Goal: Task Accomplishment & Management: Manage account settings

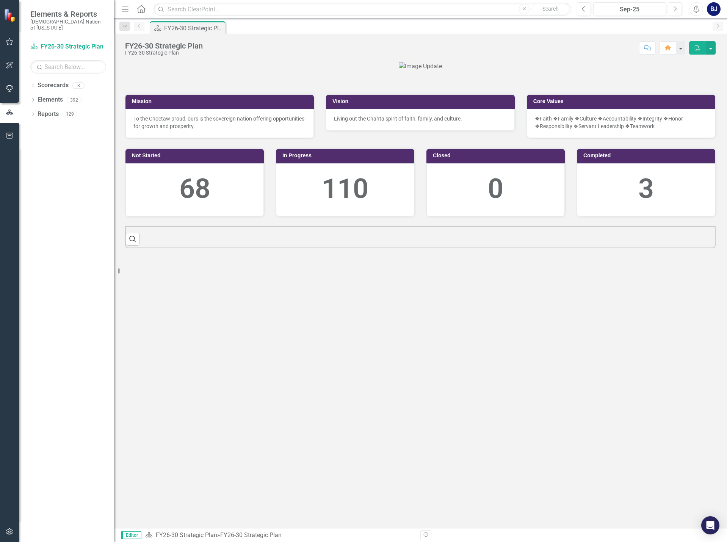
click at [11, 41] on icon "button" at bounding box center [9, 41] width 7 height 7
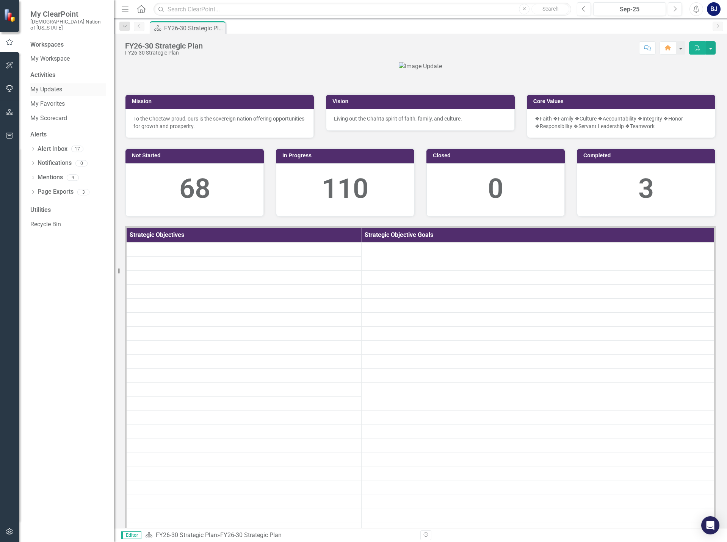
click at [33, 85] on link "My Updates" at bounding box center [68, 89] width 76 height 9
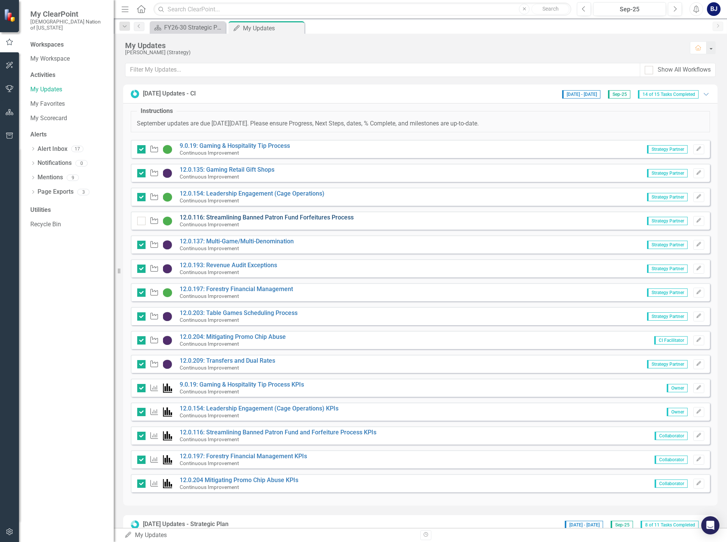
click at [252, 215] on link "12.0.116: Streamlining Banned Patron Fund Forfeitures Process" at bounding box center [267, 217] width 174 height 7
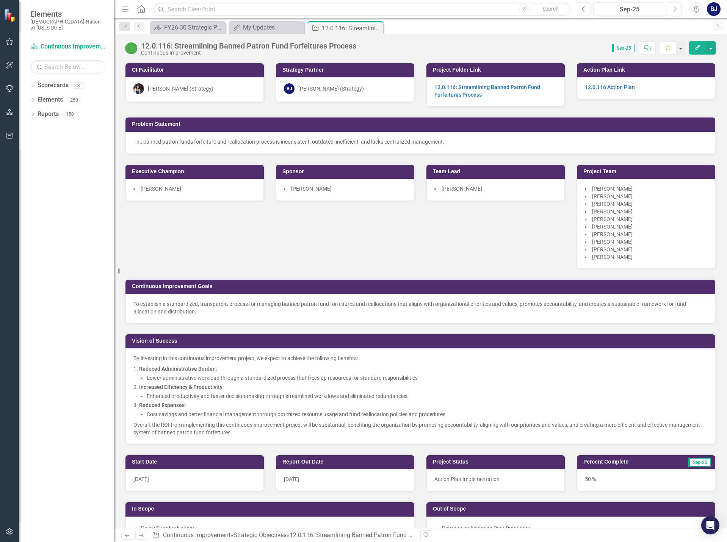
scroll to position [303, 0]
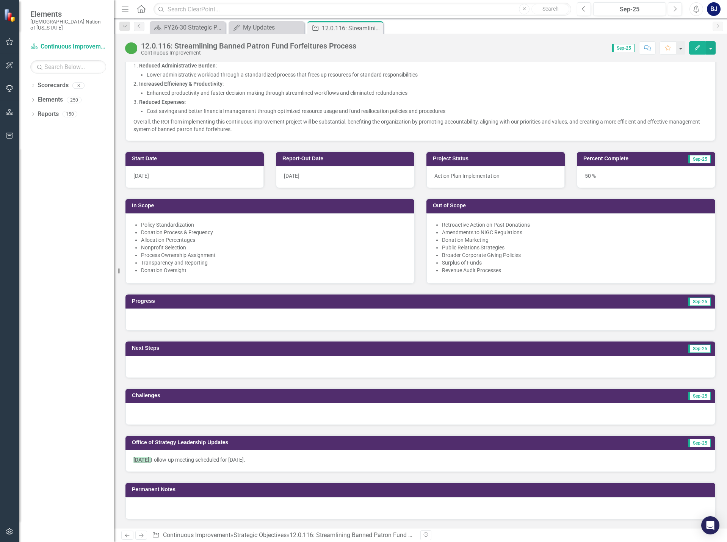
click at [186, 314] on div at bounding box center [419, 319] width 589 height 22
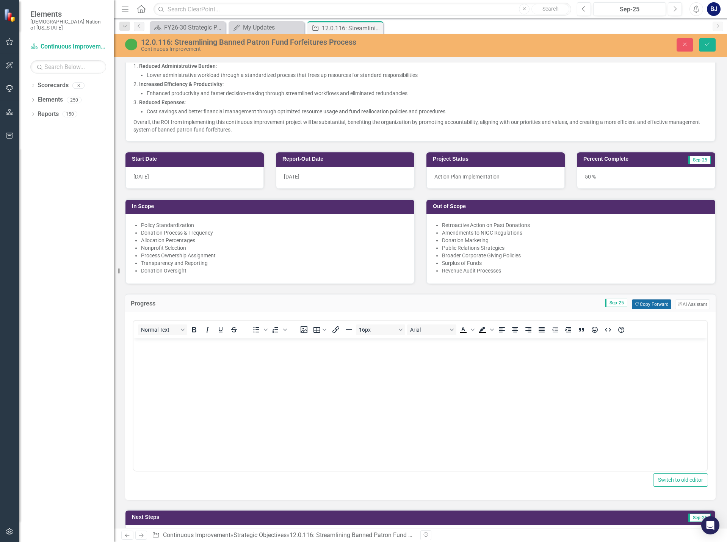
click at [650, 306] on button "Copy Forward Copy Forward" at bounding box center [650, 304] width 39 height 10
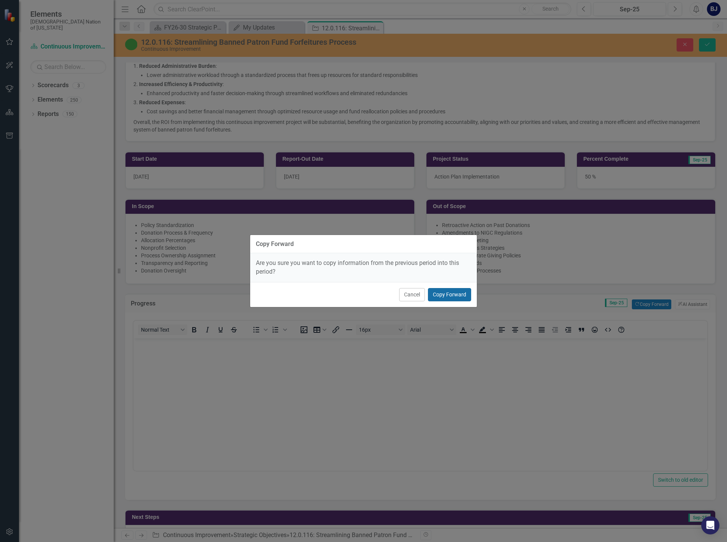
click at [458, 293] on button "Copy Forward" at bounding box center [449, 294] width 43 height 13
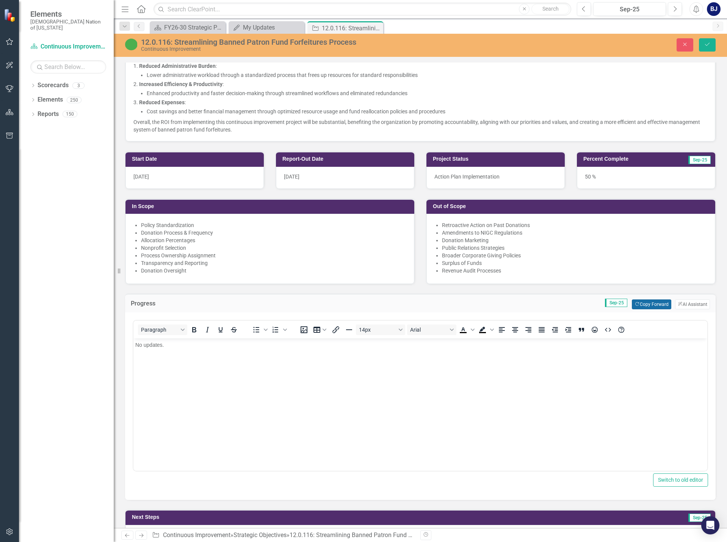
scroll to position [379, 0]
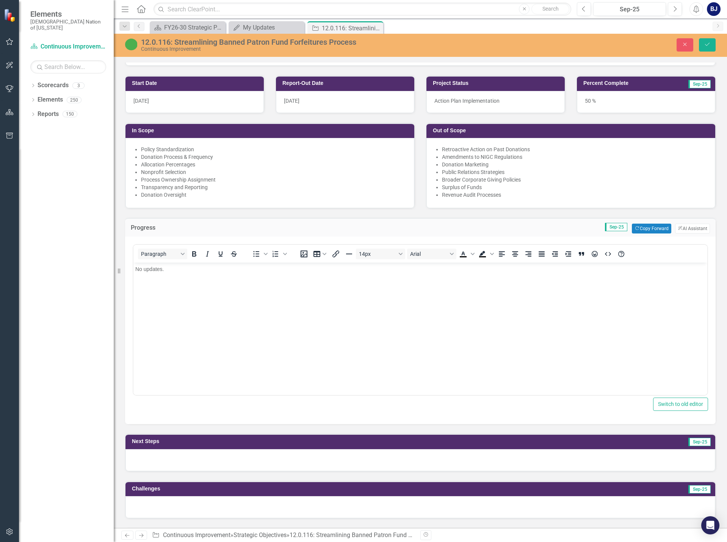
click at [197, 456] on div at bounding box center [419, 460] width 589 height 22
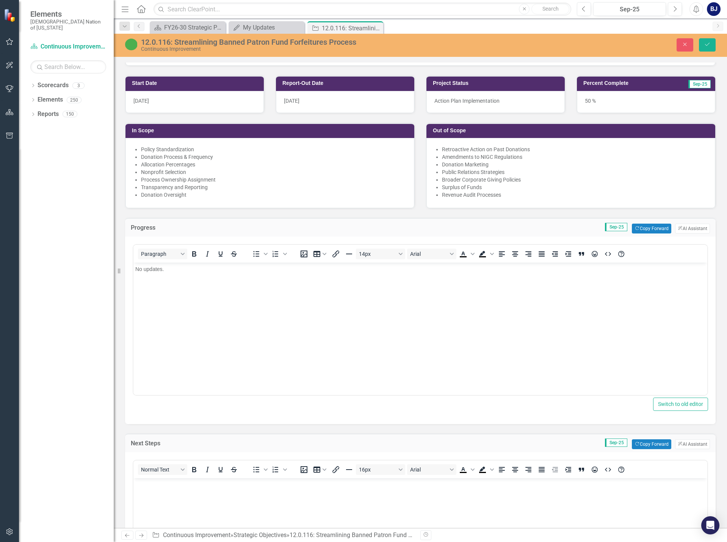
scroll to position [0, 0]
click at [649, 443] on button "Copy Forward Copy Forward" at bounding box center [650, 444] width 39 height 10
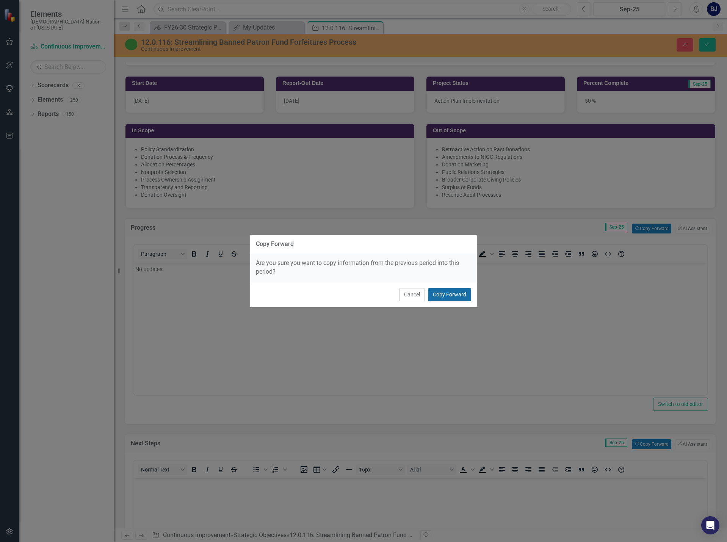
click at [442, 294] on button "Copy Forward" at bounding box center [449, 294] width 43 height 13
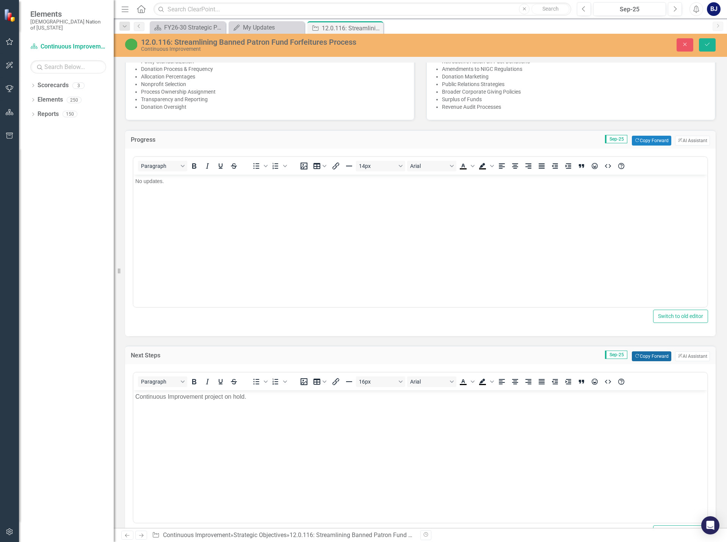
scroll to position [644, 0]
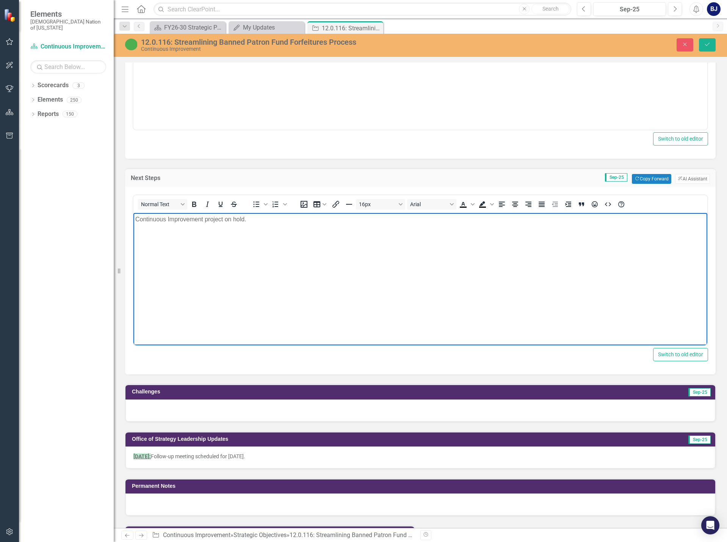
drag, startPoint x: 243, startPoint y: 218, endPoint x: 256, endPoint y: 430, distance: 212.5
click at [133, 217] on html "Continuous Improvement project on hold." at bounding box center [420, 270] width 574 height 114
click at [212, 404] on div at bounding box center [419, 410] width 589 height 22
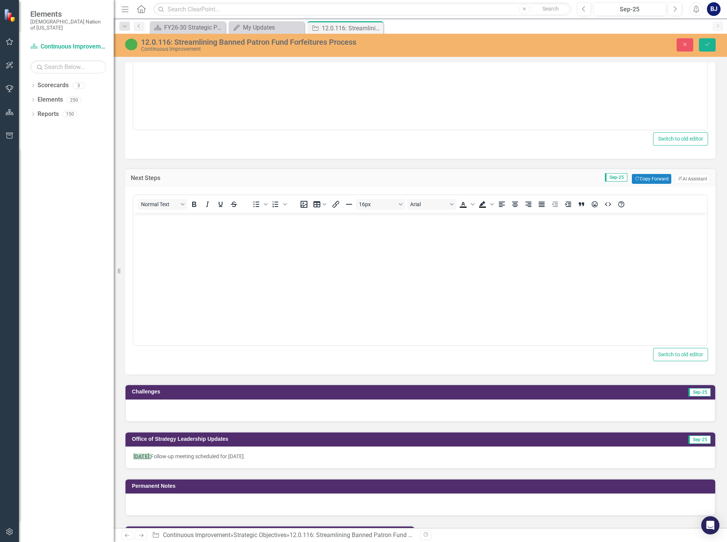
click at [212, 404] on div at bounding box center [419, 410] width 589 height 22
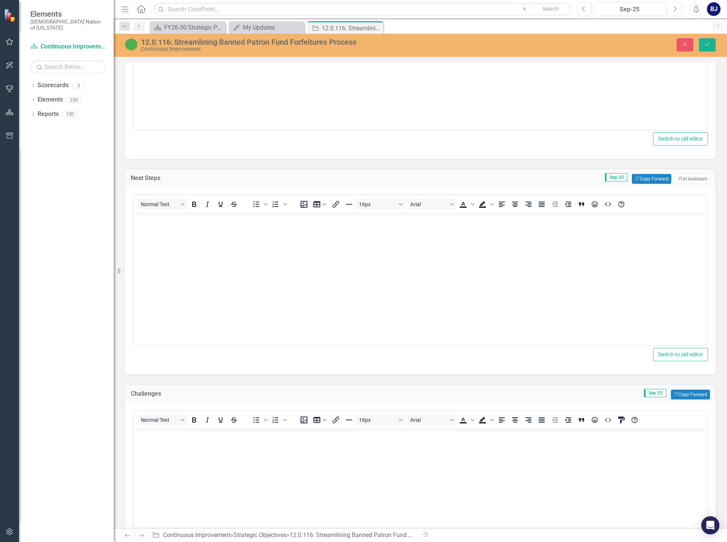
scroll to position [0, 0]
click at [674, 393] on button "Copy Forward Copy Forward" at bounding box center [689, 394] width 39 height 10
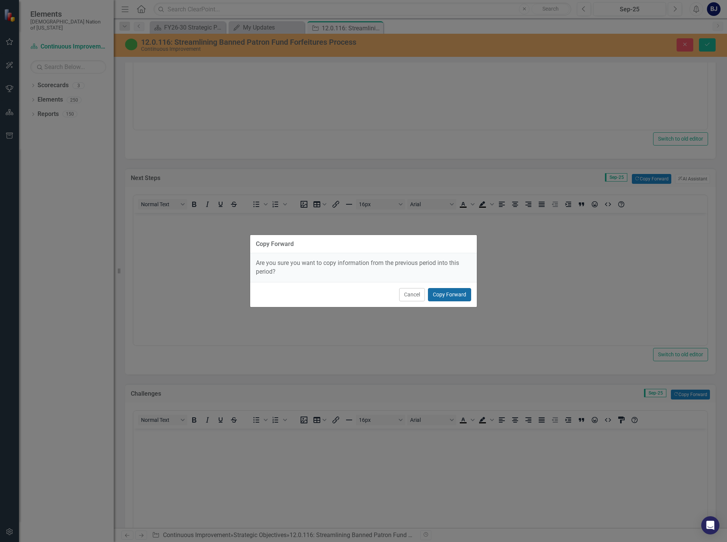
click at [443, 296] on button "Copy Forward" at bounding box center [449, 294] width 43 height 13
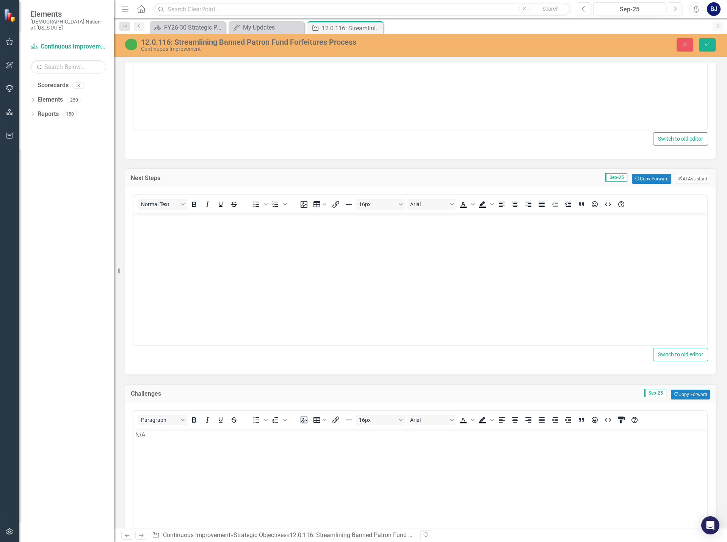
click at [162, 222] on p "Rich Text Area. Press ALT-0 for help." at bounding box center [420, 219] width 570 height 9
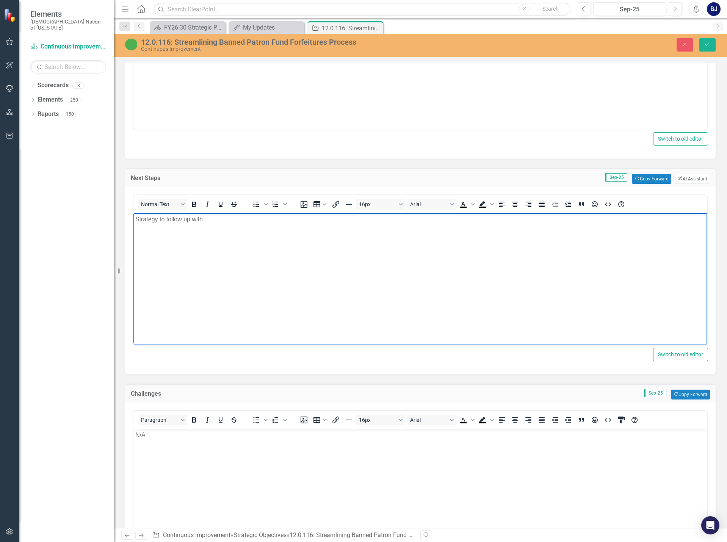
click at [209, 223] on p "Strategy to follow up with" at bounding box center [420, 219] width 570 height 9
click at [316, 217] on p "Strategy to follow up with Executive Officer of Gaming and Hospitatlity (Chris …" at bounding box center [420, 219] width 570 height 9
drag, startPoint x: 316, startPoint y: 217, endPoint x: 336, endPoint y: 221, distance: 20.4
click at [336, 220] on p "Strategy to follow up with Executive Officer of Gaming and Hospitatlity (Chris …" at bounding box center [420, 219] width 570 height 9
click at [377, 223] on p "Strategy to follow up with Executive Officer of Gaming and Hospitality (Chris S…" at bounding box center [420, 219] width 570 height 9
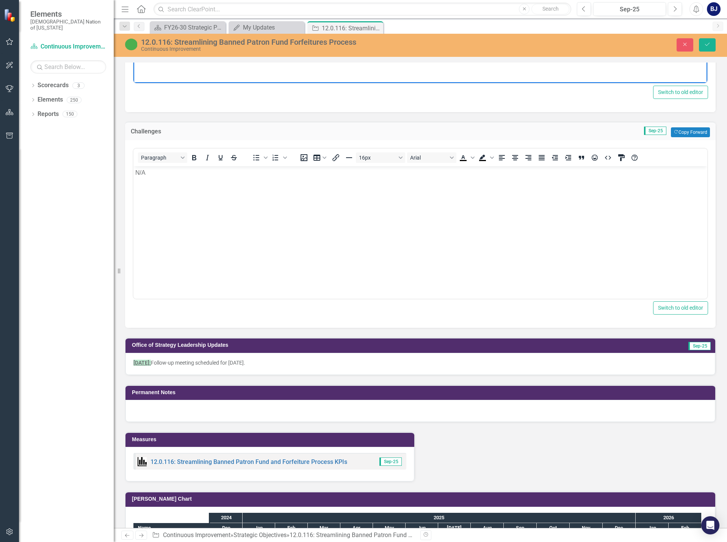
scroll to position [568, 0]
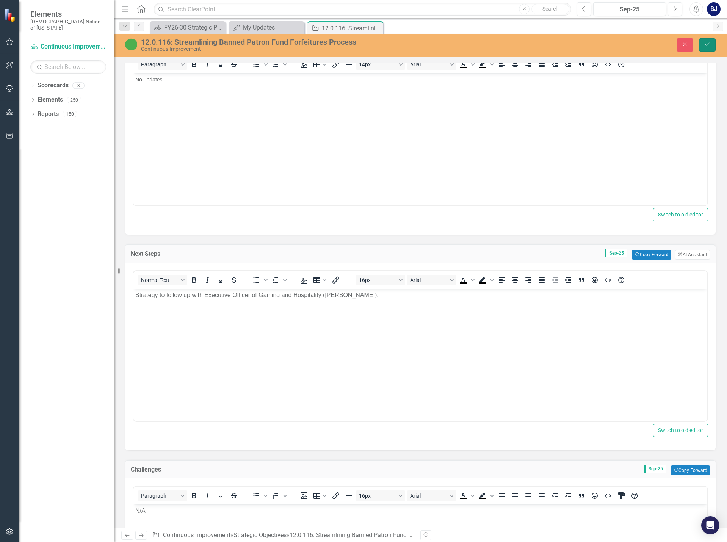
click at [705, 39] on button "Save" at bounding box center [707, 44] width 17 height 13
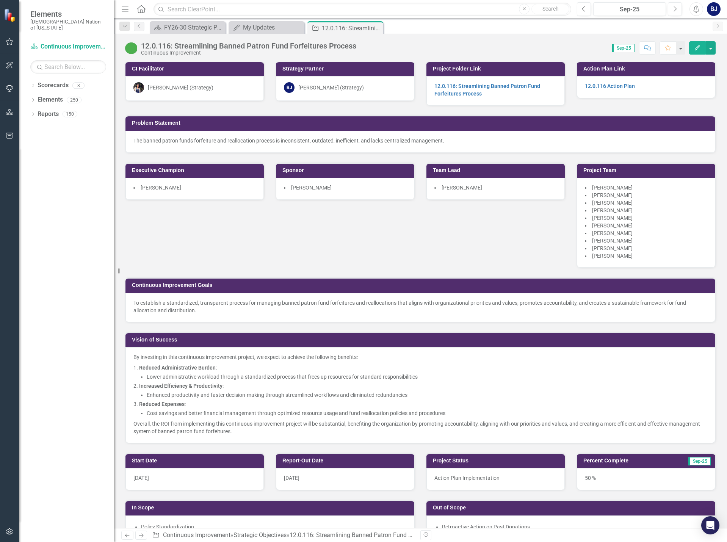
scroll to position [0, 0]
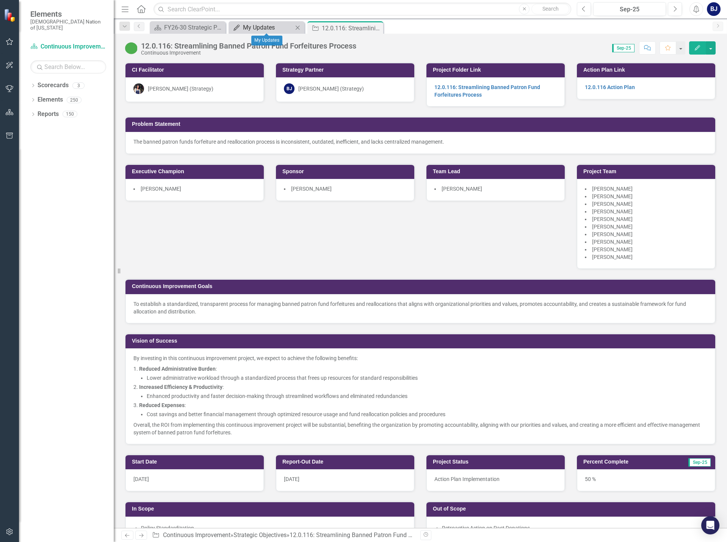
click at [265, 28] on div "My Updates" at bounding box center [268, 27] width 50 height 9
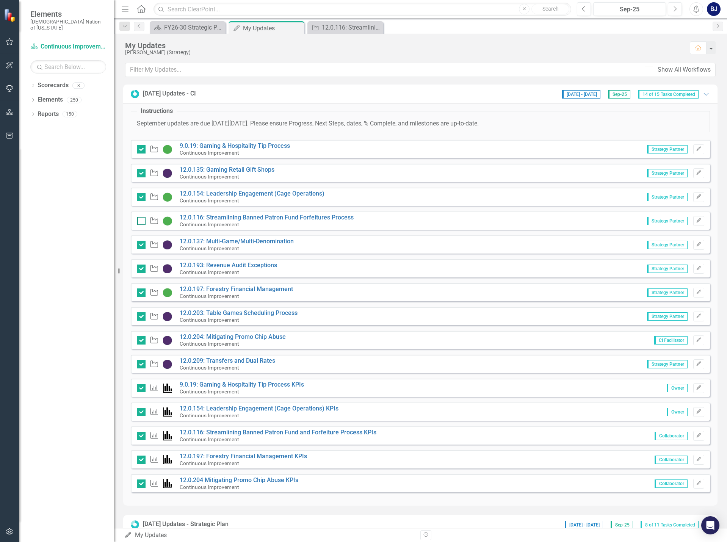
click at [145, 223] on div at bounding box center [141, 221] width 8 height 8
click at [142, 222] on input "checkbox" at bounding box center [139, 219] width 5 height 5
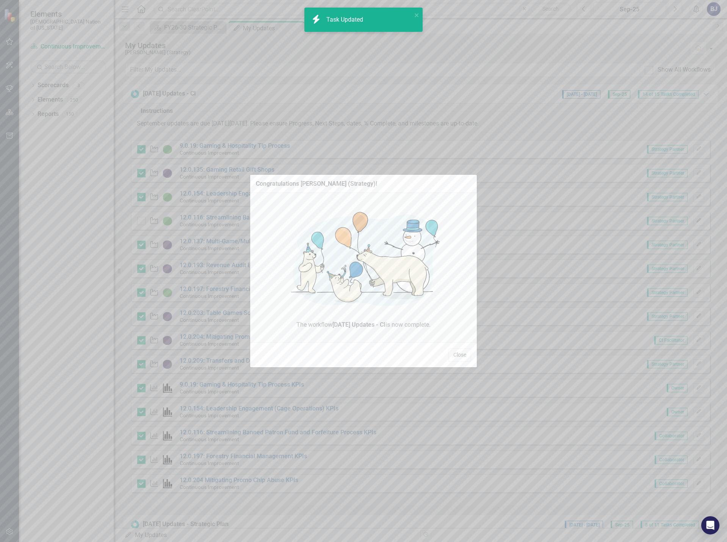
checkbox input "true"
click at [465, 357] on button "Close" at bounding box center [459, 354] width 23 height 13
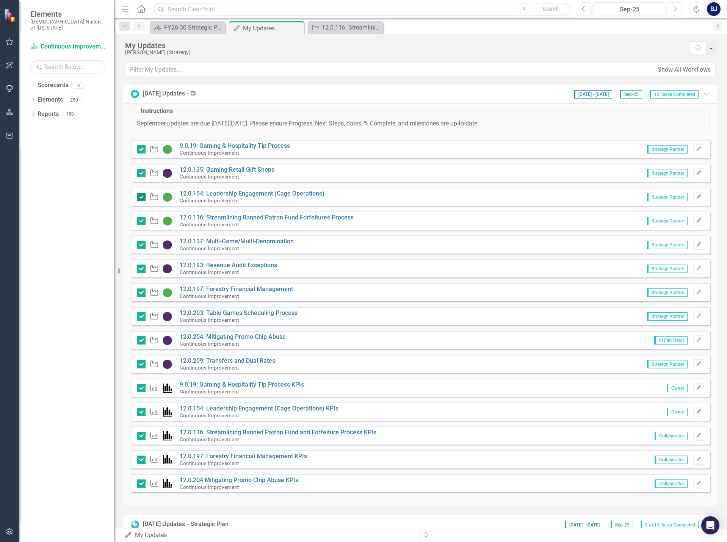
click at [141, 198] on div at bounding box center [141, 197] width 8 height 8
click at [141, 198] on input "checkbox" at bounding box center [139, 195] width 5 height 5
click at [140, 197] on input "checkbox" at bounding box center [139, 195] width 5 height 5
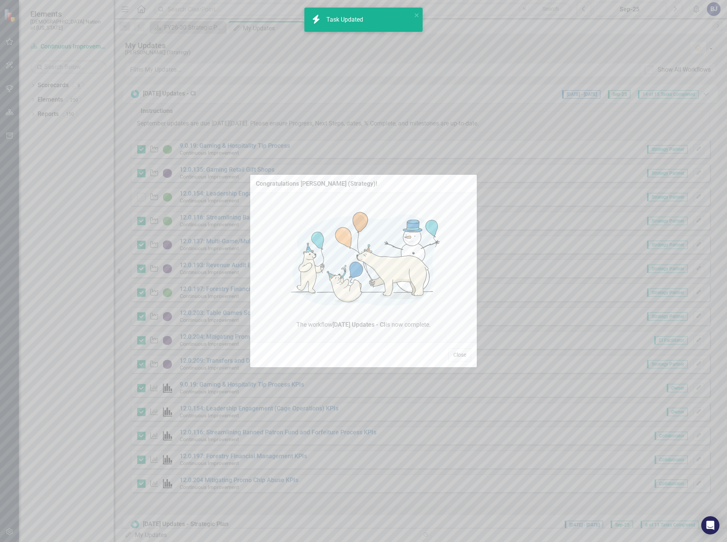
checkbox input "true"
click at [463, 355] on button "Close" at bounding box center [459, 354] width 23 height 13
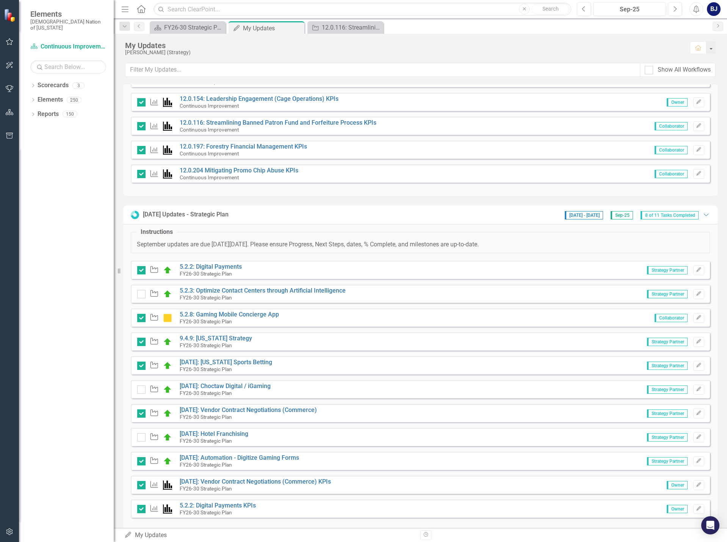
scroll to position [322, 0]
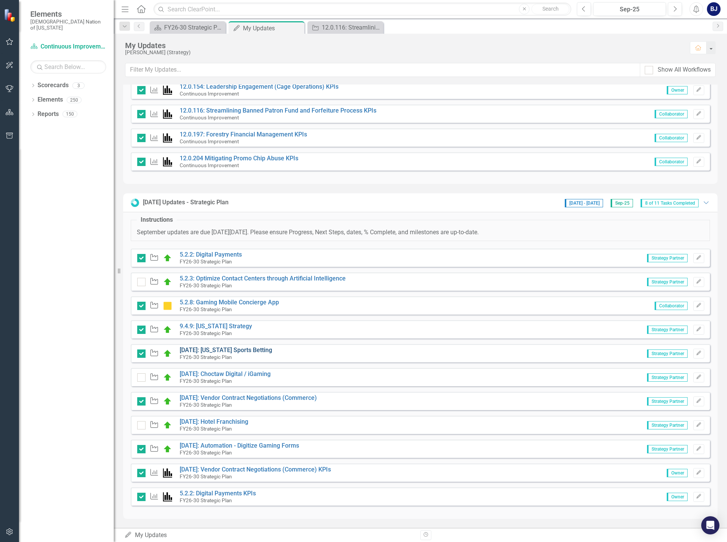
click at [202, 350] on link "[DATE]: [US_STATE] Sports Betting" at bounding box center [226, 349] width 92 height 7
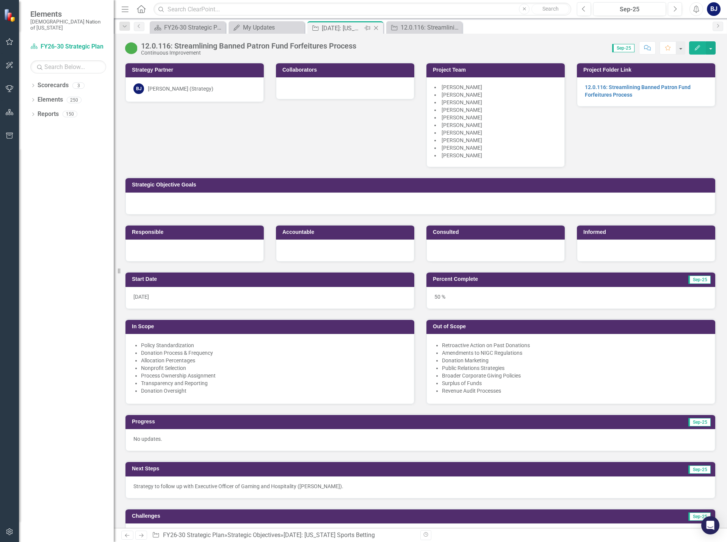
click at [375, 26] on icon "Close" at bounding box center [376, 28] width 8 height 6
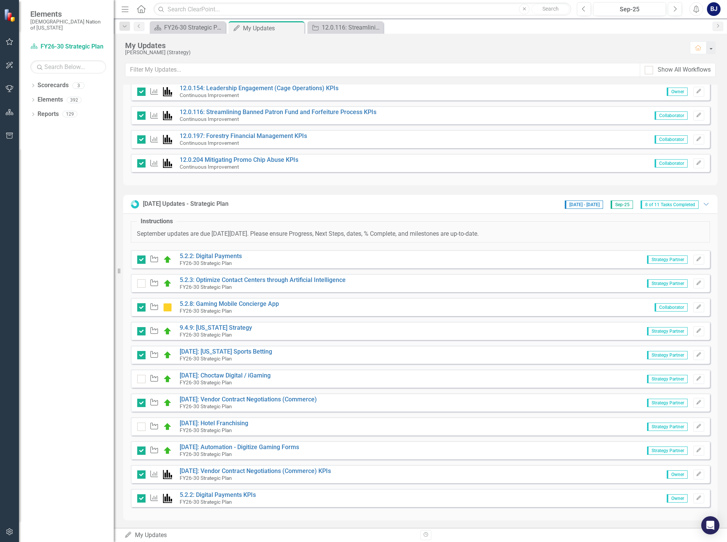
scroll to position [322, 0]
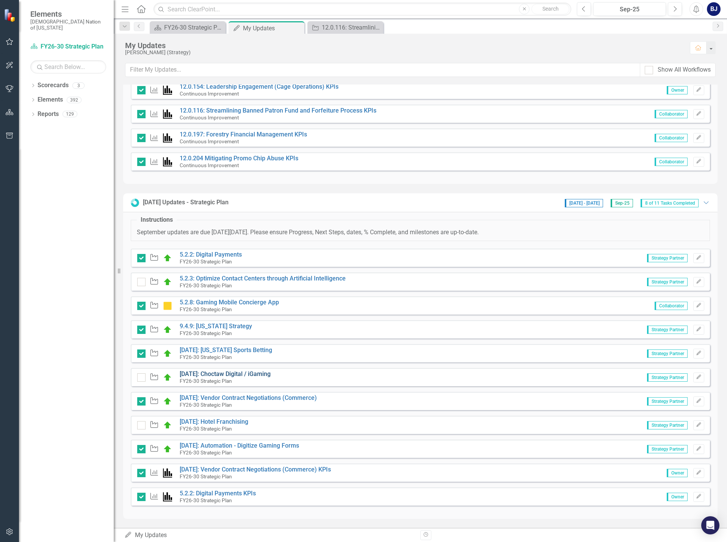
click at [190, 371] on link "[DATE]: Choctaw Digital / iGaming" at bounding box center [225, 373] width 91 height 7
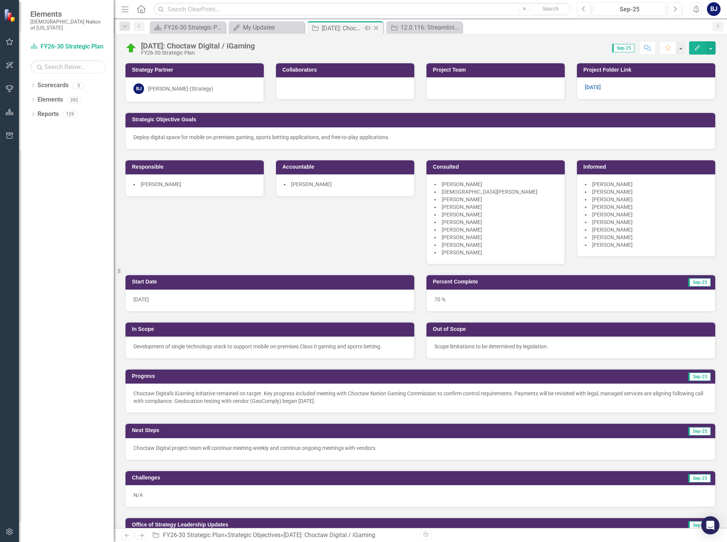
click at [377, 31] on icon "Close" at bounding box center [376, 28] width 8 height 6
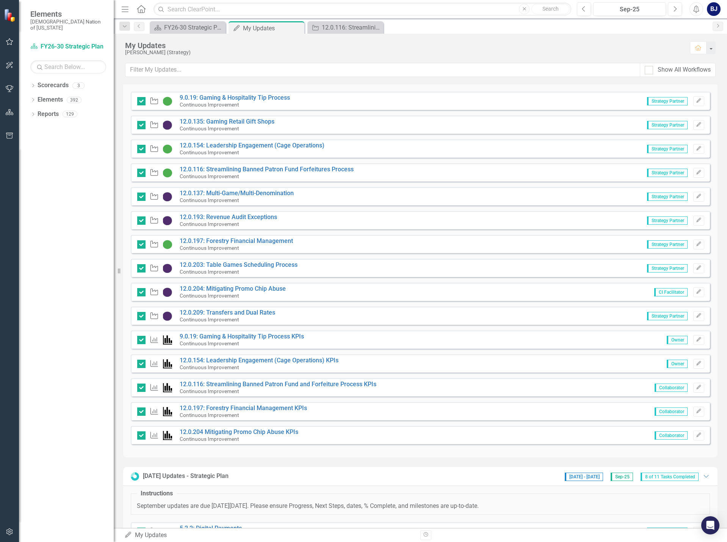
scroll to position [265, 0]
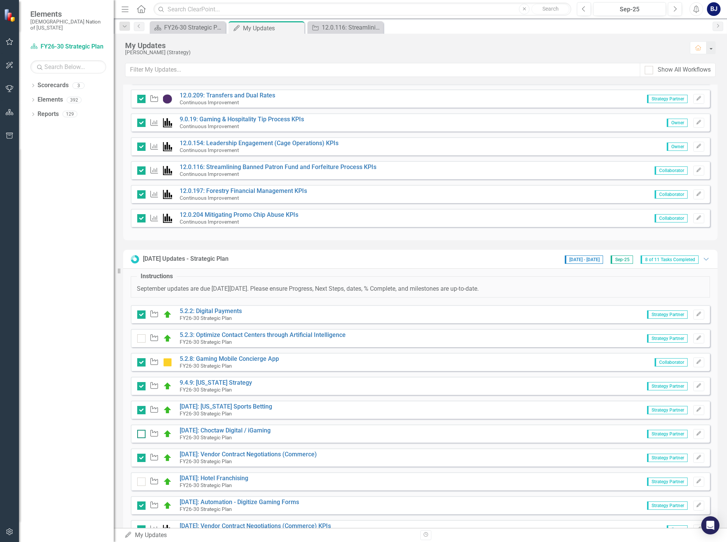
click at [145, 434] on div at bounding box center [141, 434] width 8 height 8
click at [142, 434] on input "checkbox" at bounding box center [139, 432] width 5 height 5
checkbox input "true"
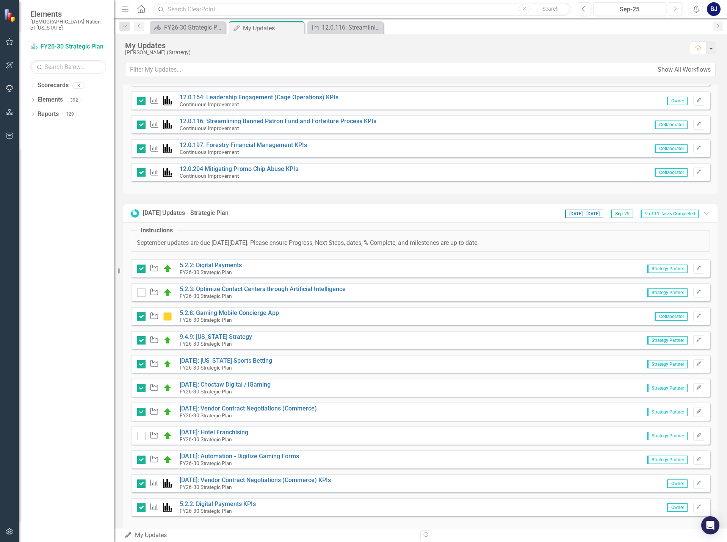
scroll to position [322, 0]
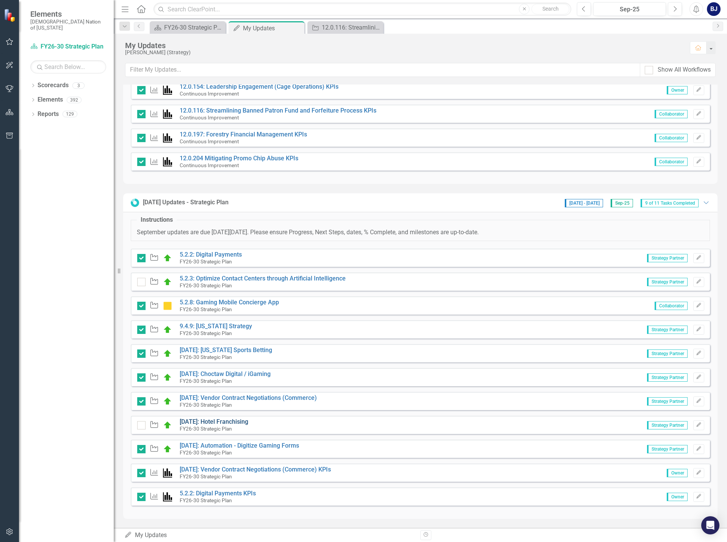
click at [219, 419] on link "[DATE]: Hotel Franchising" at bounding box center [214, 421] width 69 height 7
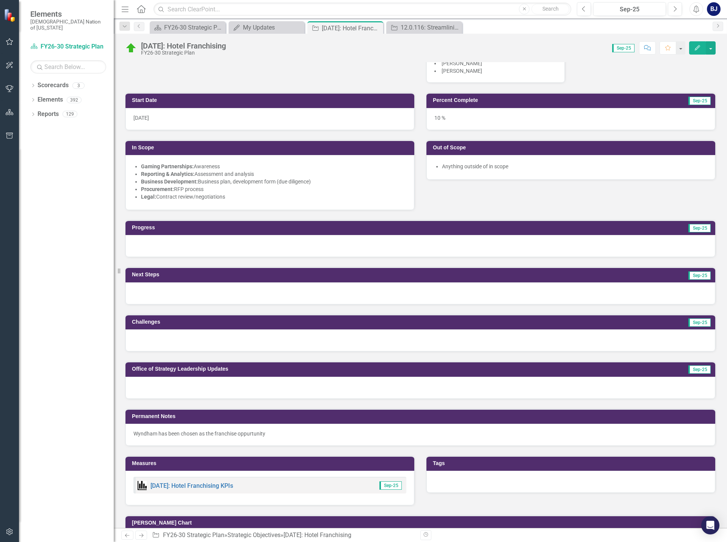
scroll to position [152, 0]
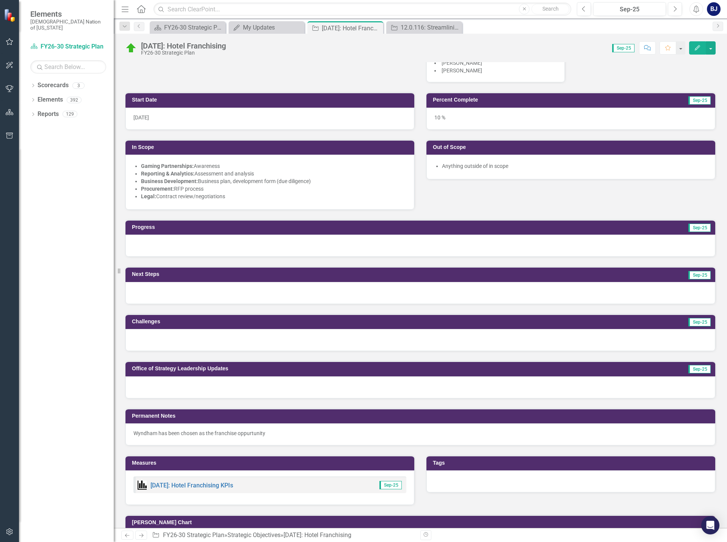
click at [199, 338] on div at bounding box center [419, 340] width 589 height 22
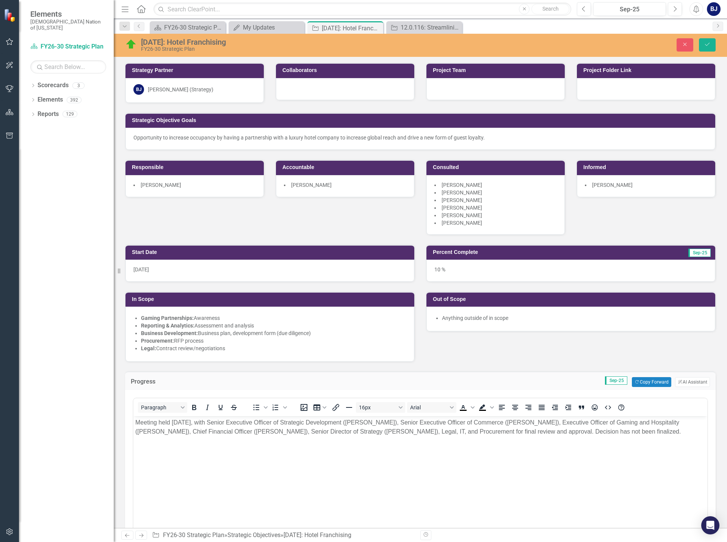
scroll to position [152, 0]
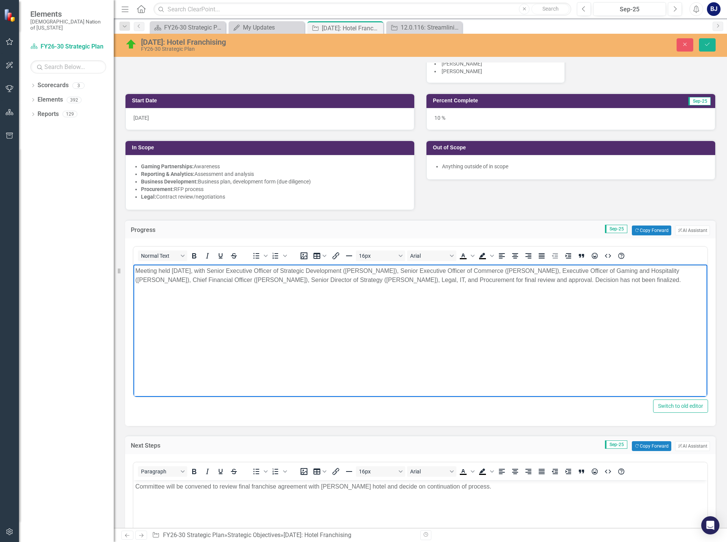
drag, startPoint x: 579, startPoint y: 280, endPoint x: 70, endPoint y: 269, distance: 509.6
click at [133, 269] on html "Meeting held August 19, 2025, with Senior Executive Officer of Strategic Develo…" at bounding box center [420, 321] width 574 height 114
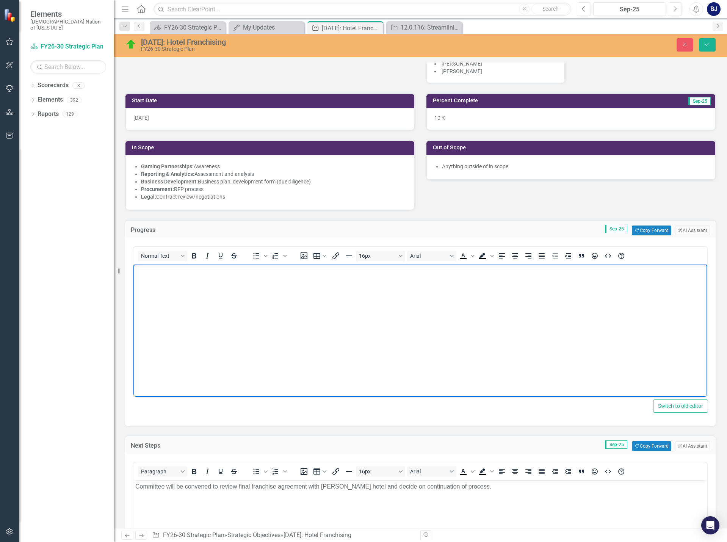
click at [205, 330] on body "Rich Text Area. Press ALT-0 for help." at bounding box center [420, 321] width 574 height 114
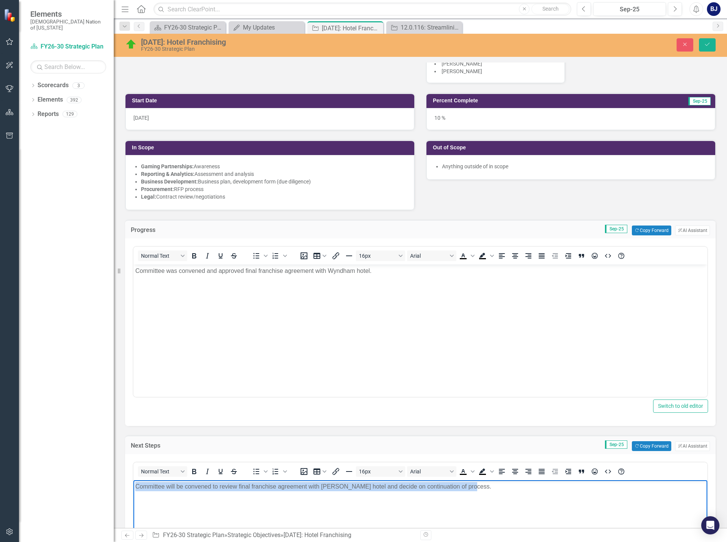
drag, startPoint x: 474, startPoint y: 486, endPoint x: 220, endPoint y: 963, distance: 540.6
click at [133, 483] on html "Committee will be convened to review final franchise agreement with Wyndham hot…" at bounding box center [420, 537] width 574 height 114
drag, startPoint x: 346, startPoint y: 484, endPoint x: 316, endPoint y: 488, distance: 29.7
click at [316, 488] on p "Senior Director of Hospitality (Michael Grisar) will continue contract negotiat…" at bounding box center [420, 486] width 570 height 9
click at [342, 486] on p "Senior Director of Hospitality (Michael Grisar) will continue contract review." at bounding box center [420, 486] width 570 height 9
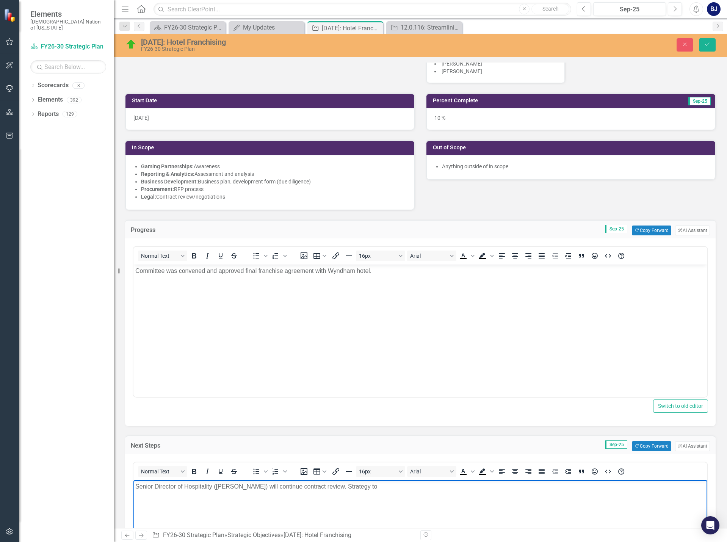
click at [372, 484] on p "Senior Director of Hospitality (Michael Grisar) will continue contract review. …" at bounding box center [420, 486] width 570 height 9
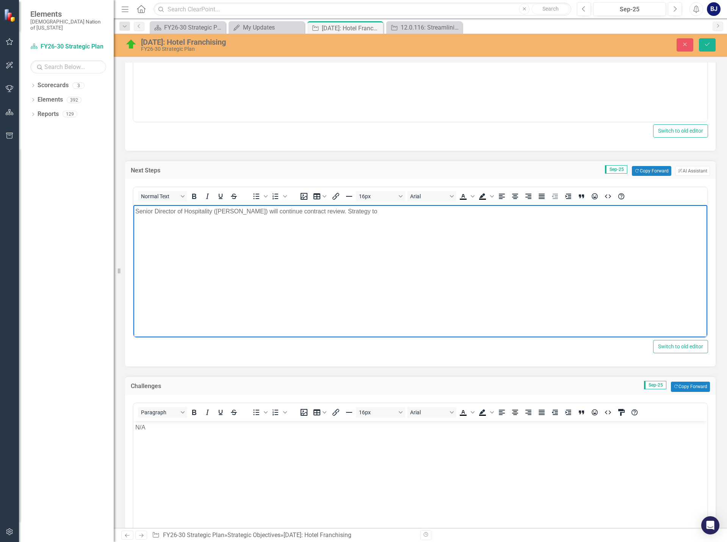
scroll to position [265, 0]
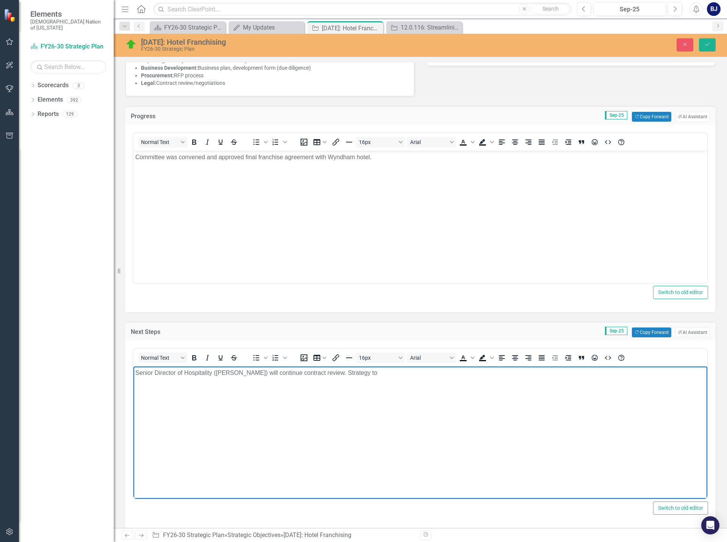
click at [370, 374] on p "Senior Director of Hospitality (Michael Grisar) will continue contract review. …" at bounding box center [420, 372] width 570 height 9
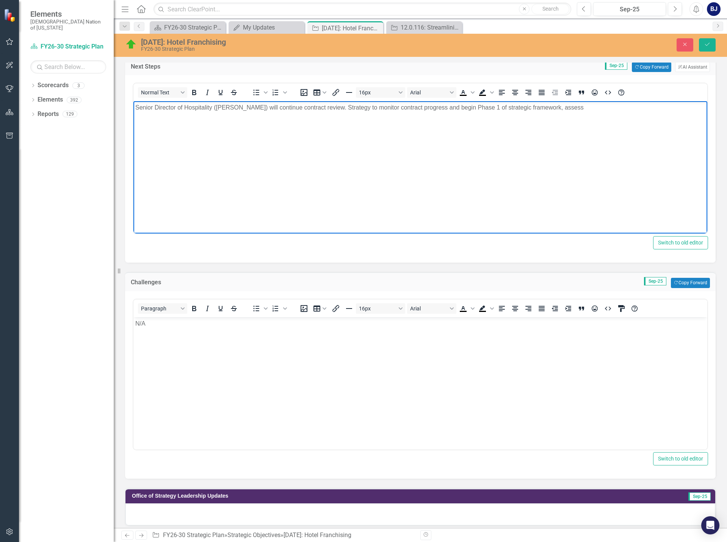
scroll to position [795, 0]
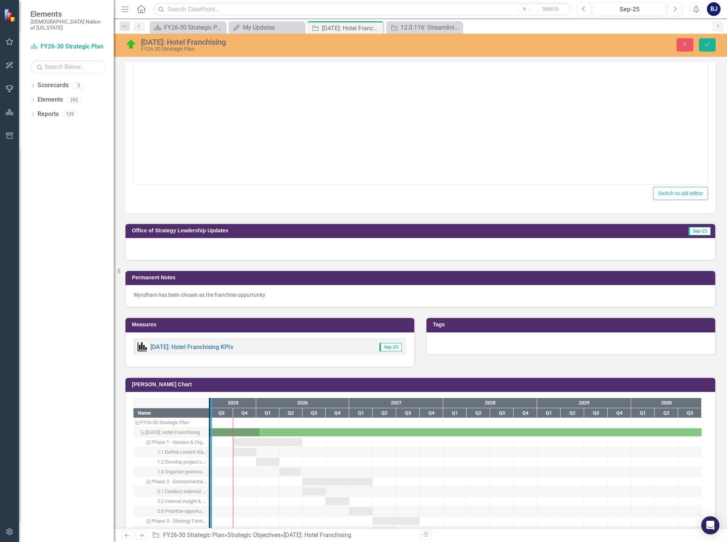
drag, startPoint x: 210, startPoint y: 474, endPoint x: 263, endPoint y: 472, distance: 52.7
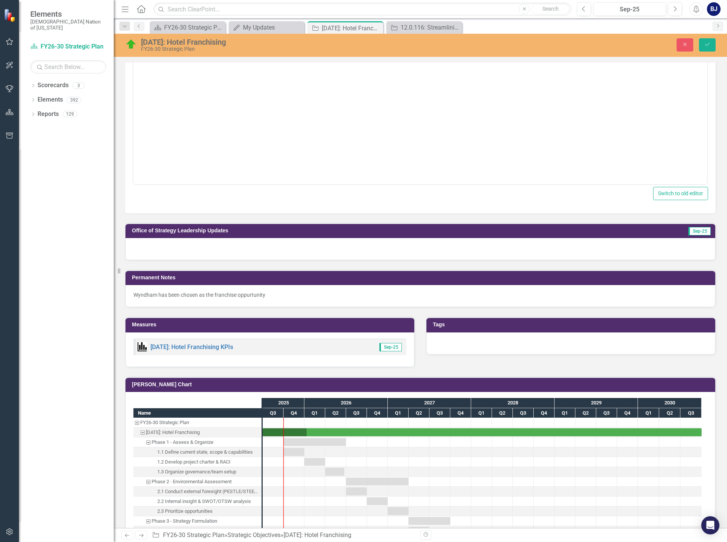
drag, startPoint x: 257, startPoint y: 451, endPoint x: 209, endPoint y: 453, distance: 48.2
click at [209, 453] on div "1.1 Define current state, scope & capabilities" at bounding box center [197, 452] width 128 height 10
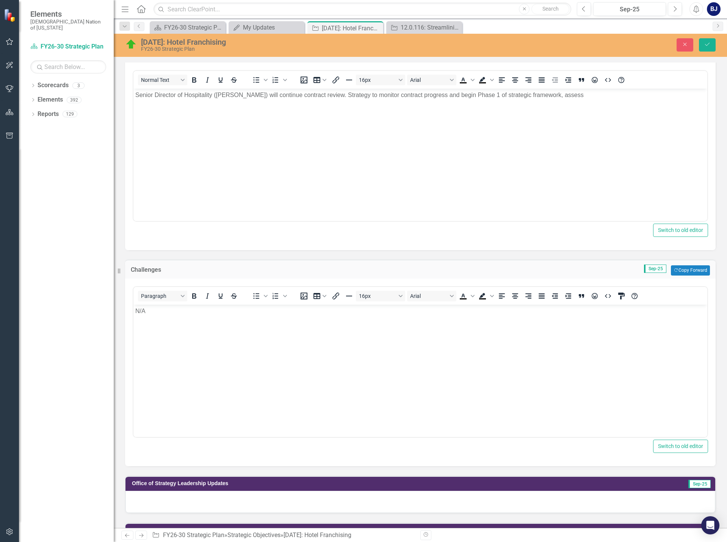
scroll to position [530, 0]
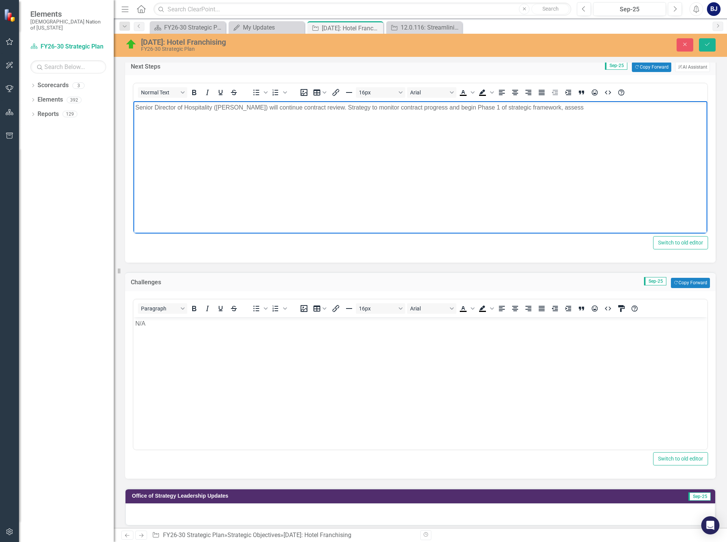
drag, startPoint x: 578, startPoint y: 111, endPoint x: 553, endPoint y: 113, distance: 24.7
click at [553, 113] on body "Senior Director of Hospitality (Michael Grisar) will continue contract review. …" at bounding box center [420, 158] width 574 height 114
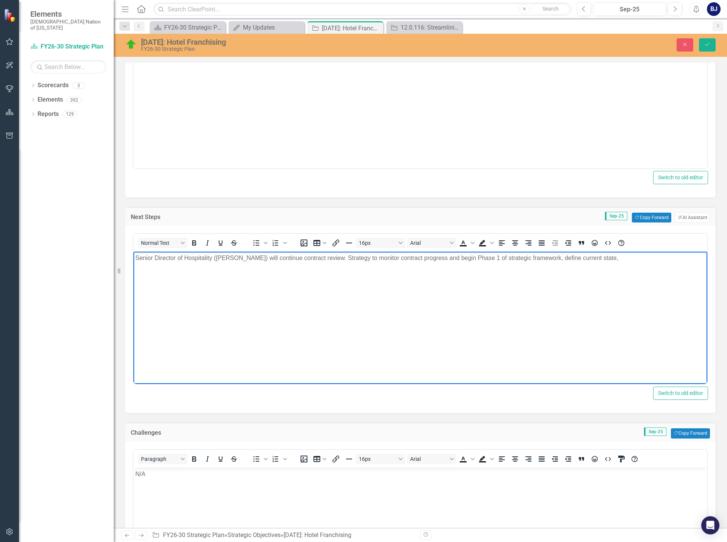
scroll to position [379, 0]
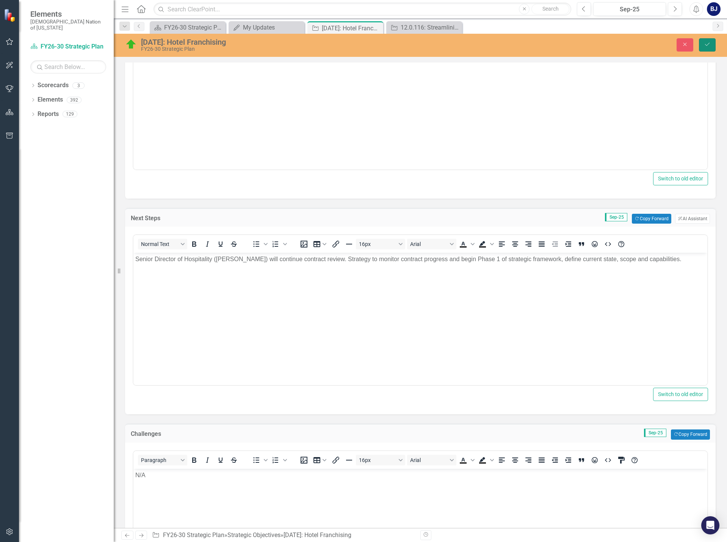
click at [711, 45] on button "Save" at bounding box center [707, 44] width 17 height 13
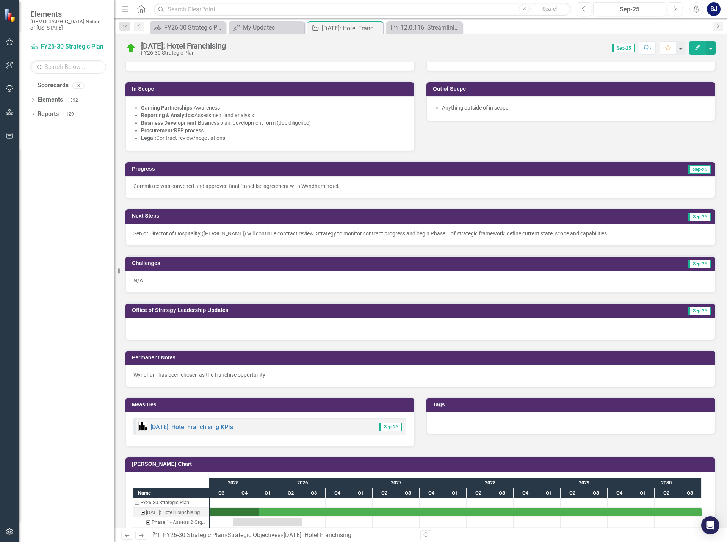
scroll to position [227, 0]
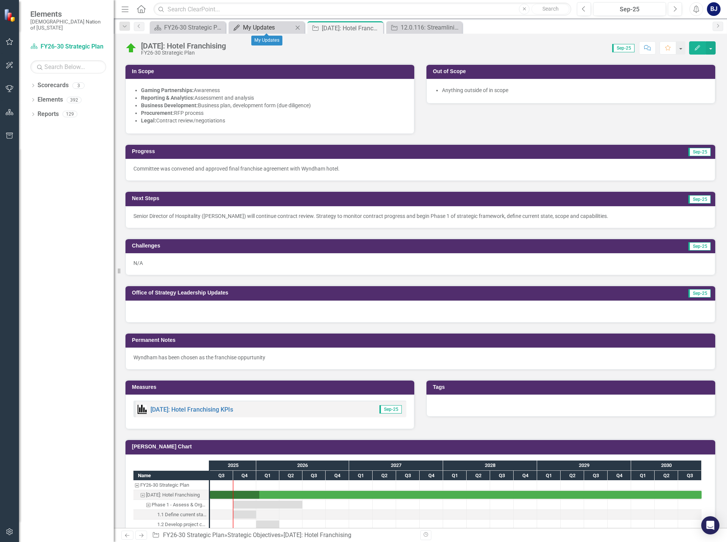
click at [261, 29] on div "My Updates" at bounding box center [268, 27] width 50 height 9
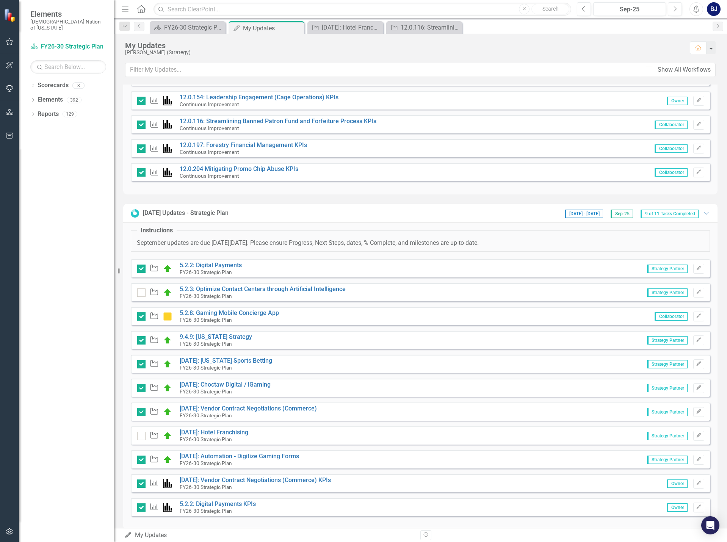
scroll to position [322, 0]
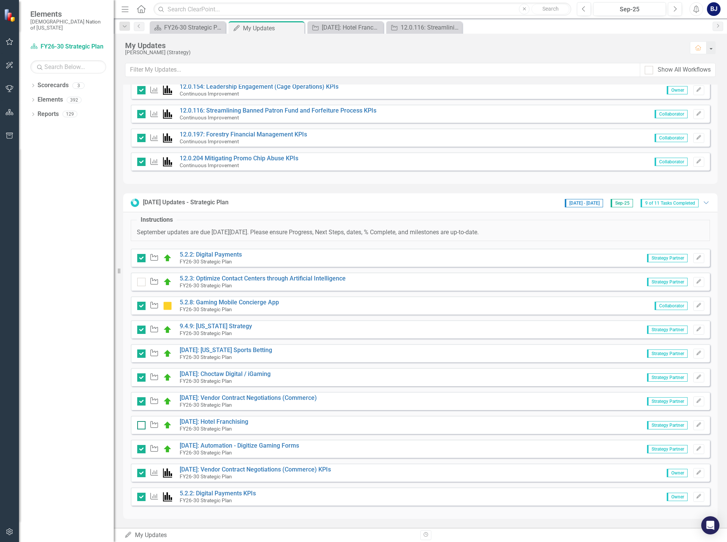
click at [139, 423] on input "checkbox" at bounding box center [139, 423] width 5 height 5
checkbox input "true"
click at [290, 276] on link "5.2.3: Optimize Contact Centers through Artificial Intelligence" at bounding box center [263, 278] width 166 height 7
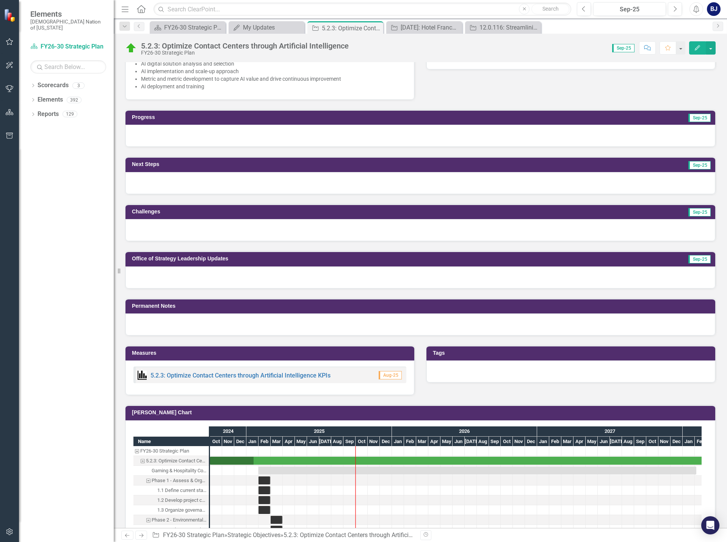
scroll to position [557, 0]
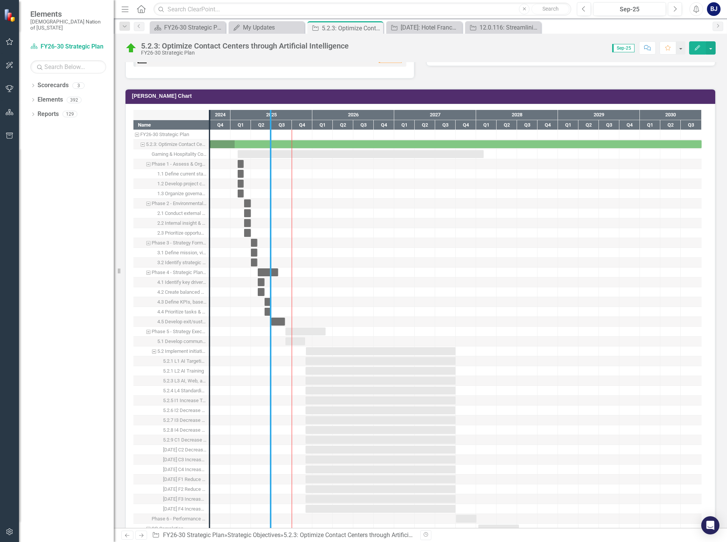
drag, startPoint x: 207, startPoint y: 351, endPoint x: 269, endPoint y: 350, distance: 61.8
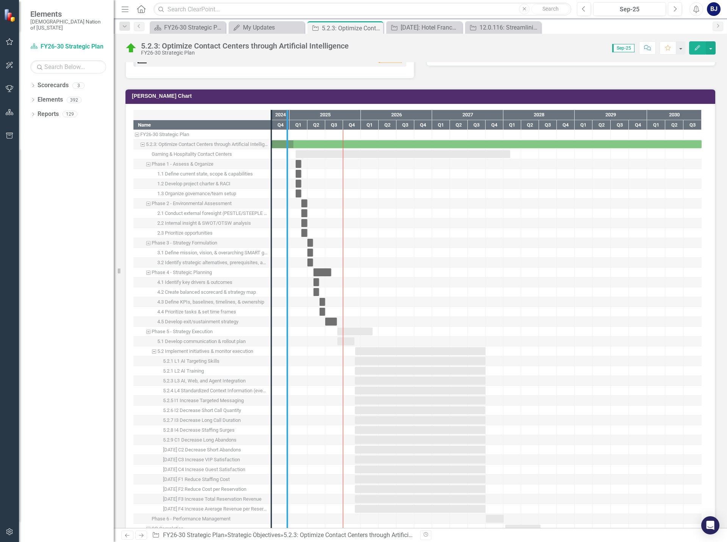
drag, startPoint x: 270, startPoint y: 350, endPoint x: 286, endPoint y: 349, distance: 15.9
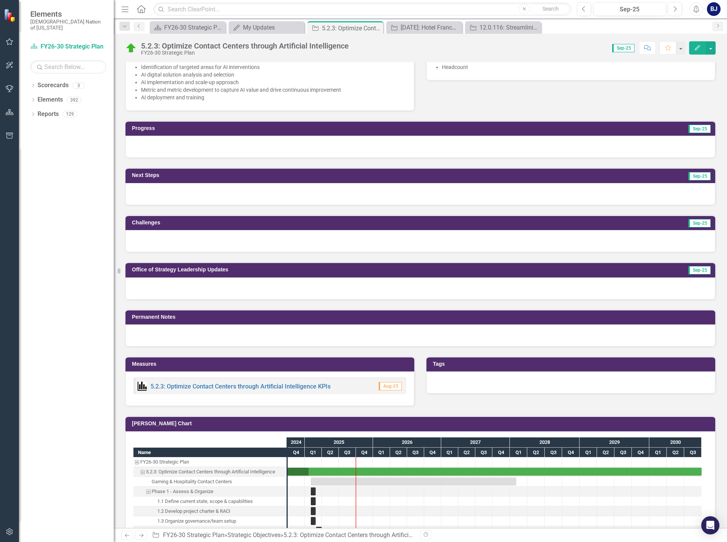
scroll to position [216, 0]
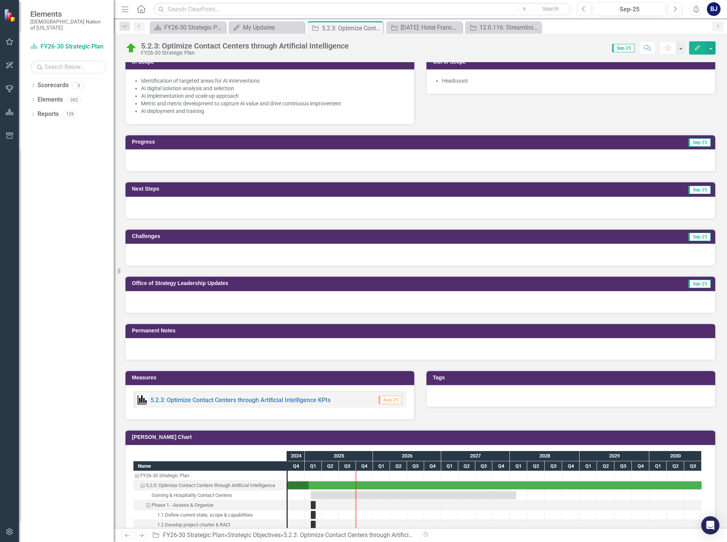
click at [223, 162] on div at bounding box center [419, 160] width 589 height 22
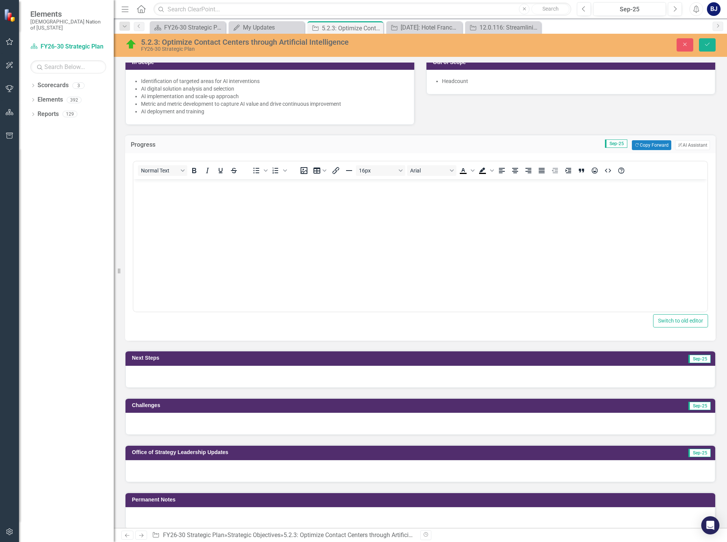
scroll to position [0, 0]
click at [644, 139] on div "Progress Sep-25 Copy Forward Copy Forward ClearPoint AI AI Assistant" at bounding box center [420, 143] width 590 height 19
click at [641, 145] on button "Copy Forward Copy Forward" at bounding box center [650, 145] width 39 height 10
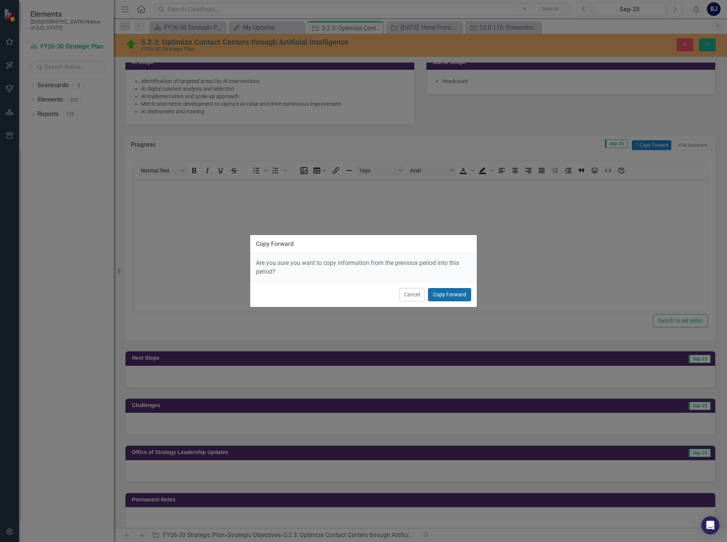
click at [461, 293] on button "Copy Forward" at bounding box center [449, 294] width 43 height 13
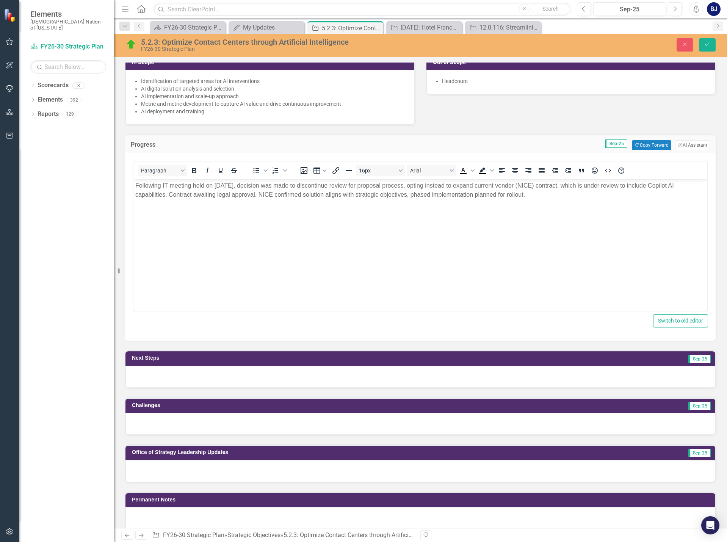
click at [481, 372] on div at bounding box center [419, 377] width 589 height 22
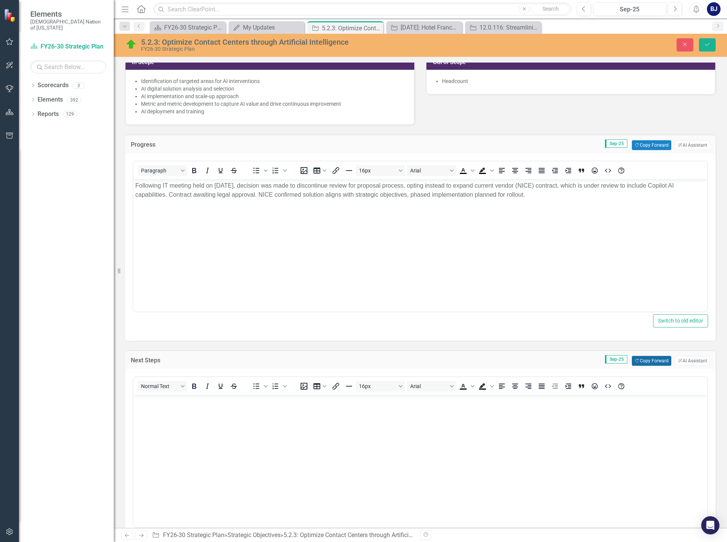
click at [635, 359] on button "Copy Forward Copy Forward" at bounding box center [650, 361] width 39 height 10
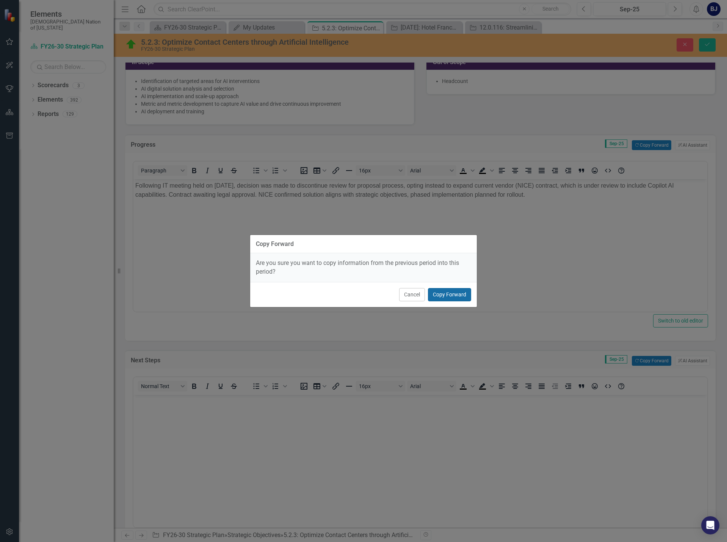
click at [460, 300] on button "Copy Forward" at bounding box center [449, 294] width 43 height 13
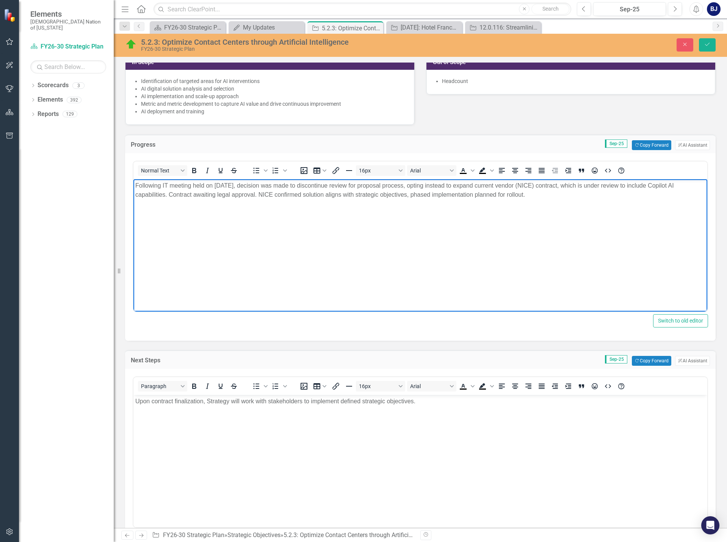
drag, startPoint x: 526, startPoint y: 195, endPoint x: 250, endPoint y: 356, distance: 319.5
click at [133, 179] on html "Following IT meeting held on August 4, 2025, decision was made to discontinue r…" at bounding box center [420, 236] width 574 height 114
click at [234, 223] on body "Following IT meeting held on August 4, 2025, decision was made to discontinue r…" at bounding box center [420, 236] width 574 height 114
drag, startPoint x: 530, startPoint y: 197, endPoint x: 0, endPoint y: 173, distance: 531.2
click at [133, 179] on html "Following IT meeting held on August 4, 2025, decision was made to discontinue r…" at bounding box center [420, 236] width 574 height 114
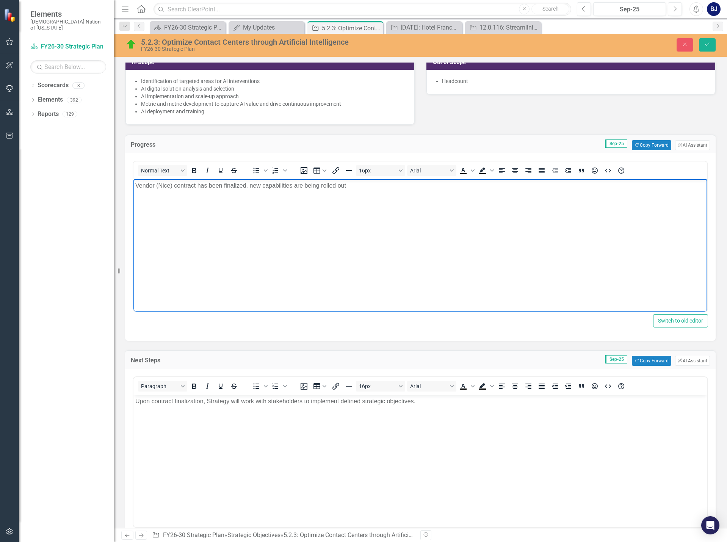
click at [352, 186] on p "Vendor (Nice) contract has been finalized, new capabilities are being rolled out" at bounding box center [420, 185] width 570 height 9
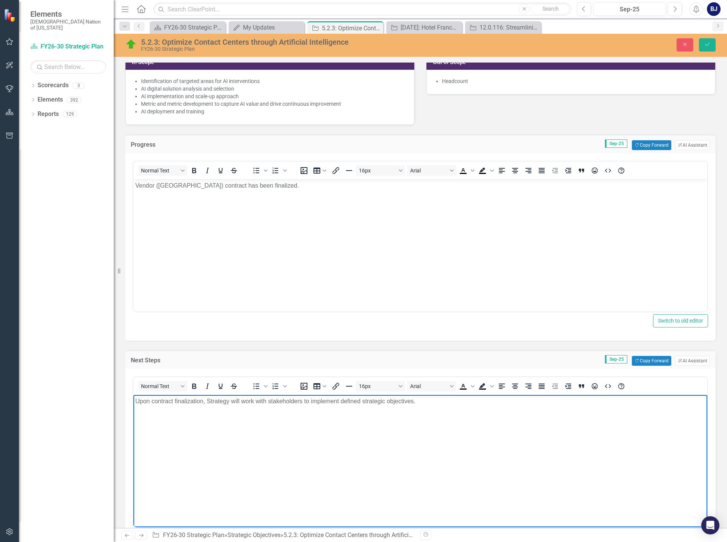
drag, startPoint x: 420, startPoint y: 400, endPoint x: 37, endPoint y: 403, distance: 383.0
click at [133, 403] on html "Upon contract finalization, Strategy will work with stakeholders to implement d…" at bounding box center [420, 452] width 574 height 114
click at [208, 399] on p "New AI (Microsoft Co" at bounding box center [420, 401] width 570 height 9
click at [191, 403] on p "New AI (Microsoft CoPilot)" at bounding box center [420, 401] width 570 height 9
click at [218, 402] on p "New AI (Microsoft Copilot)" at bounding box center [420, 401] width 570 height 9
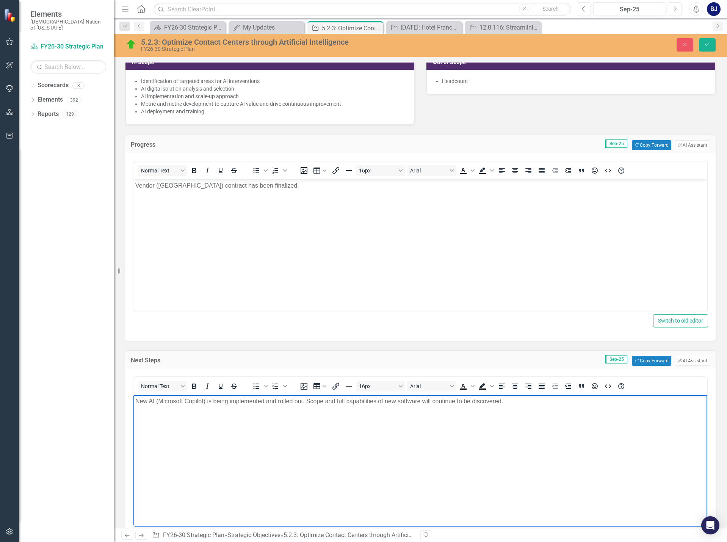
click at [514, 403] on p "New AI (Microsoft Copilot) is being implemented and rolled out. Scope and full …" at bounding box center [420, 401] width 570 height 9
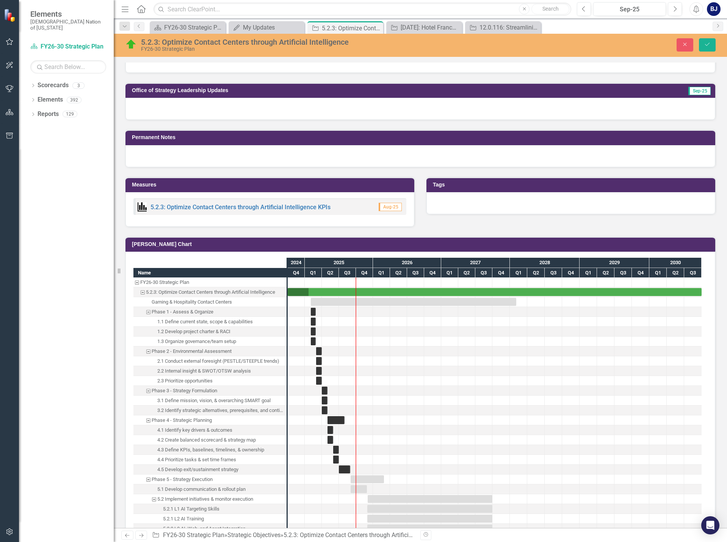
scroll to position [378, 0]
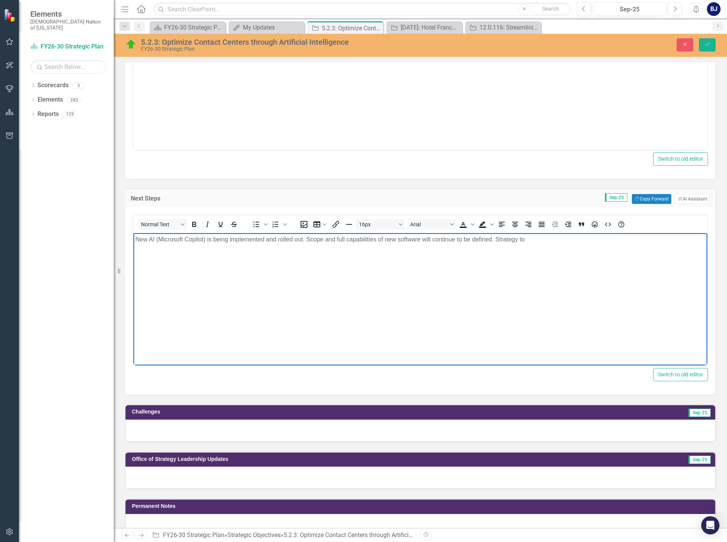
click at [532, 241] on p "New AI (Microsoft Copilot) is being implemented and rolled out. Scope and full …" at bounding box center [420, 239] width 570 height 9
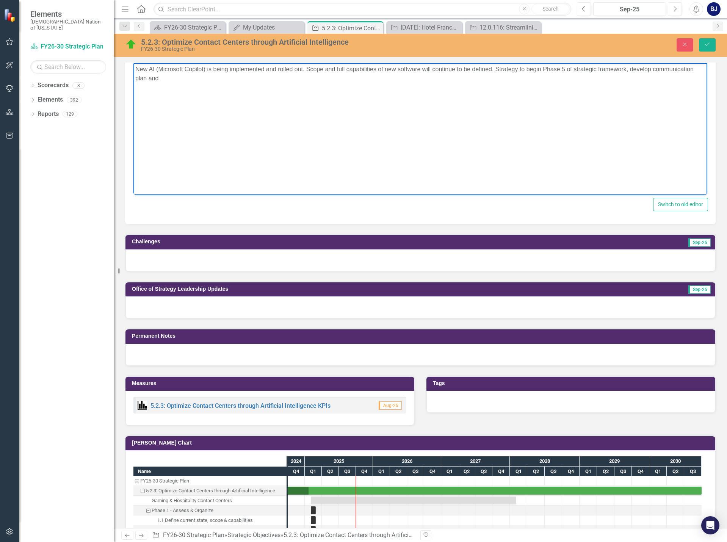
scroll to position [519, 0]
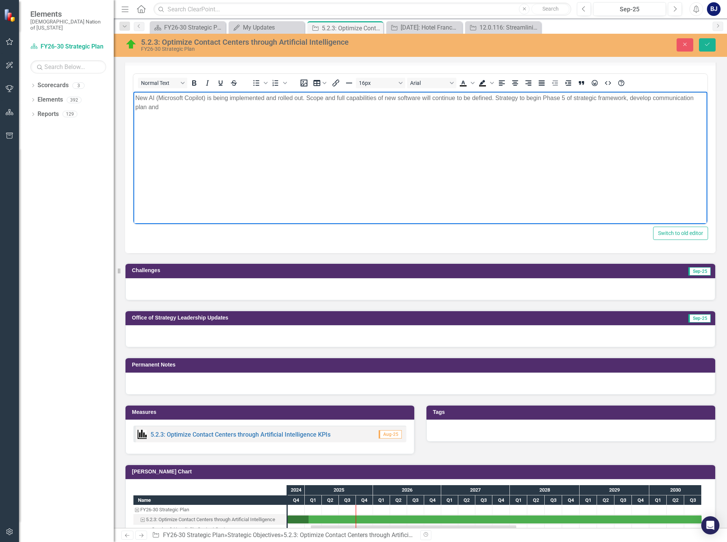
drag, startPoint x: 162, startPoint y: 108, endPoint x: 136, endPoint y: 108, distance: 26.1
click at [136, 108] on p "New AI (Microsoft Copilot) is being implemented and rolled out. Scope and full …" at bounding box center [420, 103] width 570 height 18
click at [416, 110] on p "New AI (Microsoft Copilot) is being implemented and rolled out. Scope and full …" at bounding box center [420, 103] width 570 height 18
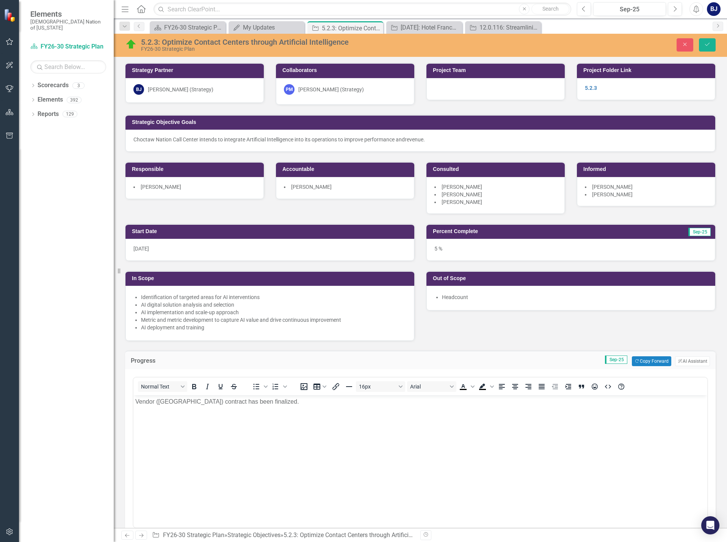
scroll to position [519, 0]
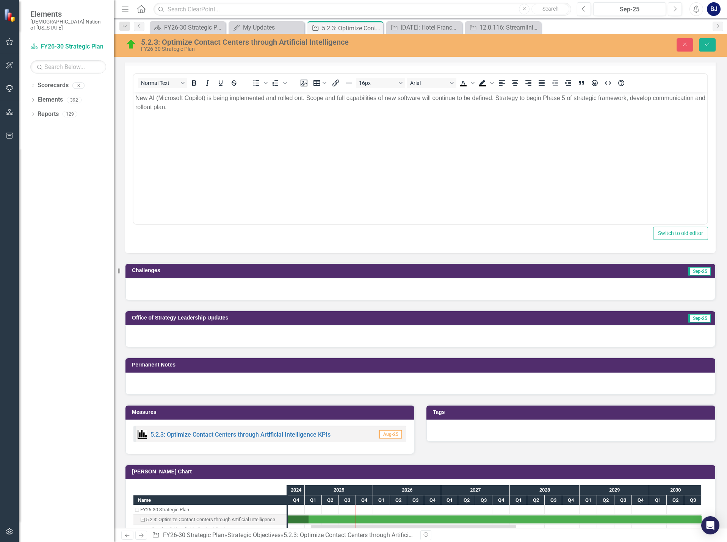
click at [253, 289] on div at bounding box center [419, 289] width 589 height 22
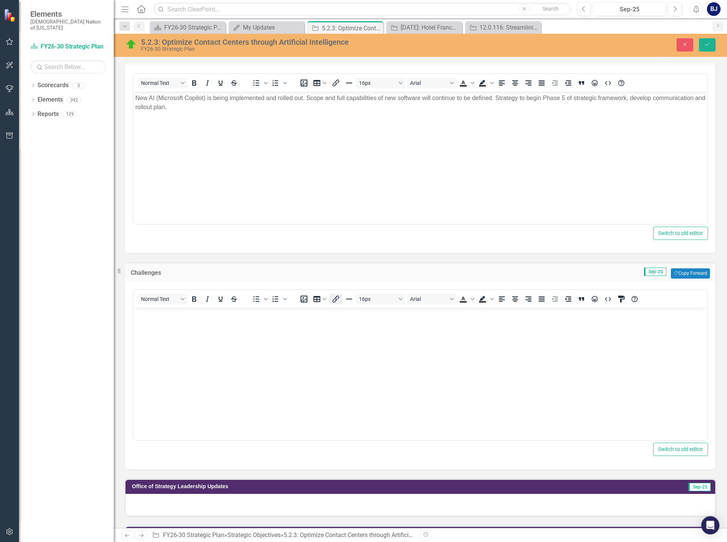
scroll to position [0, 0]
click at [687, 275] on button "Copy Forward Copy Forward" at bounding box center [689, 273] width 39 height 10
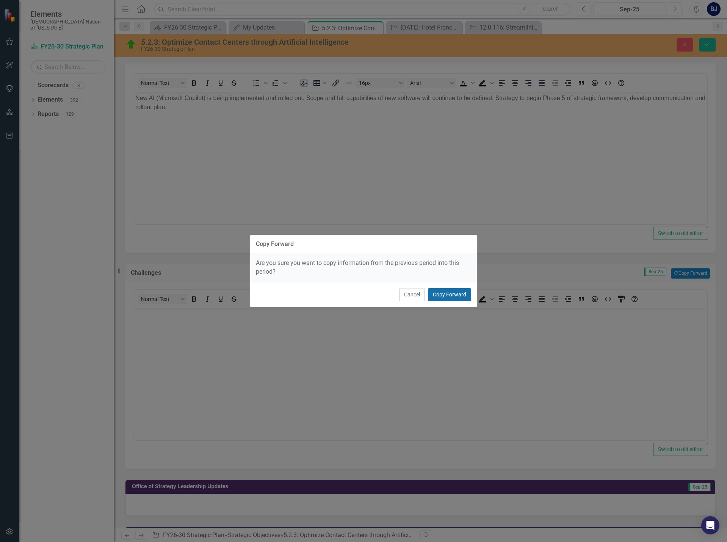
click at [442, 291] on button "Copy Forward" at bounding box center [449, 294] width 43 height 13
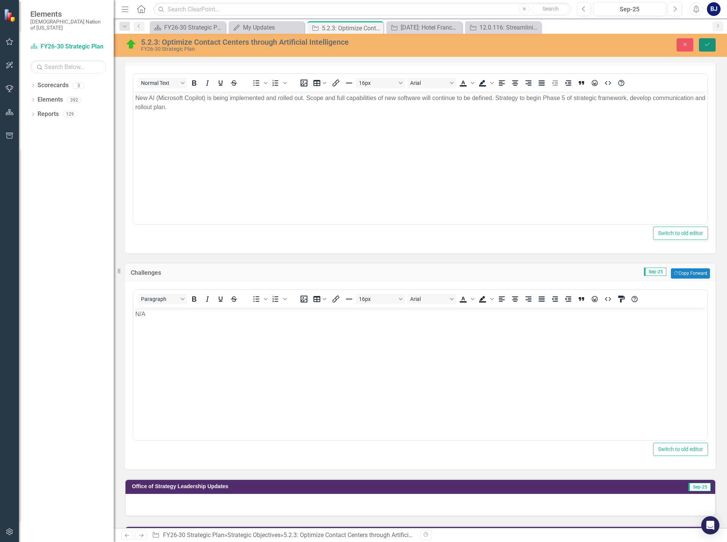
click at [710, 45] on icon "Save" at bounding box center [706, 44] width 7 height 5
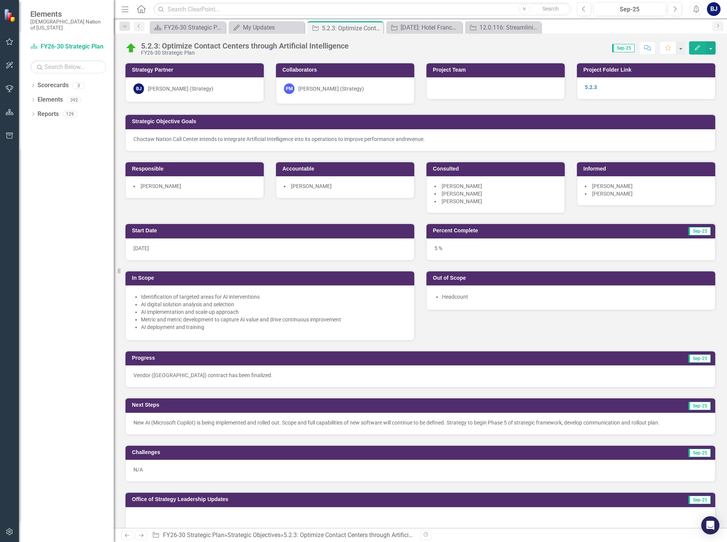
click at [255, 422] on p "New AI (Microsoft Copilot) is being implemented and rolled out. Scope and full …" at bounding box center [420, 423] width 574 height 8
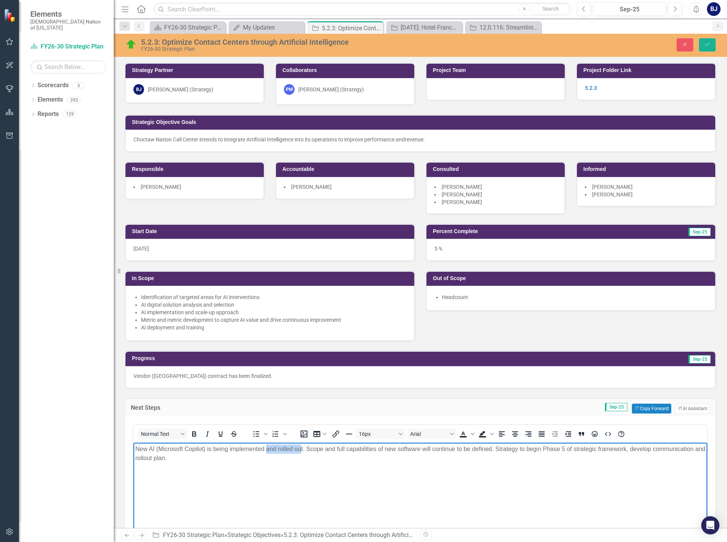
drag, startPoint x: 266, startPoint y: 447, endPoint x: 300, endPoint y: 447, distance: 34.9
click at [300, 447] on p "New AI (Microsoft Copilot) is being implemented and rolled out. Scope and full …" at bounding box center [420, 453] width 570 height 18
click at [307, 453] on p "New AI (Microsoft Copilot) is being implemented. Scope and full capabilities of…" at bounding box center [420, 448] width 570 height 9
click at [706, 47] on button "Save" at bounding box center [707, 44] width 17 height 13
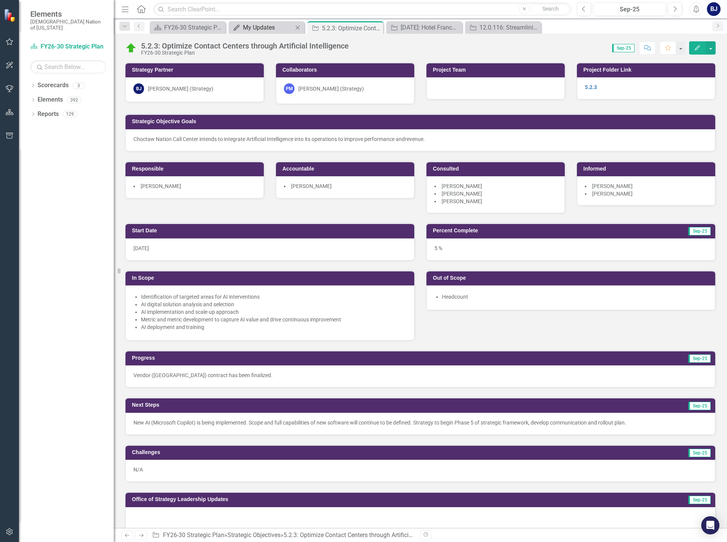
click at [284, 28] on div "My Updates" at bounding box center [268, 27] width 50 height 9
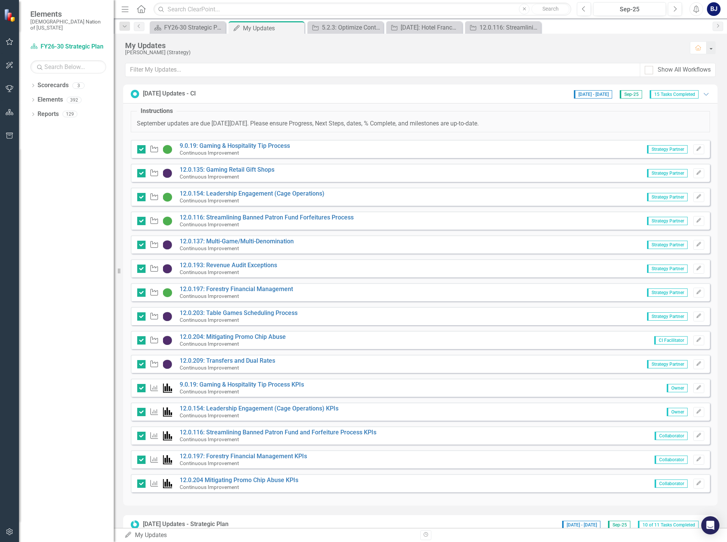
scroll to position [322, 0]
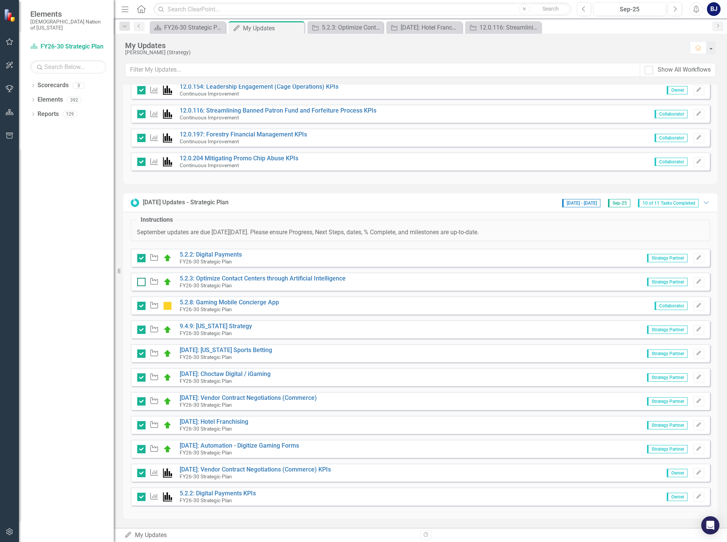
click at [143, 281] on div at bounding box center [141, 282] width 8 height 8
click at [142, 281] on input "checkbox" at bounding box center [139, 280] width 5 height 5
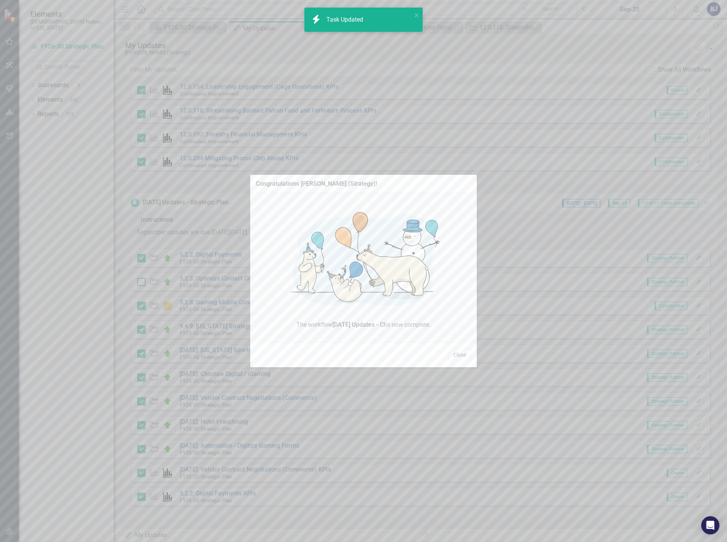
checkbox input "true"
click at [453, 353] on button "Close" at bounding box center [459, 354] width 23 height 13
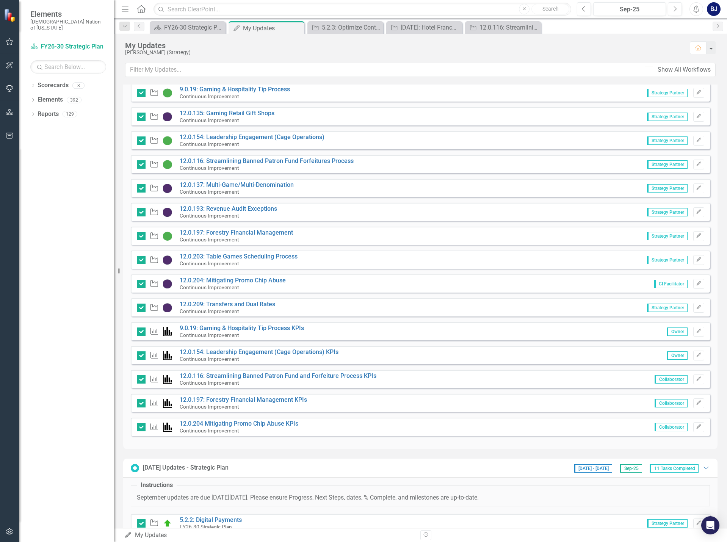
scroll to position [19, 0]
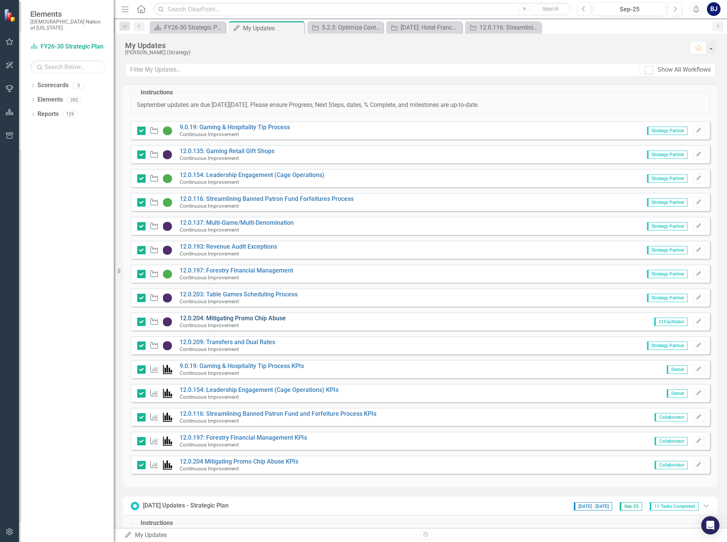
click at [220, 318] on link "12.0.204: Mitigating Promo Chip Abuse" at bounding box center [233, 317] width 106 height 7
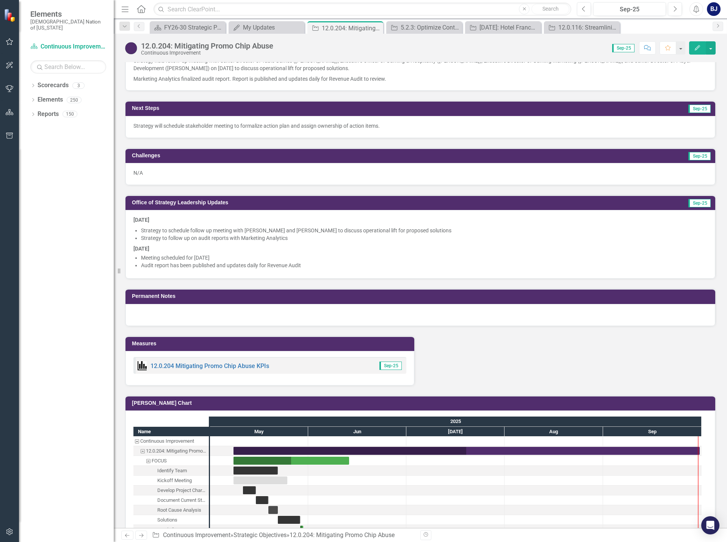
scroll to position [606, 0]
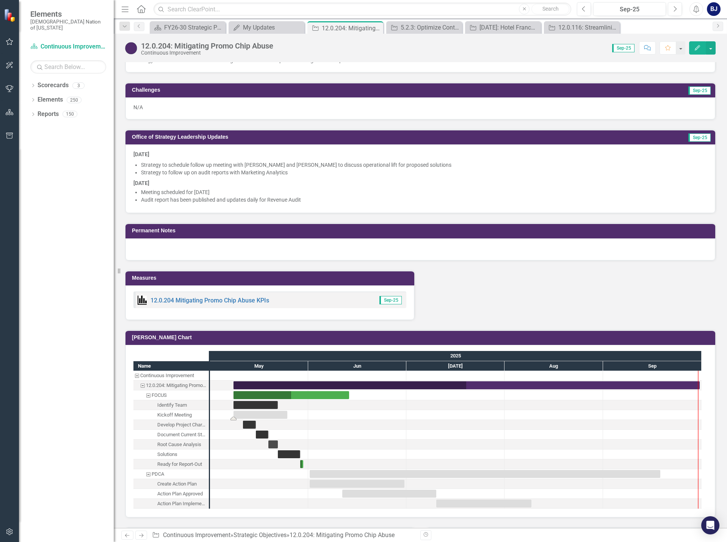
click at [266, 414] on div "Task: Start date: 2025-05-08 End date: 2025-05-25" at bounding box center [260, 415] width 54 height 8
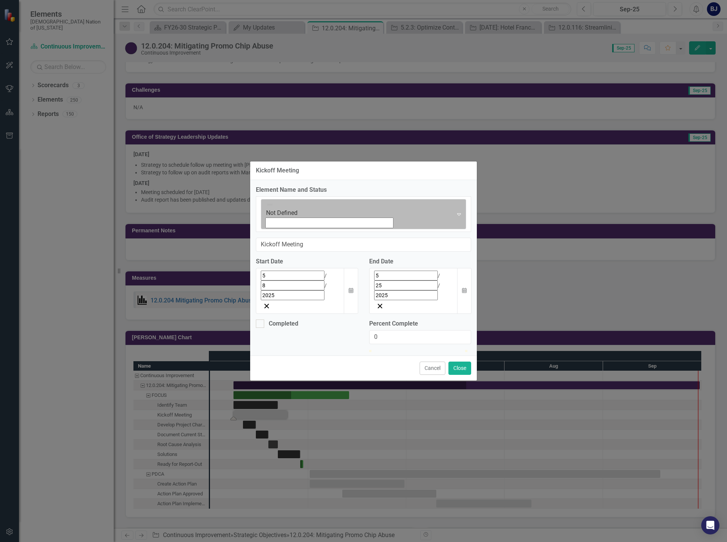
click at [455, 217] on icon "Expand" at bounding box center [459, 214] width 8 height 6
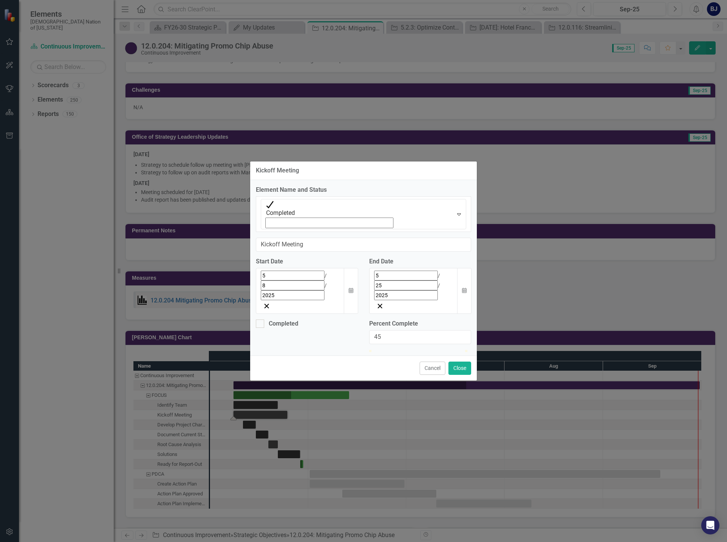
type input "100"
drag, startPoint x: 371, startPoint y: 311, endPoint x: 502, endPoint y: 322, distance: 131.9
click at [502, 322] on div "Kickoff Meeting Element Name and Status Completed Expand Kickoff Meeting Start …" at bounding box center [363, 271] width 727 height 542
click at [460, 361] on button "Close" at bounding box center [459, 367] width 23 height 13
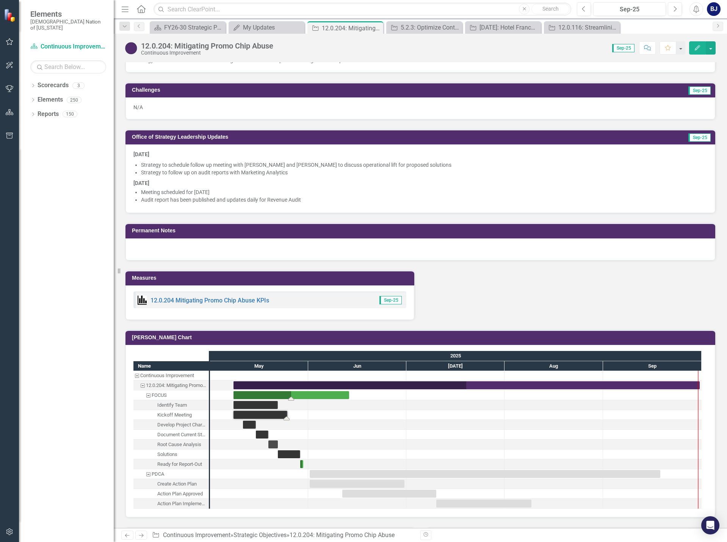
click at [296, 396] on div "Task: Start date: 2025-05-08 End date: 2025-06-13" at bounding box center [291, 395] width 116 height 8
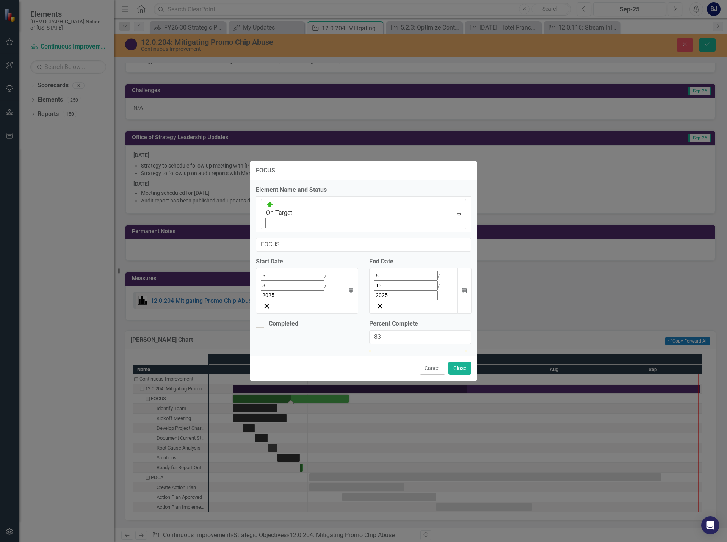
type input "100"
drag, startPoint x: 420, startPoint y: 313, endPoint x: 478, endPoint y: 319, distance: 58.3
click at [478, 319] on div "FOCUS Element Name and Status On Target Expand FOCUS Start Date 5 / 8 / 2025 Ca…" at bounding box center [363, 271] width 727 height 542
click at [264, 319] on div "Completed" at bounding box center [307, 323] width 102 height 9
click at [261, 319] on input "Completed" at bounding box center [258, 321] width 5 height 5
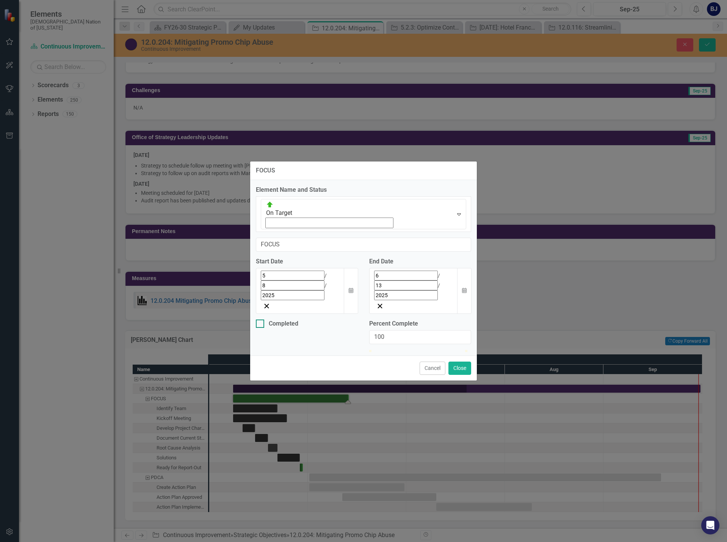
checkbox input "true"
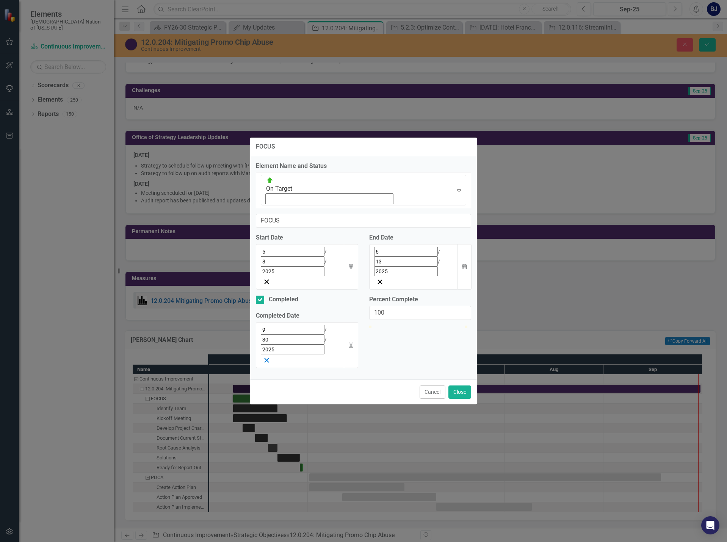
click at [269, 358] on line "button" at bounding box center [266, 360] width 4 height 4
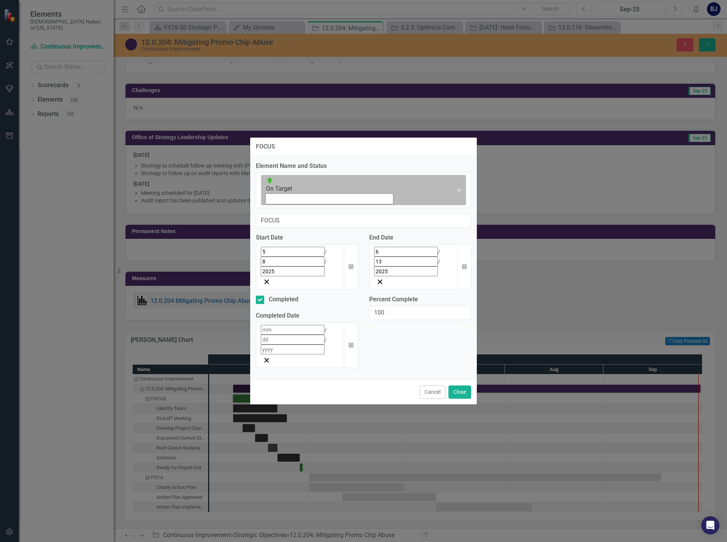
click at [455, 193] on icon "Expand" at bounding box center [459, 190] width 8 height 6
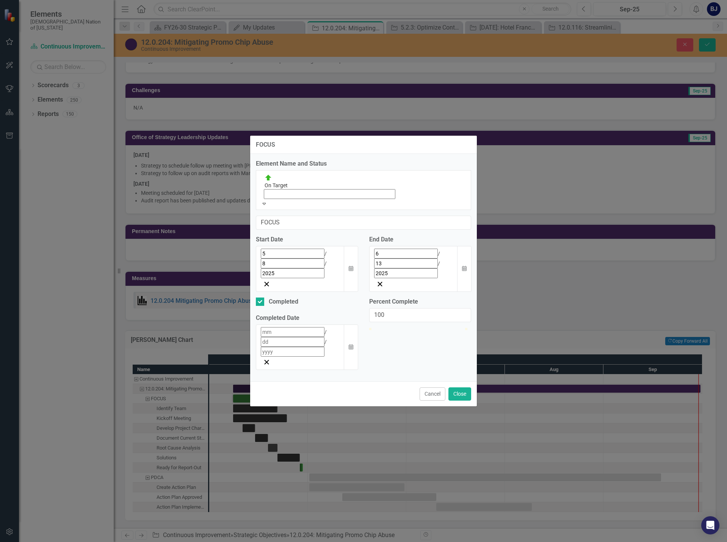
scroll to position [2, 0]
click at [457, 387] on button "Close" at bounding box center [459, 393] width 23 height 13
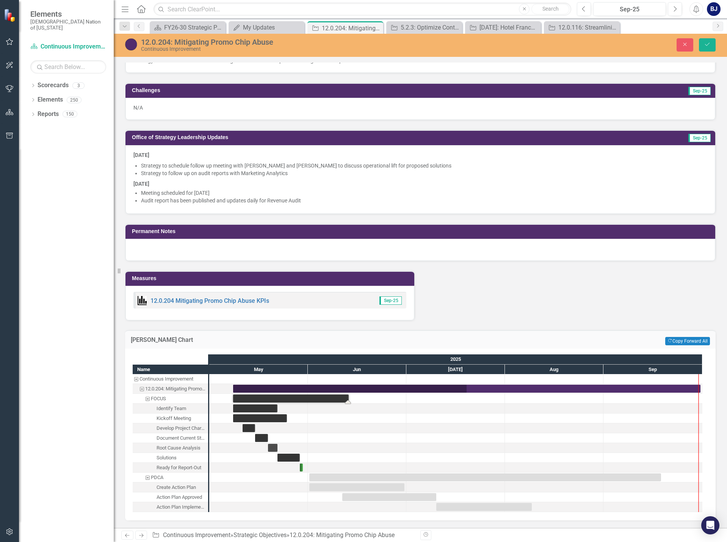
click at [263, 401] on div "Task: Start date: 2025-05-08 End date: 2025-06-13" at bounding box center [291, 398] width 116 height 8
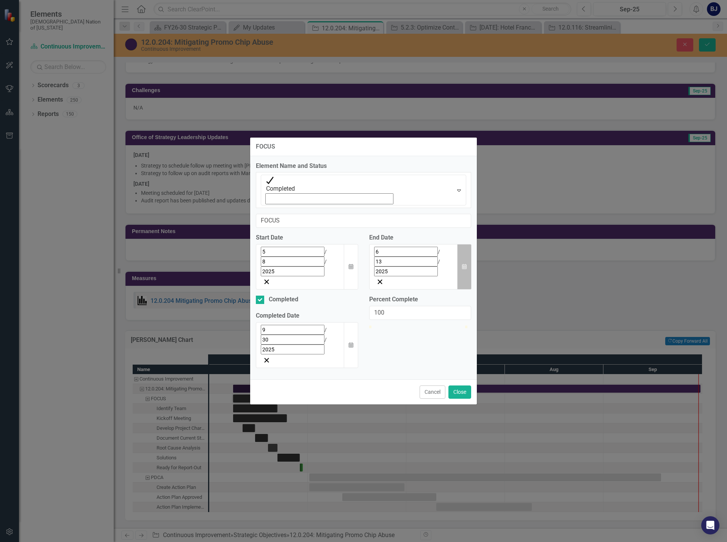
click at [462, 264] on icon "button" at bounding box center [464, 266] width 5 height 5
click at [440, 276] on button "›" at bounding box center [432, 268] width 17 height 17
click at [431, 316] on abbr "12" at bounding box center [428, 312] width 6 height 6
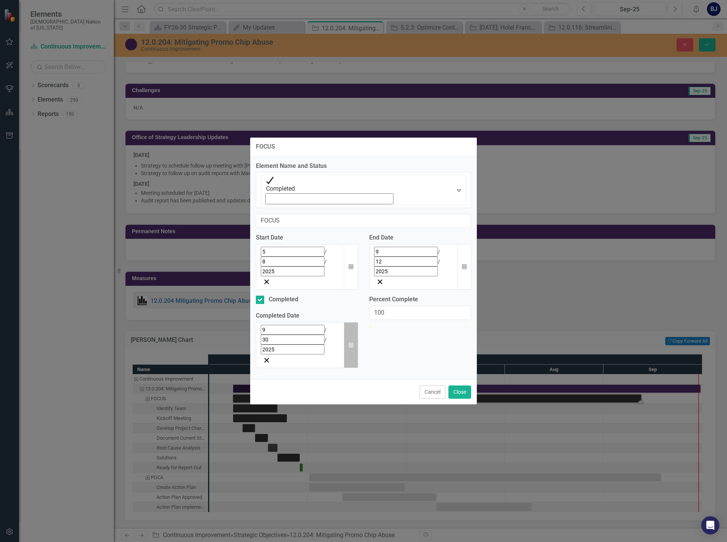
click at [353, 342] on icon "button" at bounding box center [351, 344] width 5 height 5
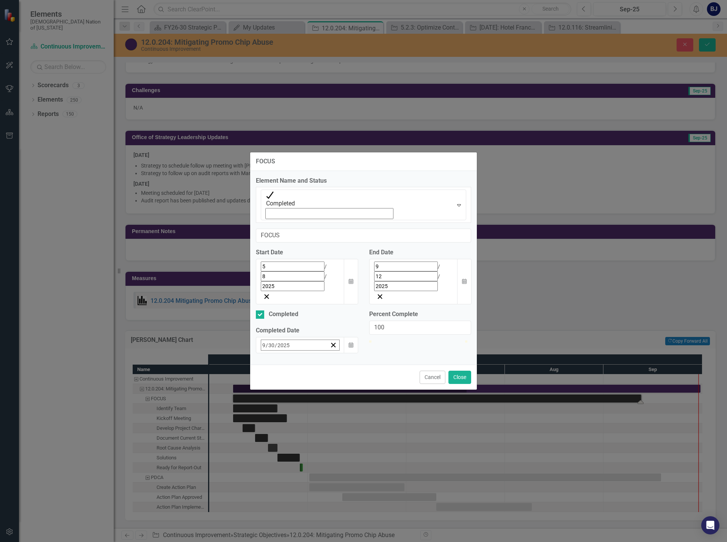
click at [357, 402] on abbr "12" at bounding box center [360, 405] width 6 height 6
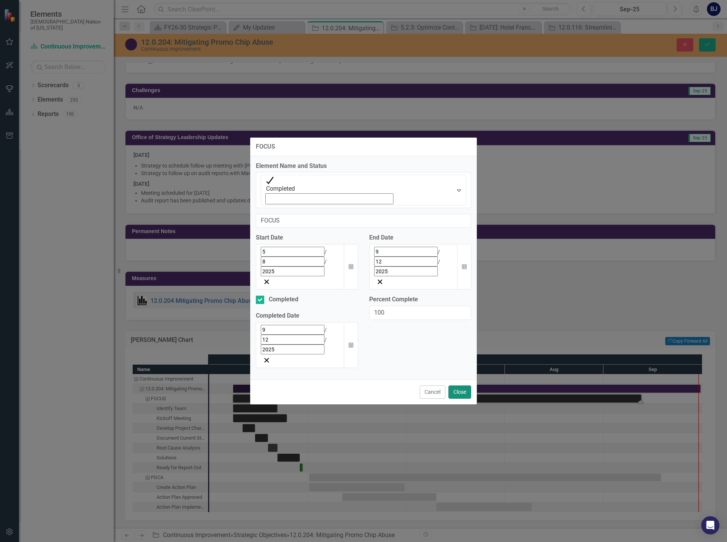
click at [465, 385] on button "Close" at bounding box center [459, 391] width 23 height 13
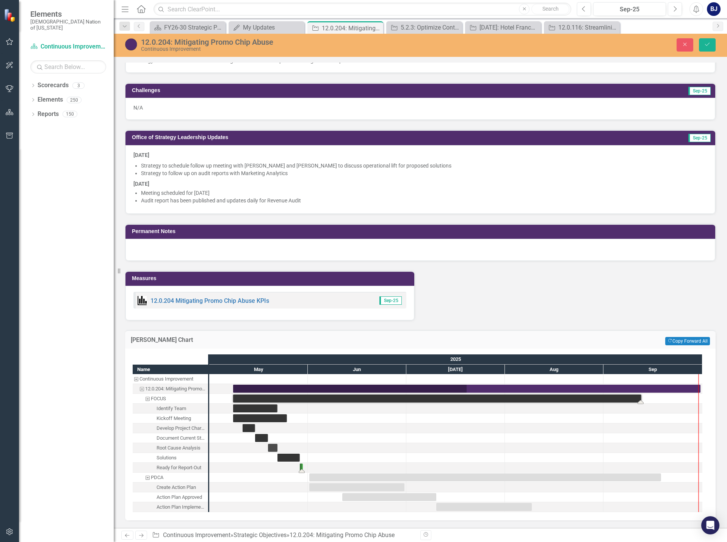
click at [302, 467] on div "Task: Start date: 2025-05-29 End date: 2025-05-30" at bounding box center [301, 467] width 3 height 8
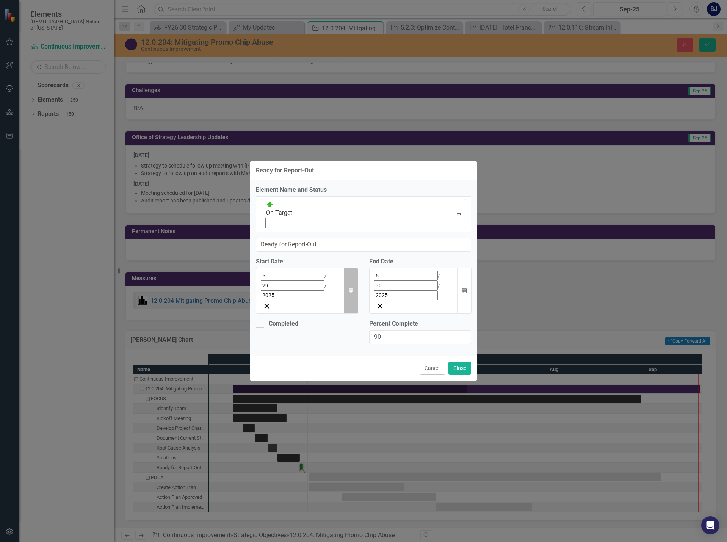
click at [350, 288] on icon "Calendar" at bounding box center [351, 290] width 5 height 5
click at [355, 284] on button "›" at bounding box center [363, 292] width 17 height 17
click at [332, 330] on button "7" at bounding box center [341, 337] width 19 height 14
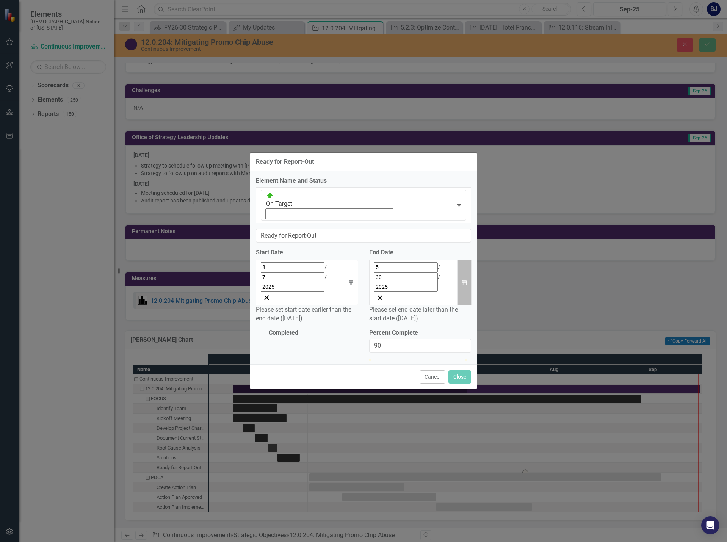
click at [468, 259] on button "Calendar" at bounding box center [464, 282] width 14 height 46
click at [440, 276] on button "›" at bounding box center [432, 284] width 17 height 17
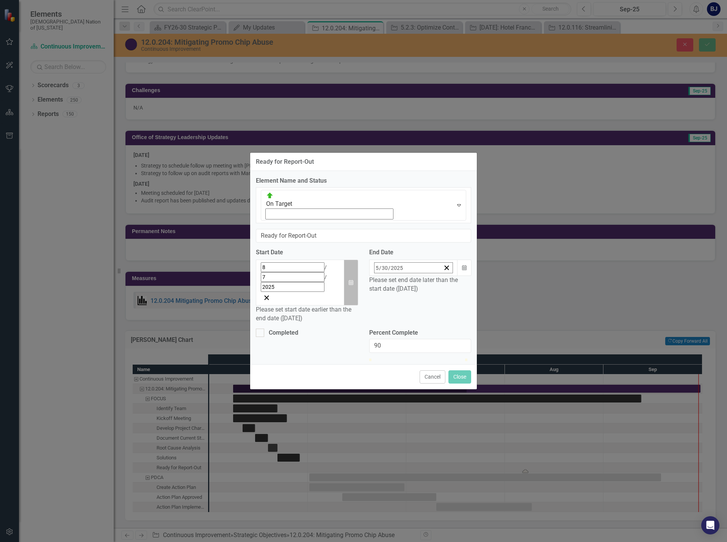
click at [346, 259] on button "Calendar" at bounding box center [351, 282] width 14 height 46
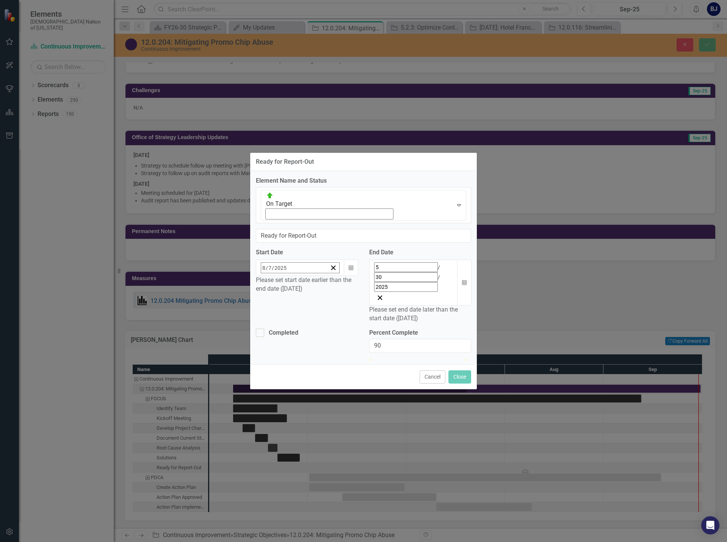
click at [273, 276] on button "‹" at bounding box center [281, 284] width 17 height 17
click at [275, 321] on button "7" at bounding box center [284, 328] width 19 height 14
click at [464, 280] on icon "Calendar" at bounding box center [464, 282] width 5 height 5
click at [440, 276] on button "›" at bounding box center [432, 284] width 17 height 17
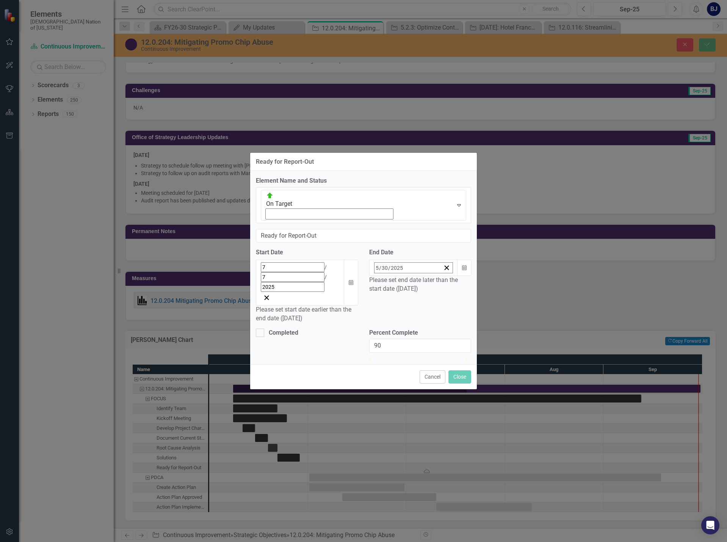
click at [440, 276] on button "›" at bounding box center [432, 284] width 17 height 17
click at [358, 277] on button "‹" at bounding box center [350, 284] width 17 height 17
drag, startPoint x: 433, startPoint y: 311, endPoint x: 429, endPoint y: 309, distance: 4.0
click at [411, 325] on abbr "7" at bounding box center [409, 328] width 3 height 6
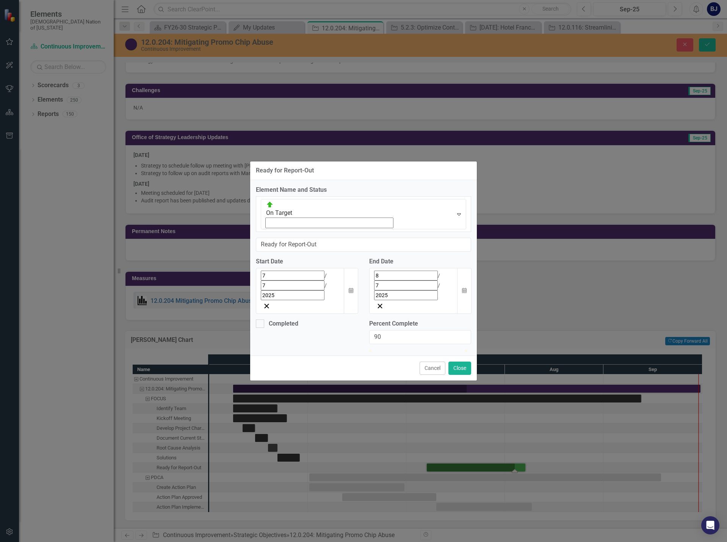
type input "100"
drag, startPoint x: 457, startPoint y: 310, endPoint x: 470, endPoint y: 309, distance: 13.3
click at [470, 350] on div at bounding box center [420, 350] width 102 height 0
click at [260, 319] on div at bounding box center [260, 323] width 8 height 8
click at [260, 319] on input "Completed" at bounding box center [258, 321] width 5 height 5
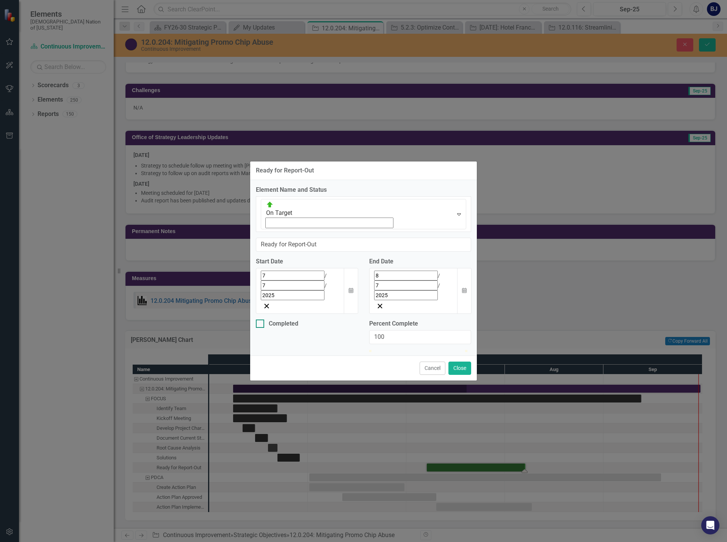
checkbox input "true"
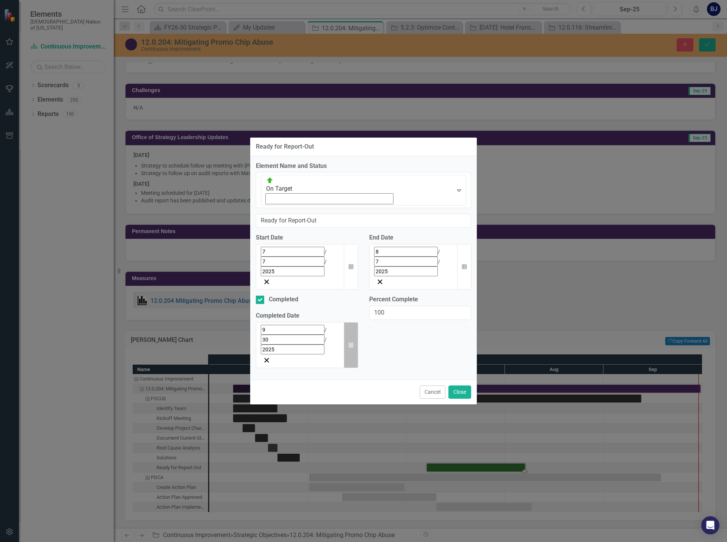
click at [352, 342] on icon "Calendar" at bounding box center [351, 344] width 5 height 5
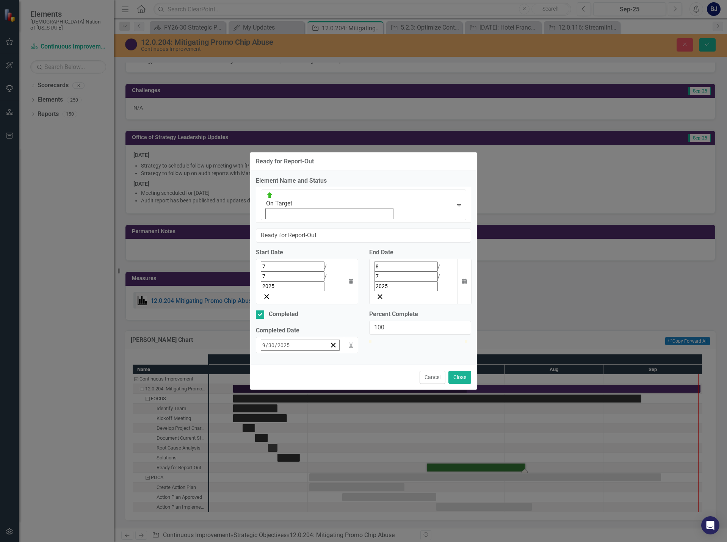
click at [273, 353] on button "‹" at bounding box center [281, 361] width 17 height 17
click at [332, 399] on button "7" at bounding box center [341, 406] width 19 height 14
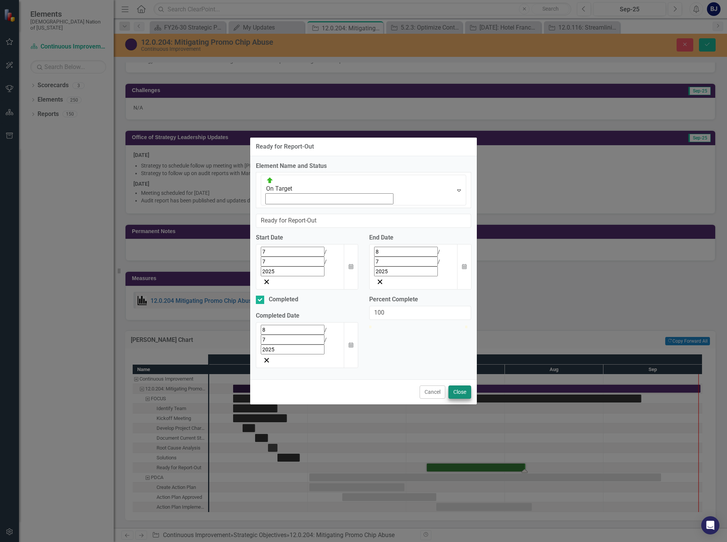
drag, startPoint x: 464, startPoint y: 330, endPoint x: 459, endPoint y: 336, distance: 8.1
click at [463, 379] on div "Cancel Close" at bounding box center [363, 391] width 227 height 25
click at [459, 385] on button "Close" at bounding box center [459, 391] width 23 height 13
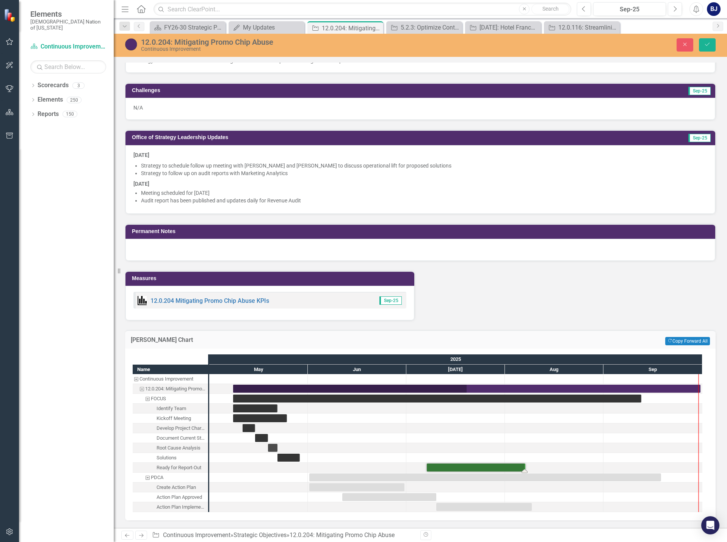
click at [466, 469] on div "Task: Start date: 2025-07-07 End date: 2025-08-07" at bounding box center [476, 467] width 98 height 8
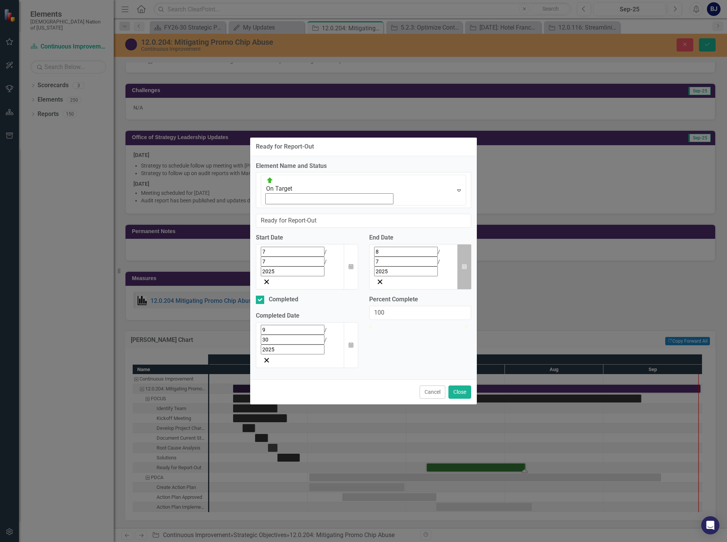
click at [466, 262] on button "Calendar" at bounding box center [464, 267] width 14 height 46
click at [440, 277] on button "›" at bounding box center [432, 268] width 17 height 17
click at [431, 316] on abbr "12" at bounding box center [428, 312] width 6 height 6
click at [349, 264] on icon "Calendar" at bounding box center [351, 266] width 5 height 5
click at [355, 277] on button "›" at bounding box center [363, 268] width 17 height 17
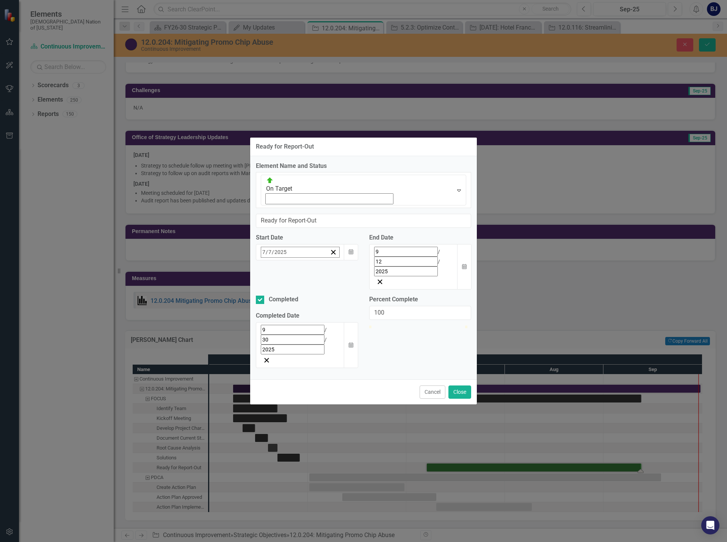
click at [351, 317] on button "8" at bounding box center [360, 313] width 19 height 14
click at [462, 385] on button "Close" at bounding box center [459, 391] width 23 height 13
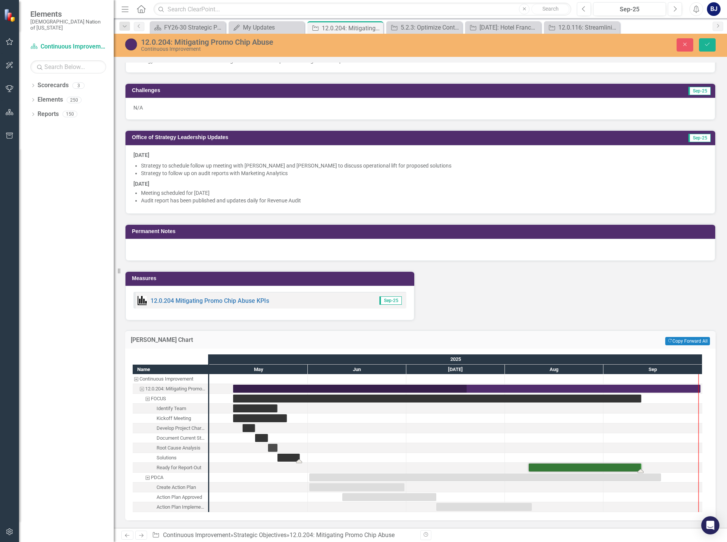
click at [289, 458] on div "Task: Start date: 2025-05-22 End date: 2025-05-29" at bounding box center [288, 457] width 22 height 8
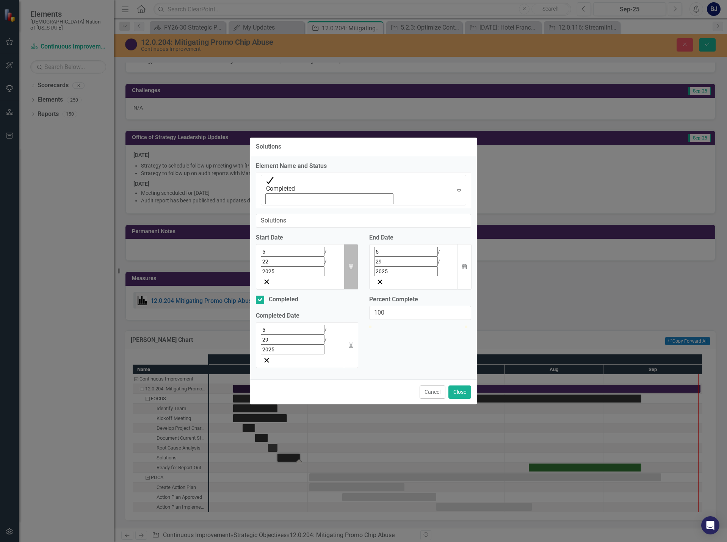
click at [353, 259] on button "Calendar" at bounding box center [351, 267] width 14 height 46
click at [355, 277] on button "›" at bounding box center [363, 268] width 17 height 17
drag, startPoint x: 279, startPoint y: 305, endPoint x: 279, endPoint y: 302, distance: 3.8
click at [294, 305] on button "1" at bounding box center [303, 299] width 19 height 14
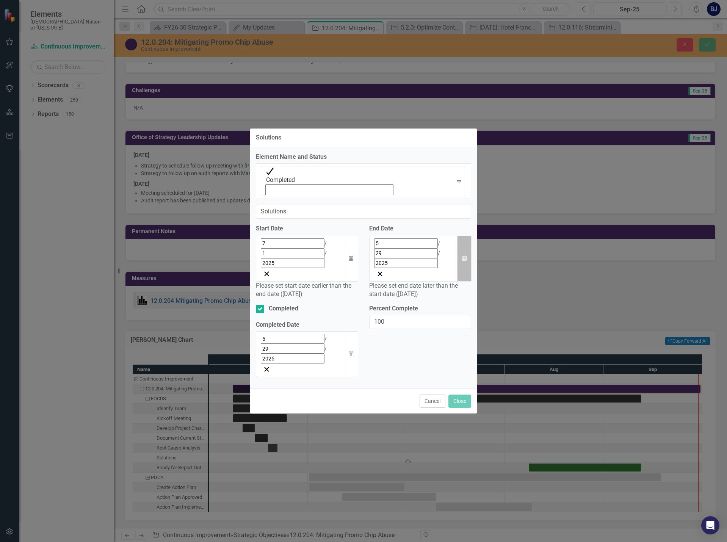
click at [466, 252] on button "Calendar" at bounding box center [464, 259] width 14 height 46
click at [440, 269] on button "›" at bounding box center [432, 260] width 17 height 17
click at [419, 308] on button "7" at bounding box center [409, 304] width 19 height 14
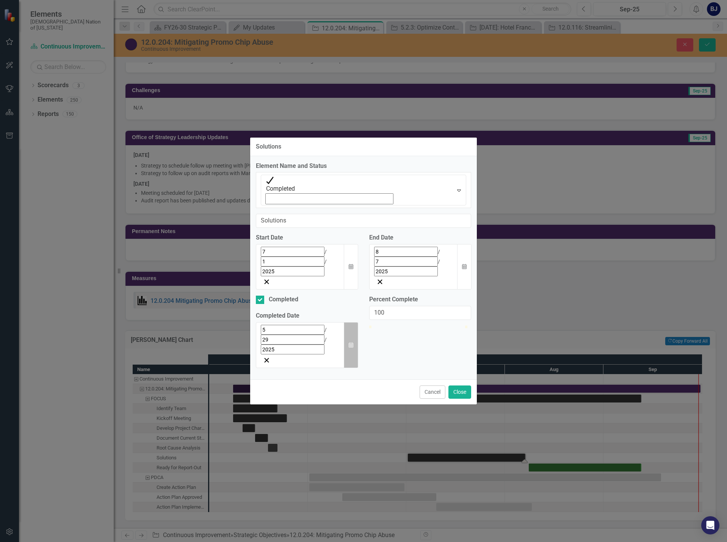
click at [350, 322] on button "Calendar" at bounding box center [351, 345] width 14 height 46
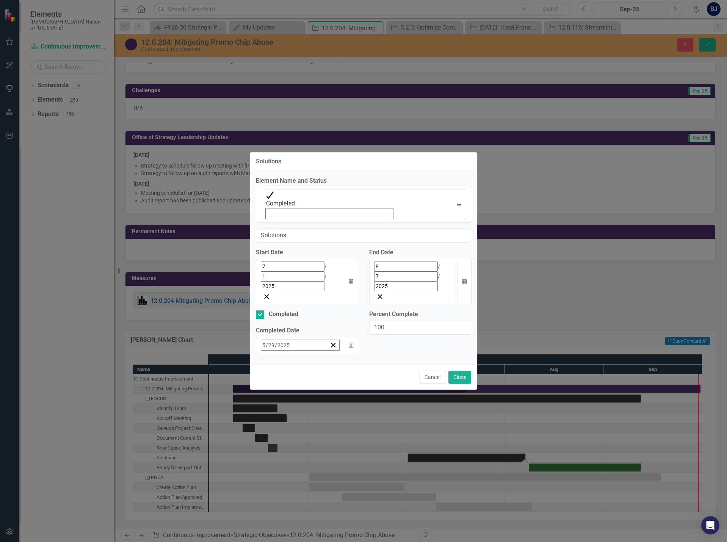
click at [355, 353] on button "›" at bounding box center [363, 361] width 17 height 17
click at [332, 399] on button "7" at bounding box center [341, 406] width 19 height 14
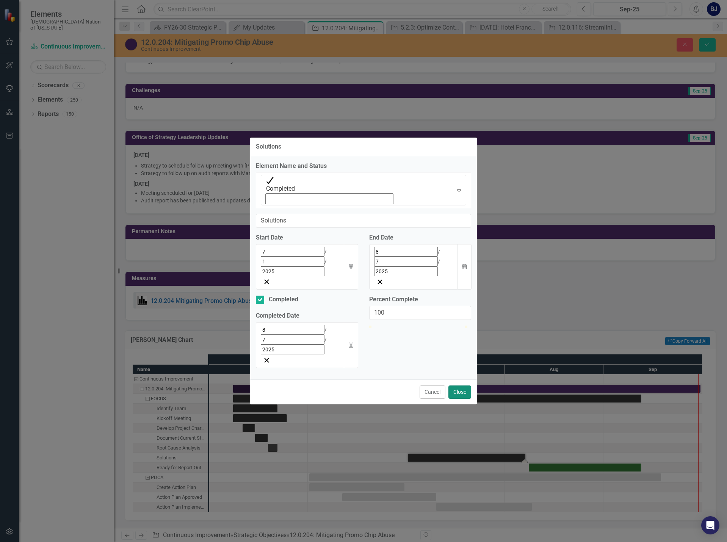
click at [456, 385] on button "Close" at bounding box center [459, 391] width 23 height 13
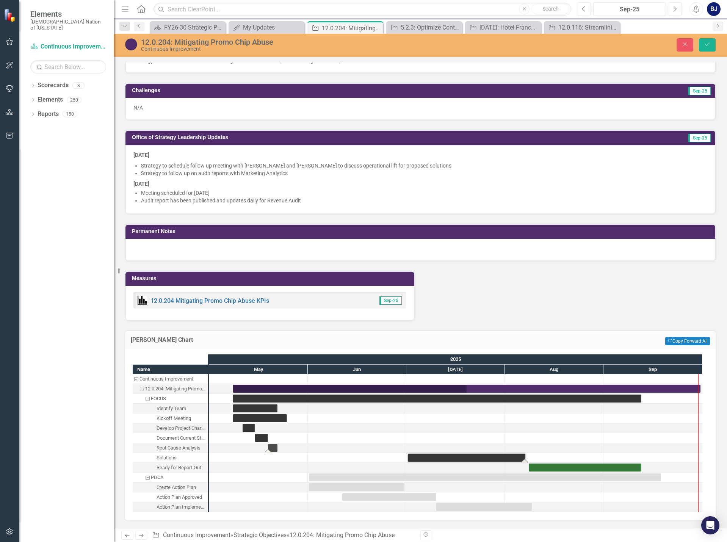
click at [272, 448] on div "Task: Start date: 2025-05-19 End date: 2025-05-22" at bounding box center [272, 448] width 9 height 8
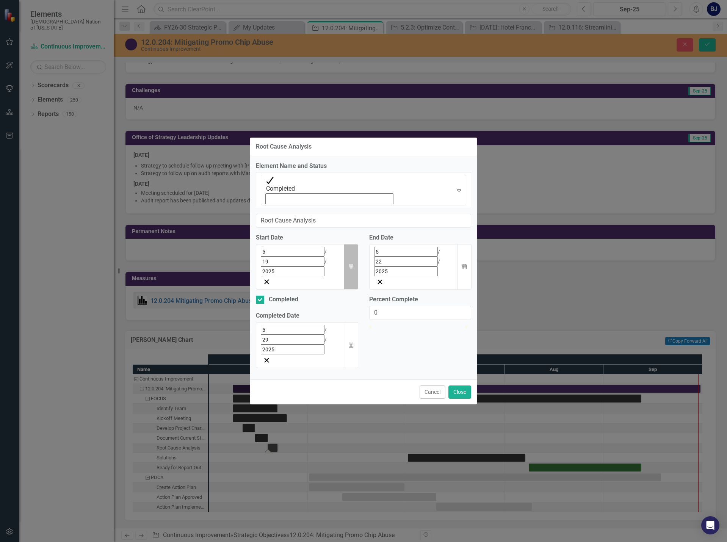
click at [355, 260] on button "Calendar" at bounding box center [351, 267] width 14 height 46
click at [355, 276] on button "›" at bounding box center [363, 268] width 17 height 17
click at [275, 313] on button "9" at bounding box center [284, 313] width 19 height 14
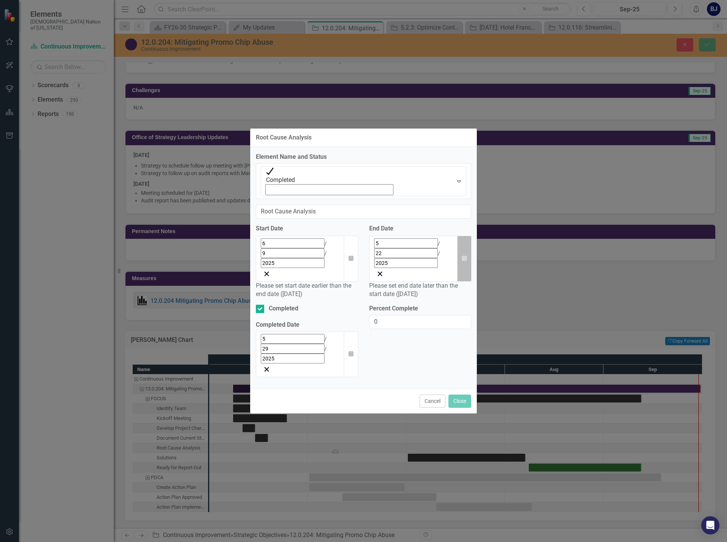
click at [467, 252] on button "Calendar" at bounding box center [464, 259] width 14 height 46
click at [440, 269] on button "›" at bounding box center [432, 260] width 17 height 17
click at [356, 348] on abbr "30" at bounding box center [353, 345] width 6 height 6
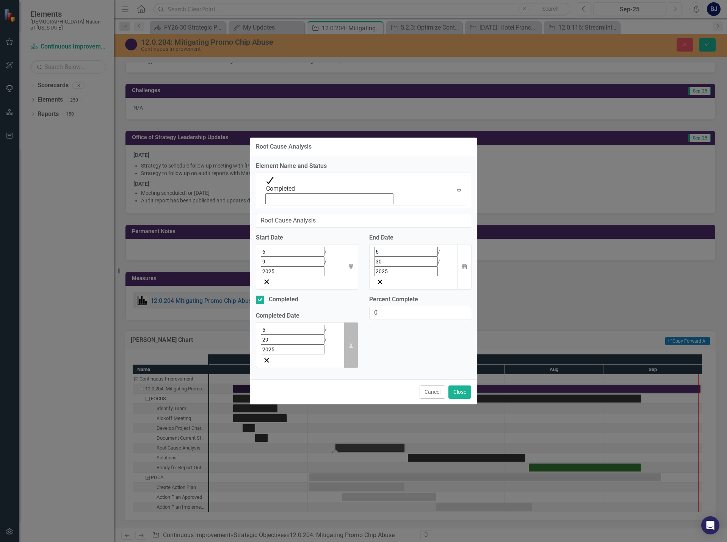
click at [353, 322] on button "Calendar" at bounding box center [351, 345] width 14 height 46
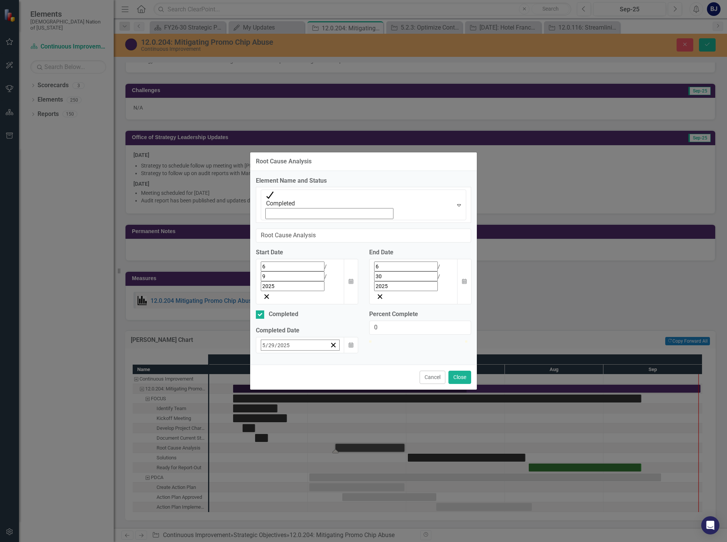
click at [355, 353] on button "›" at bounding box center [363, 361] width 17 height 17
click at [275, 439] on button "30" at bounding box center [284, 446] width 19 height 14
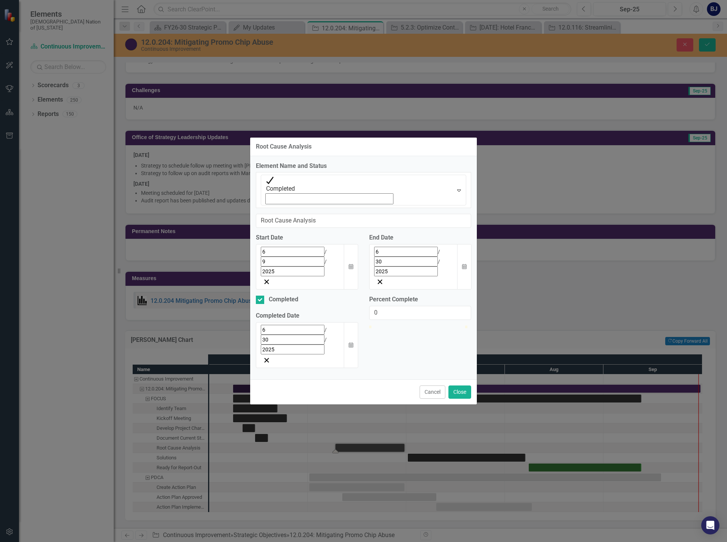
type input "100"
drag, startPoint x: 373, startPoint y: 309, endPoint x: 499, endPoint y: 309, distance: 125.8
click at [499, 309] on div "Root Cause Analysis Element Name and Status Completed Expand Root Cause Analysi…" at bounding box center [363, 271] width 727 height 542
click at [463, 385] on button "Close" at bounding box center [459, 391] width 23 height 13
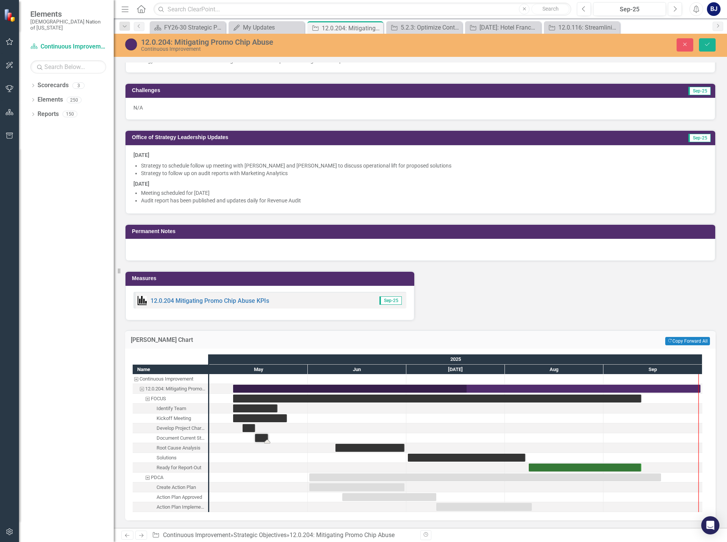
click at [261, 438] on div "Task: Start date: 2025-05-15 End date: 2025-05-19" at bounding box center [261, 438] width 13 height 8
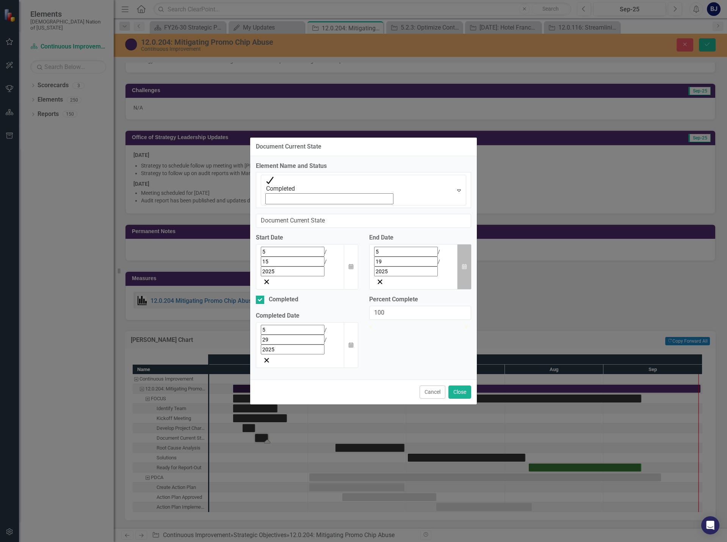
click at [463, 264] on icon "Calendar" at bounding box center [464, 266] width 5 height 5
click at [440, 277] on button "›" at bounding box center [432, 268] width 17 height 17
click at [438, 300] on button "6" at bounding box center [428, 299] width 19 height 14
click at [346, 322] on button "Calendar" at bounding box center [351, 345] width 14 height 46
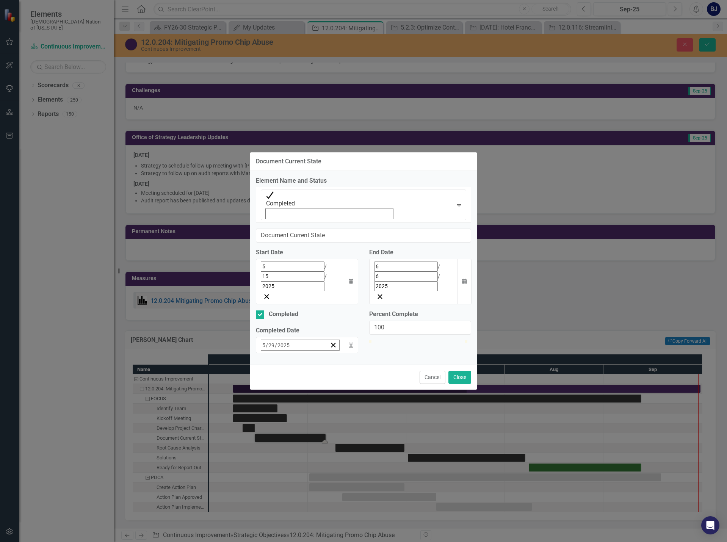
click at [355, 353] on button "›" at bounding box center [363, 361] width 17 height 17
click at [358, 389] on abbr "6" at bounding box center [359, 392] width 3 height 6
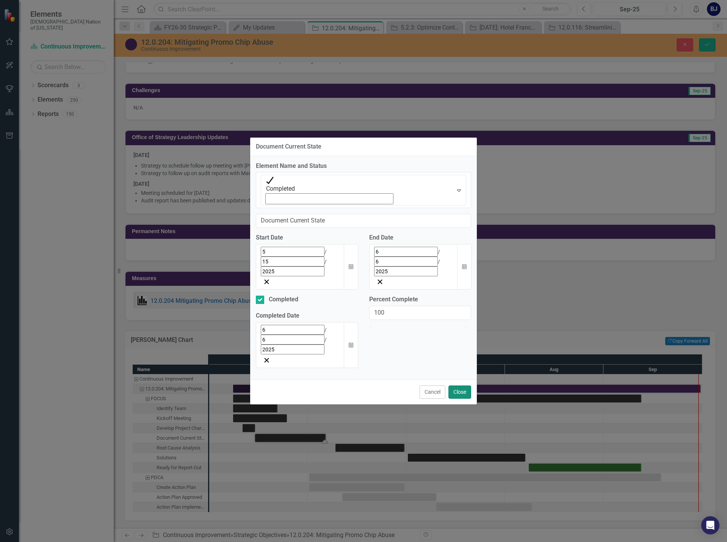
click at [458, 385] on button "Close" at bounding box center [459, 391] width 23 height 13
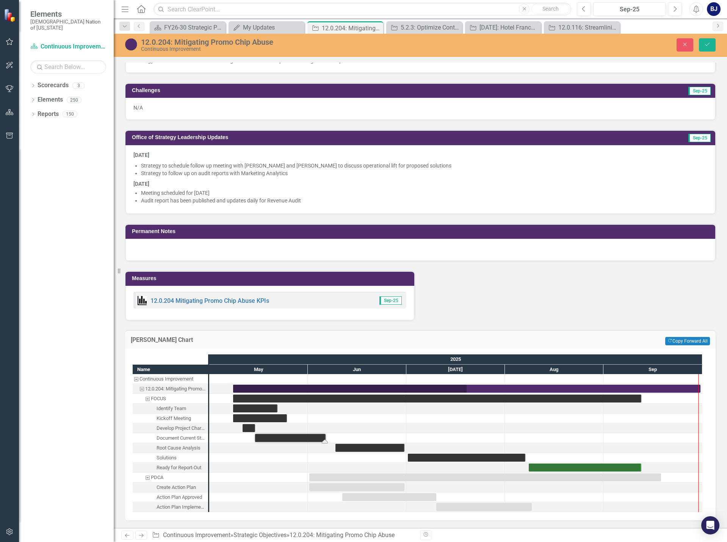
drag, startPoint x: 303, startPoint y: 439, endPoint x: 318, endPoint y: 439, distance: 15.2
drag, startPoint x: 325, startPoint y: 439, endPoint x: 336, endPoint y: 439, distance: 10.6
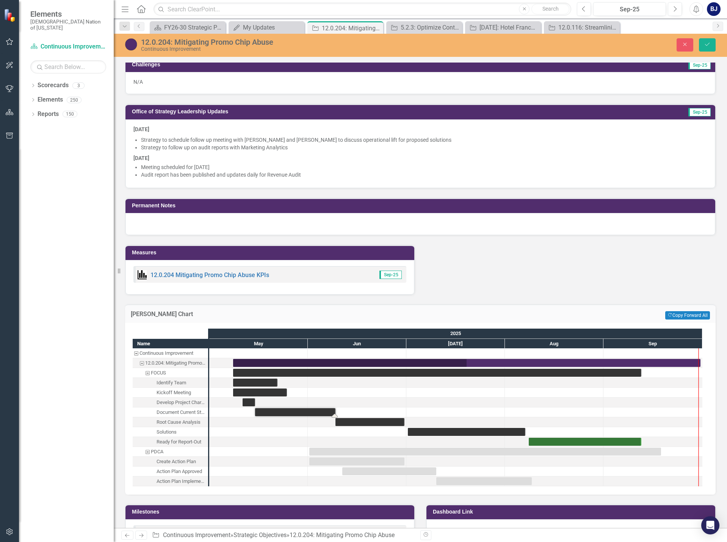
scroll to position [644, 0]
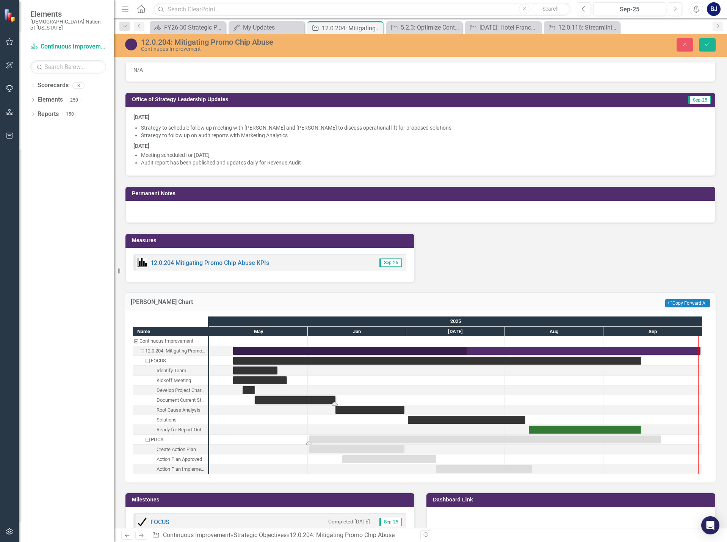
click at [431, 442] on div "Task: Start date: 2025-06-01 End date: 2025-09-18" at bounding box center [485, 439] width 352 height 8
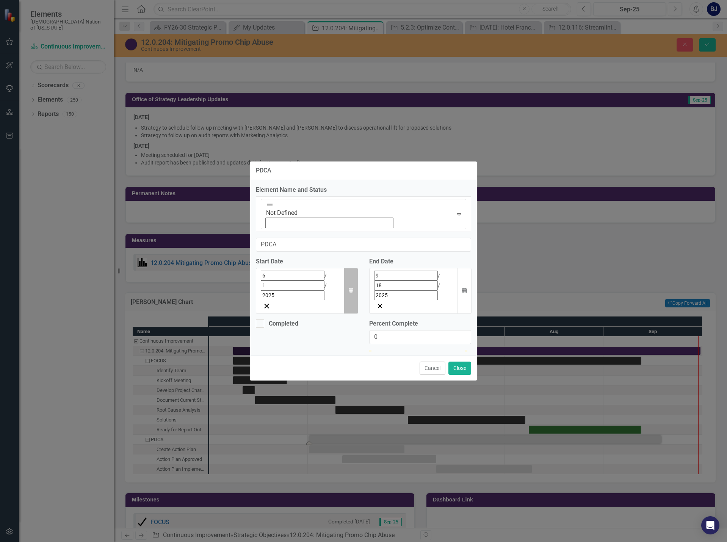
click at [350, 288] on icon "Calendar" at bounding box center [351, 290] width 5 height 5
click at [355, 284] on button "›" at bounding box center [363, 292] width 17 height 17
click at [313, 357] on button "24" at bounding box center [322, 364] width 19 height 14
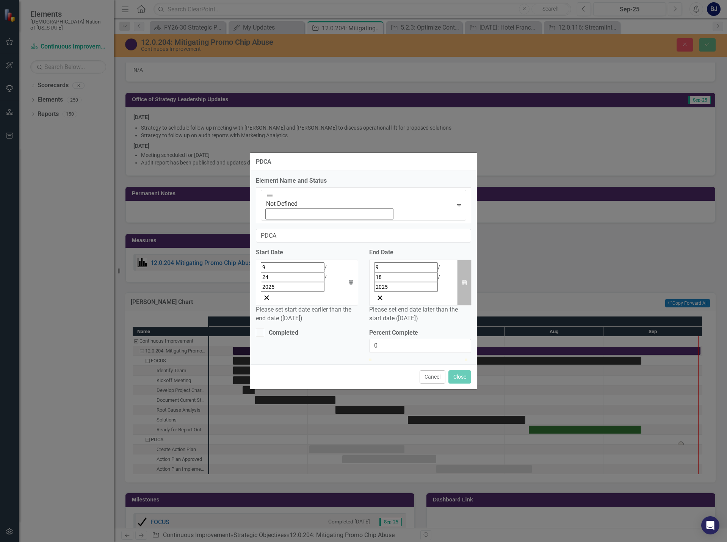
click at [463, 280] on icon "Calendar" at bounding box center [464, 282] width 5 height 5
click at [440, 276] on button "›" at bounding box center [432, 284] width 17 height 17
click at [438, 362] on button "31" at bounding box center [428, 369] width 19 height 14
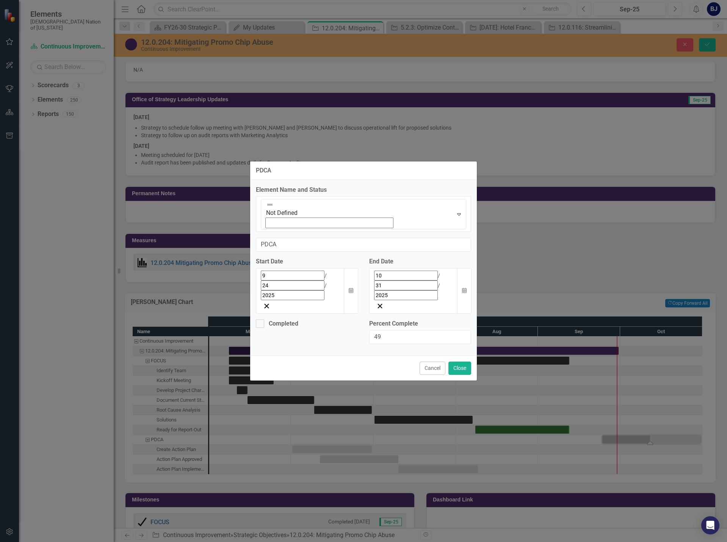
drag, startPoint x: 372, startPoint y: 311, endPoint x: 419, endPoint y: 315, distance: 47.1
click at [419, 350] on div at bounding box center [420, 350] width 102 height 0
click at [386, 330] on input "49" at bounding box center [420, 337] width 102 height 14
type input "050"
click at [459, 361] on button "Close" at bounding box center [459, 367] width 23 height 13
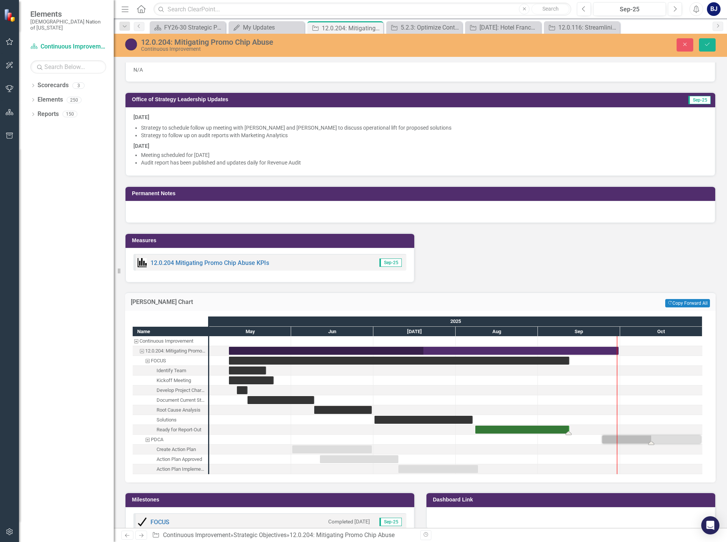
click at [559, 430] on div "Task: Start date: 2025-08-08 End date: 2025-09-12" at bounding box center [522, 429] width 94 height 8
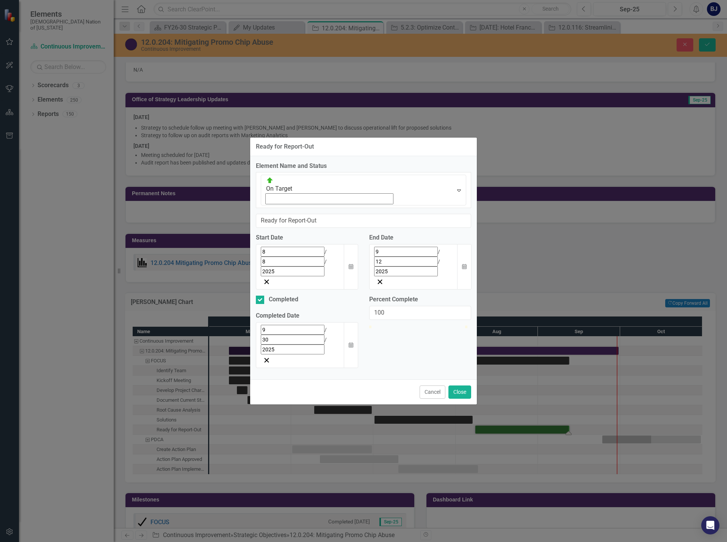
click at [433, 259] on div "9 / 12 / 2025" at bounding box center [413, 262] width 79 height 30
click at [394, 343] on abbr "24" at bounding box center [391, 340] width 6 height 6
click at [350, 342] on icon "Calendar" at bounding box center [351, 344] width 5 height 5
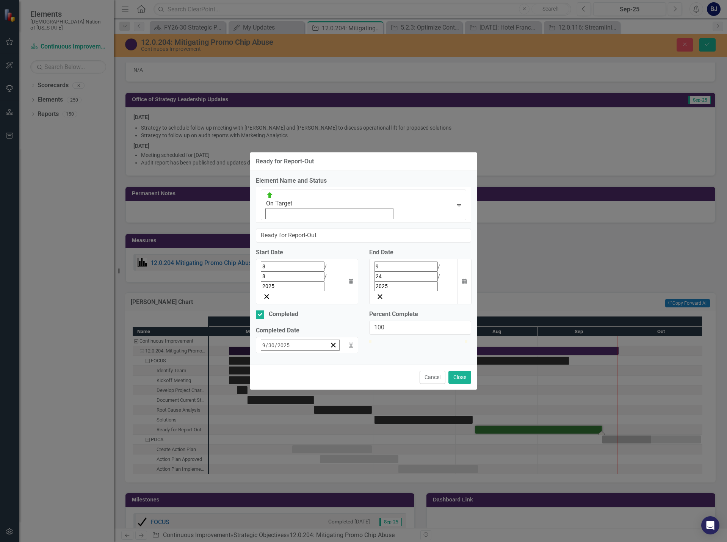
click at [319, 430] on abbr "24" at bounding box center [322, 433] width 6 height 6
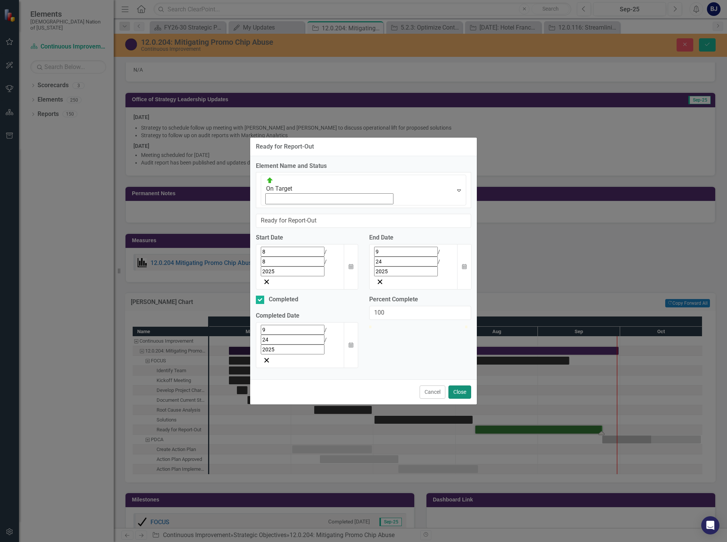
click at [452, 385] on button "Close" at bounding box center [459, 391] width 23 height 13
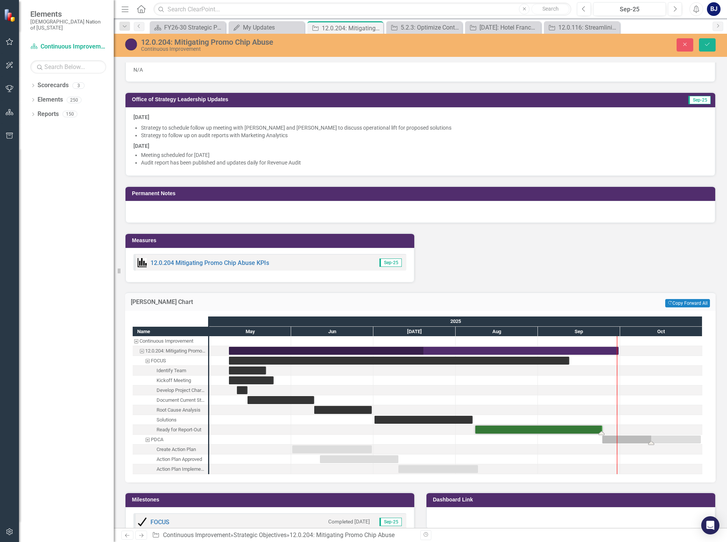
click at [644, 440] on div "Task: Start date: 2025-09-24 End date: 2025-10-31" at bounding box center [651, 439] width 98 height 8
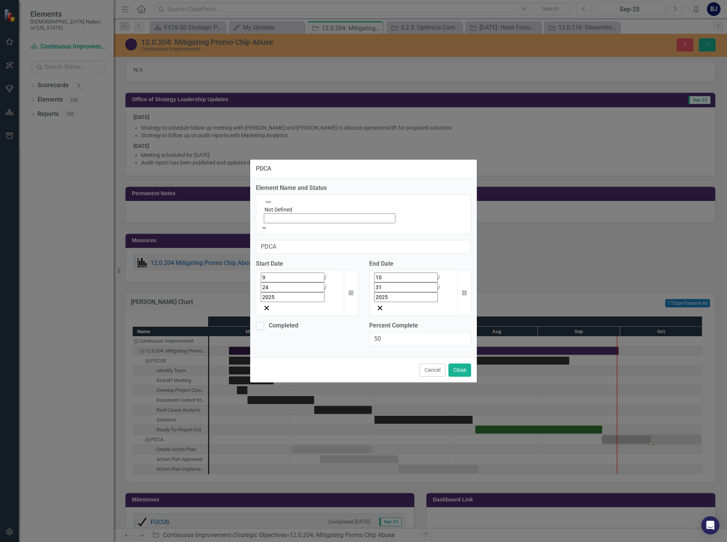
click at [267, 227] on icon "Expand" at bounding box center [264, 227] width 7 height 5
click at [460, 363] on button "Close" at bounding box center [459, 369] width 23 height 13
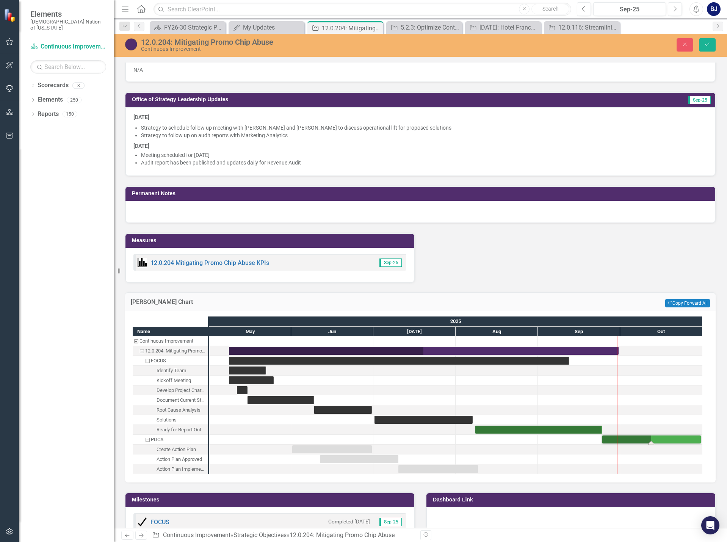
click at [630, 439] on div "Task: Start date: 2025-09-24 End date: 2025-10-31" at bounding box center [651, 439] width 98 height 8
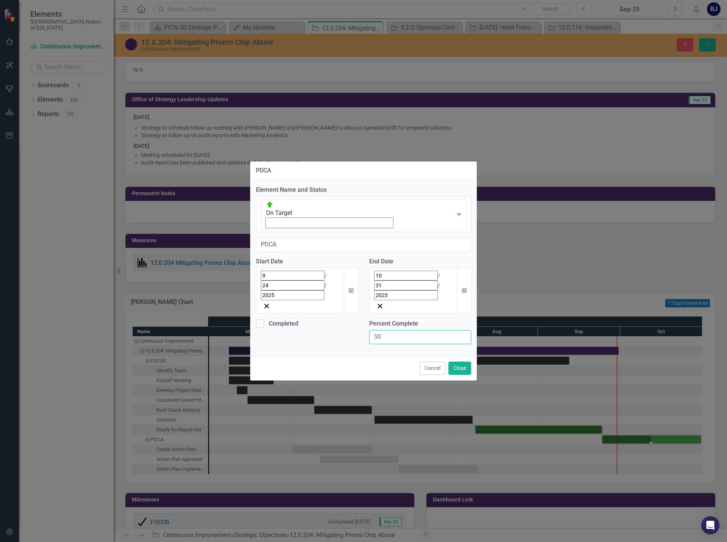
click at [399, 330] on input "50" at bounding box center [420, 337] width 102 height 14
type input "015"
click at [461, 361] on button "Close" at bounding box center [459, 367] width 23 height 13
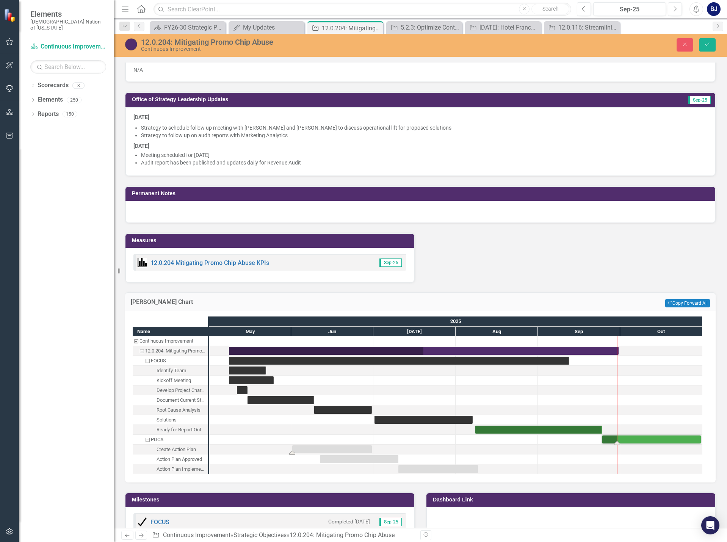
click at [327, 447] on div "Task: Start date: 2025-06-01 End date: 2025-06-30" at bounding box center [332, 449] width 80 height 8
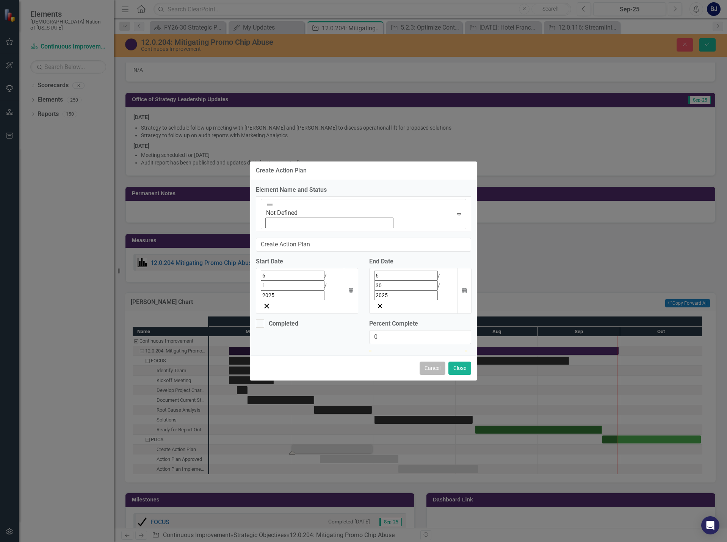
click at [436, 361] on button "Cancel" at bounding box center [432, 367] width 26 height 13
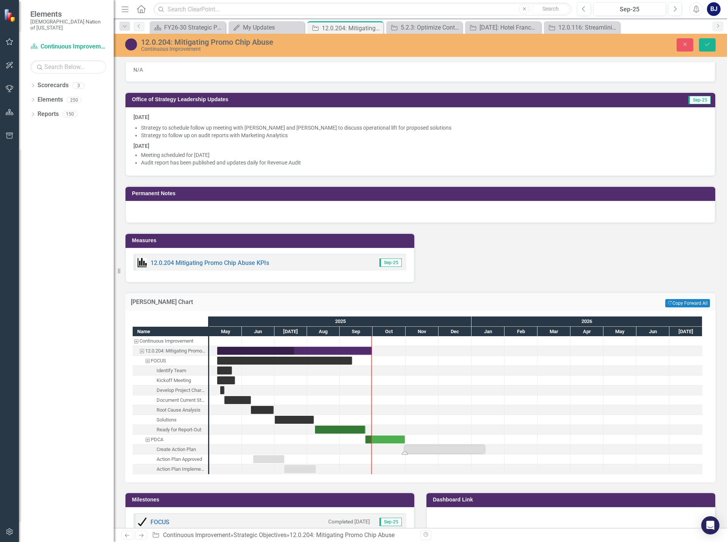
drag, startPoint x: 327, startPoint y: 451, endPoint x: 440, endPoint y: 466, distance: 113.6
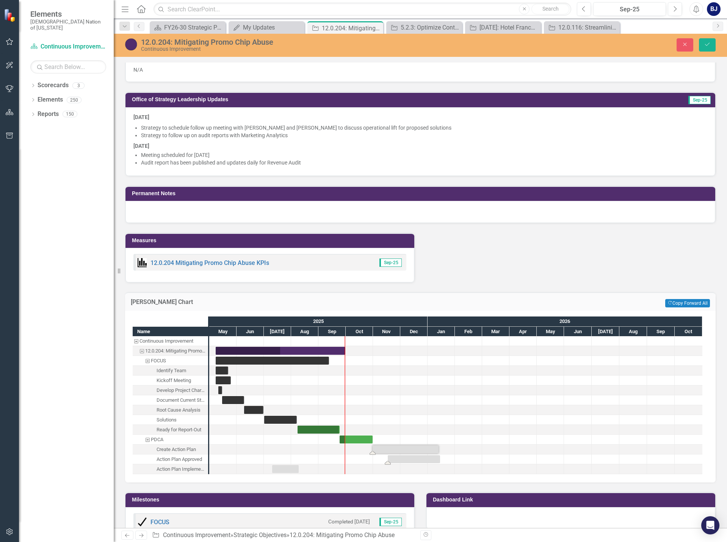
drag, startPoint x: 290, startPoint y: 459, endPoint x: 395, endPoint y: 466, distance: 105.2
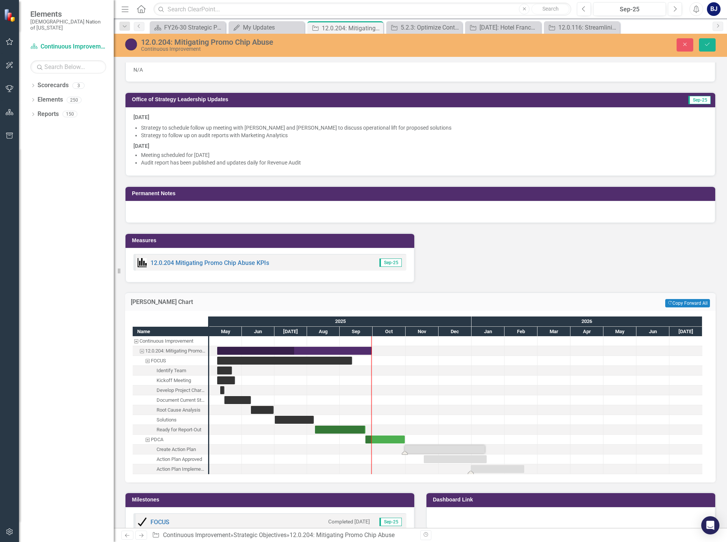
drag, startPoint x: 619, startPoint y: 467, endPoint x: 489, endPoint y: 471, distance: 129.2
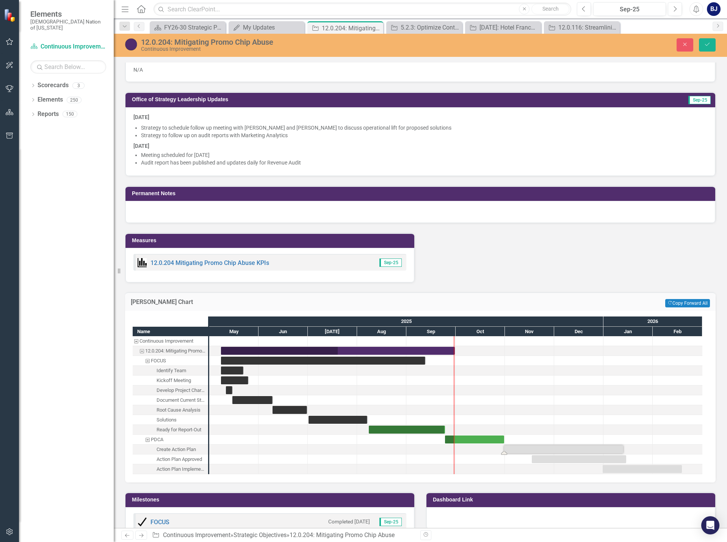
click at [553, 449] on div "Task: Start date: 2025-10-31 End date: 2026-01-13" at bounding box center [563, 449] width 119 height 8
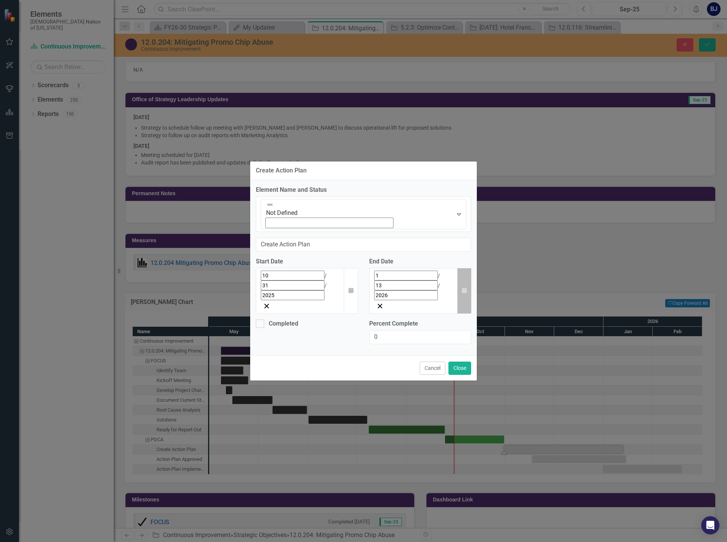
click at [461, 268] on button "Calendar" at bounding box center [464, 291] width 14 height 46
click at [358, 284] on button "‹" at bounding box center [350, 292] width 17 height 17
click at [344, 316] on button "30" at bounding box center [334, 323] width 19 height 14
click at [385, 330] on input "0" at bounding box center [420, 337] width 102 height 14
drag, startPoint x: 381, startPoint y: 288, endPoint x: 366, endPoint y: 289, distance: 16.0
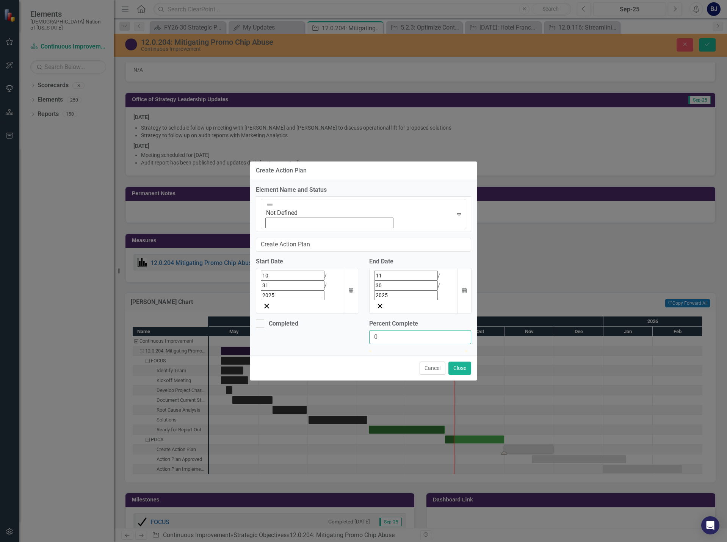
click at [366, 319] on div "Percent Complete 0" at bounding box center [419, 334] width 113 height 30
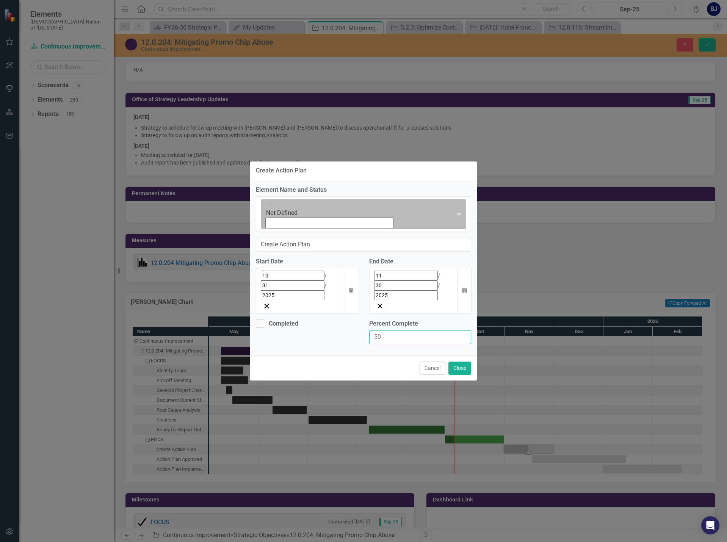
type input "50"
click at [455, 217] on icon "Expand" at bounding box center [459, 214] width 8 height 6
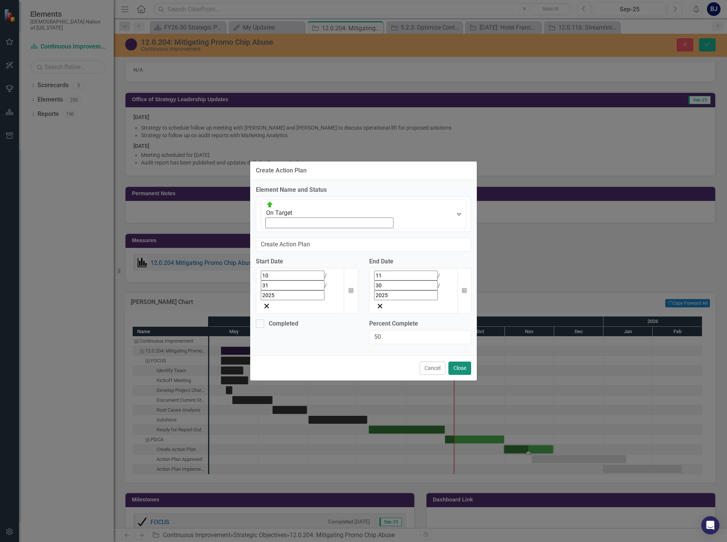
click at [451, 361] on button "Close" at bounding box center [459, 367] width 23 height 13
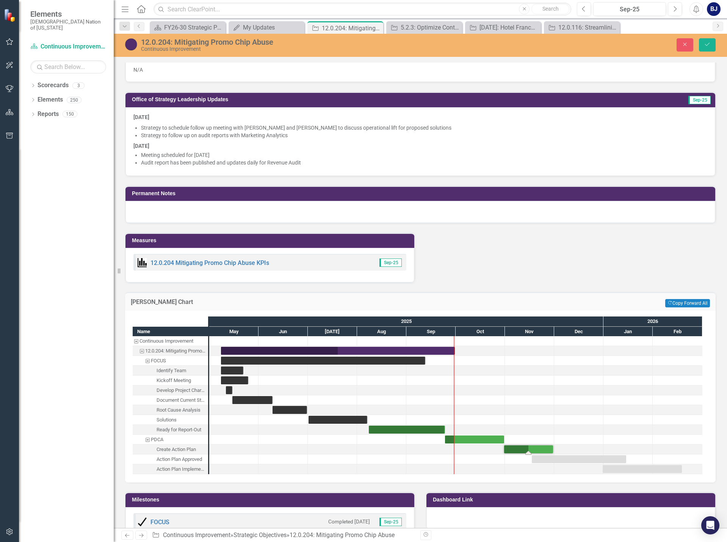
click at [537, 447] on div "Task: Start date: 2025-10-31 End date: 2025-11-30" at bounding box center [528, 449] width 49 height 8
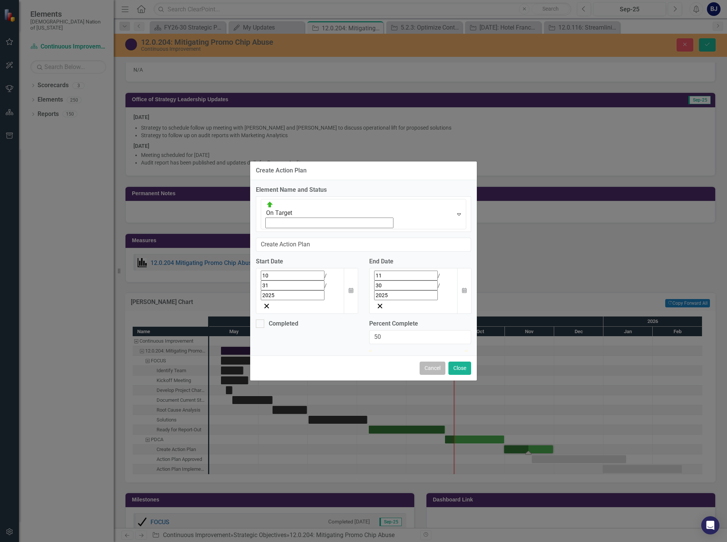
click at [423, 361] on button "Cancel" at bounding box center [432, 367] width 26 height 13
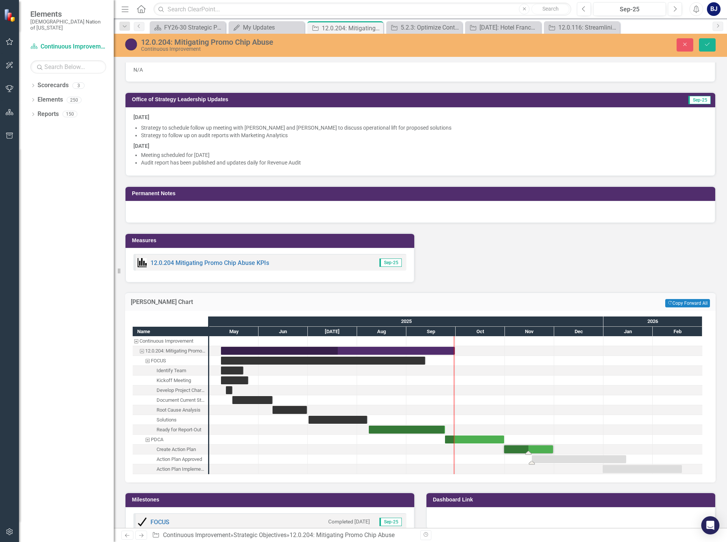
click at [602, 457] on div "Task: Start date: 2025-11-17 End date: 2026-01-15" at bounding box center [578, 459] width 94 height 8
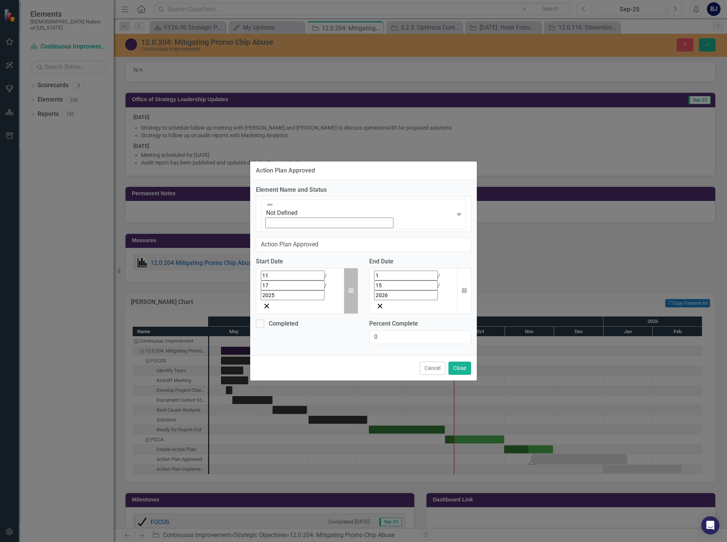
click at [355, 268] on button "Calendar" at bounding box center [351, 291] width 14 height 46
click at [275, 384] on button "1" at bounding box center [284, 391] width 19 height 14
click at [460, 361] on button "Close" at bounding box center [459, 367] width 23 height 13
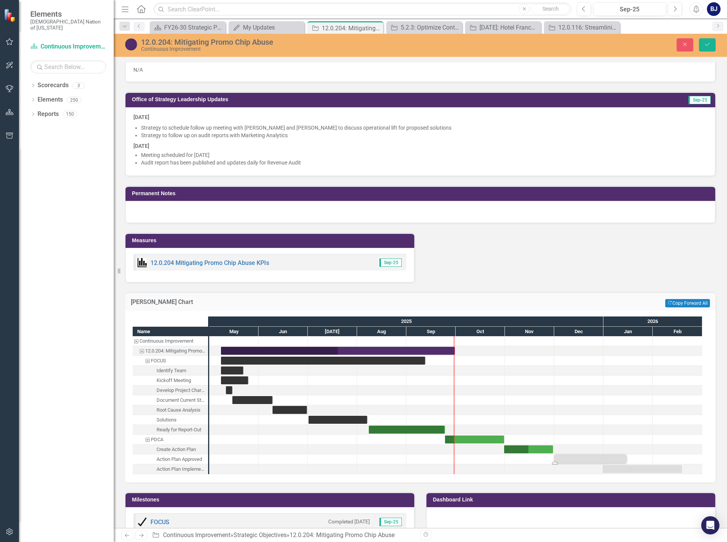
click at [613, 458] on div "Task: Start date: 2025-12-01 End date: 2026-01-15" at bounding box center [590, 459] width 71 height 8
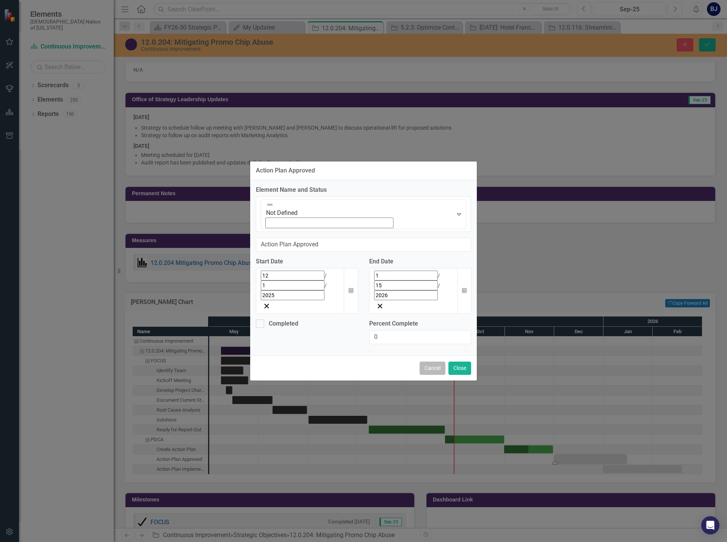
click at [427, 361] on button "Cancel" at bounding box center [432, 367] width 26 height 13
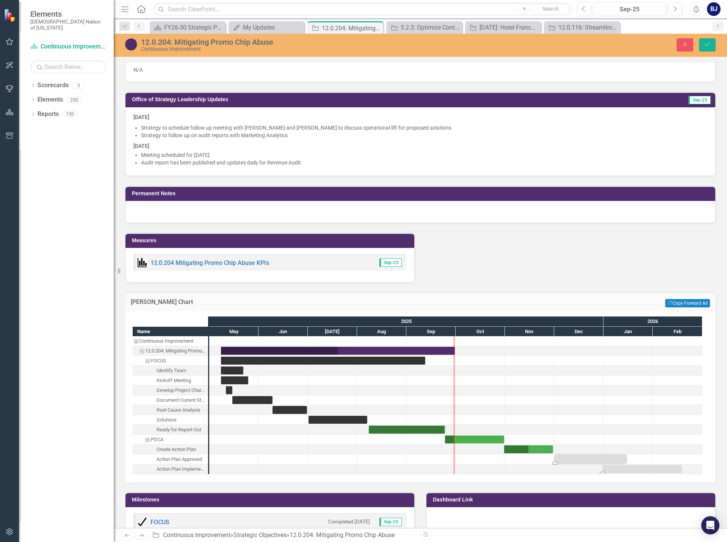
click at [642, 470] on div "Task: Start date: 2025-12-31 End date: 2026-02-17" at bounding box center [641, 469] width 79 height 8
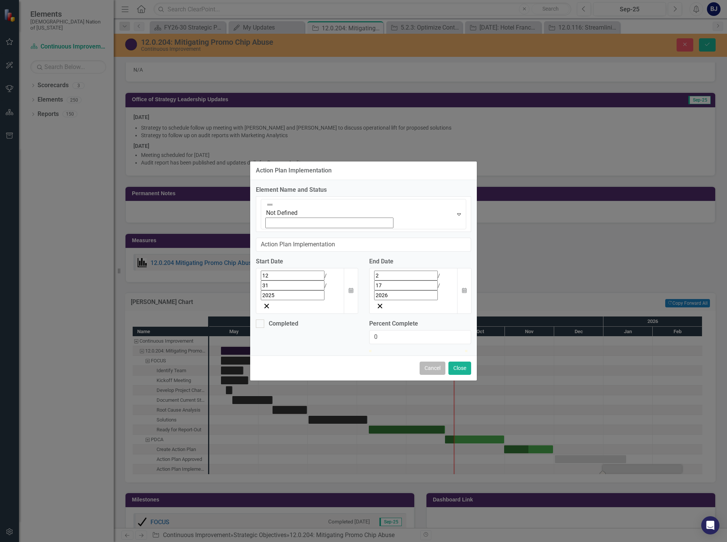
click at [430, 361] on button "Cancel" at bounding box center [432, 367] width 26 height 13
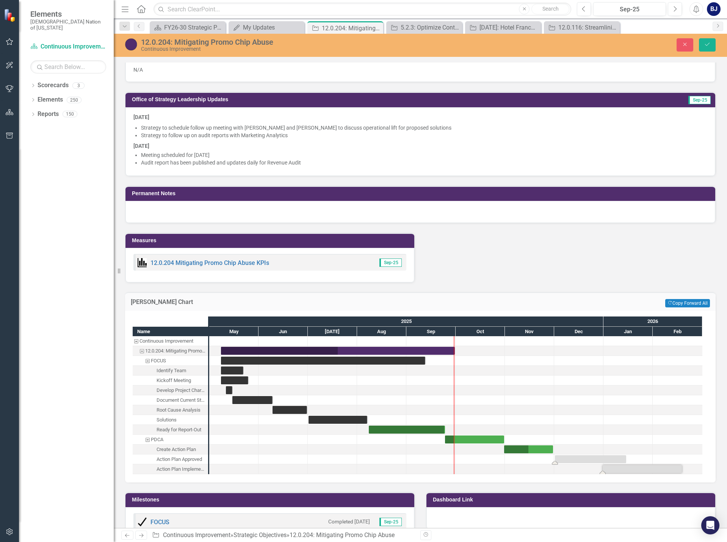
click at [572, 462] on div "Task: Start date: 2025-12-01 End date: 2026-01-15" at bounding box center [590, 459] width 71 height 8
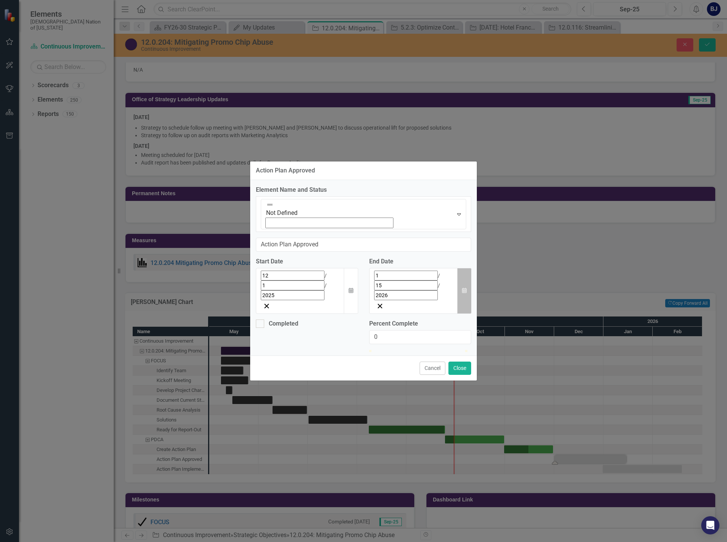
click at [464, 288] on icon "button" at bounding box center [464, 290] width 5 height 5
click at [411, 320] on abbr "1" at bounding box center [409, 323] width 3 height 6
click at [458, 361] on button "Close" at bounding box center [459, 367] width 23 height 13
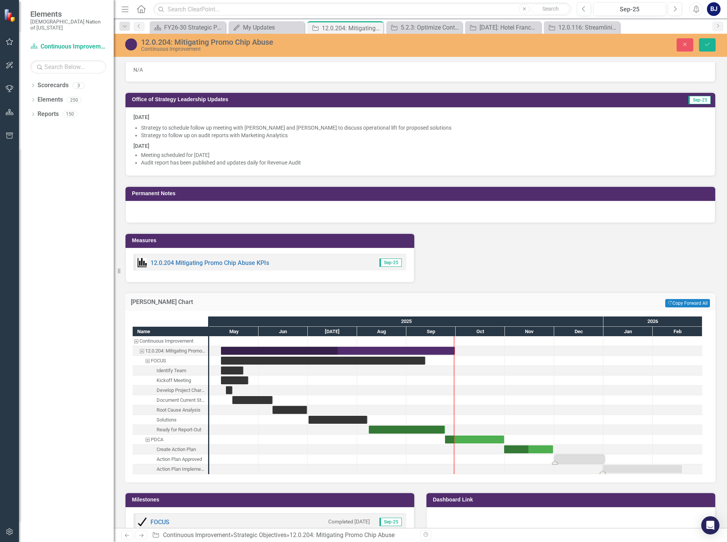
click at [615, 469] on div "Task: Start date: 2025-12-31 End date: 2026-02-17" at bounding box center [641, 469] width 79 height 8
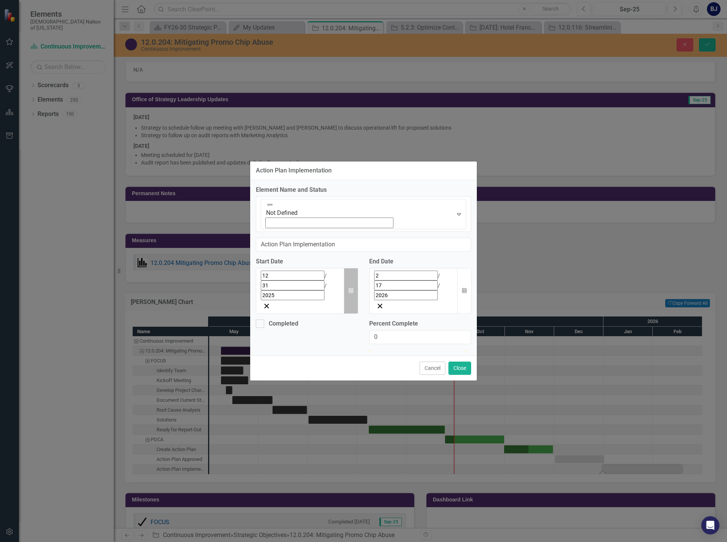
click at [349, 268] on button "Calendar" at bounding box center [351, 291] width 14 height 46
click at [332, 370] on button "1" at bounding box center [341, 377] width 19 height 14
click at [471, 268] on button "Calendar" at bounding box center [464, 291] width 14 height 46
click at [440, 284] on button "›" at bounding box center [432, 292] width 17 height 17
click at [358, 284] on button "‹" at bounding box center [350, 292] width 17 height 17
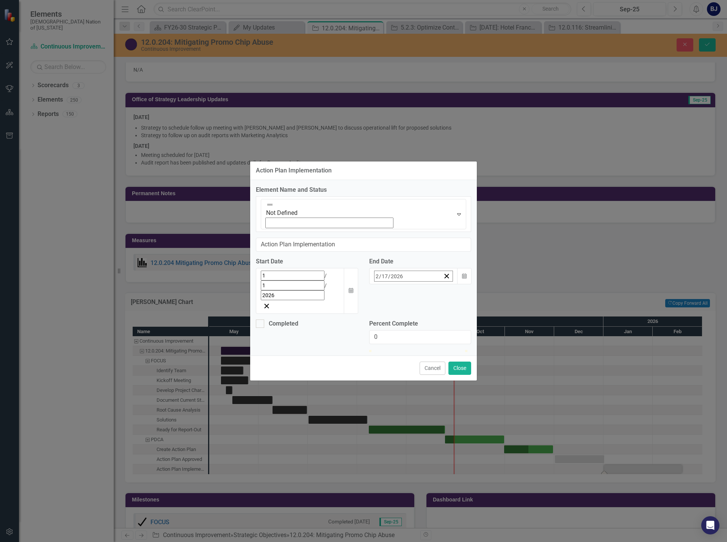
click at [440, 284] on button "›" at bounding box center [432, 292] width 17 height 17
click at [358, 284] on button "‹" at bounding box center [350, 292] width 17 height 17
click at [438, 357] on button "27" at bounding box center [428, 364] width 19 height 14
click at [453, 361] on button "Close" at bounding box center [459, 367] width 23 height 13
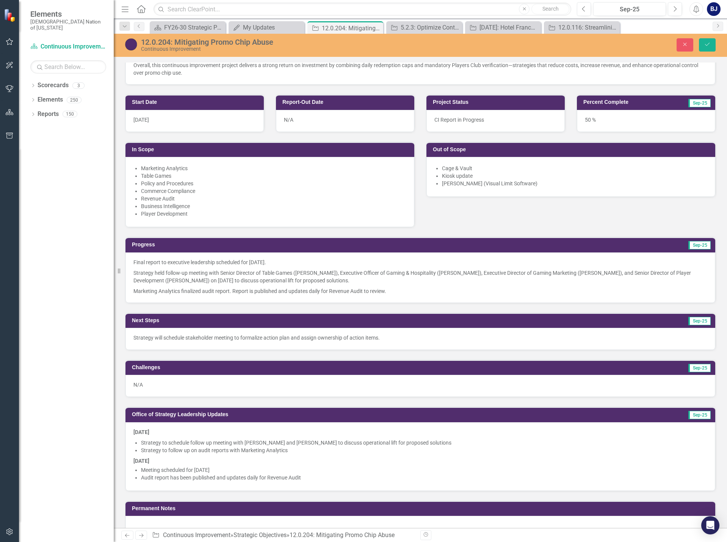
scroll to position [303, 0]
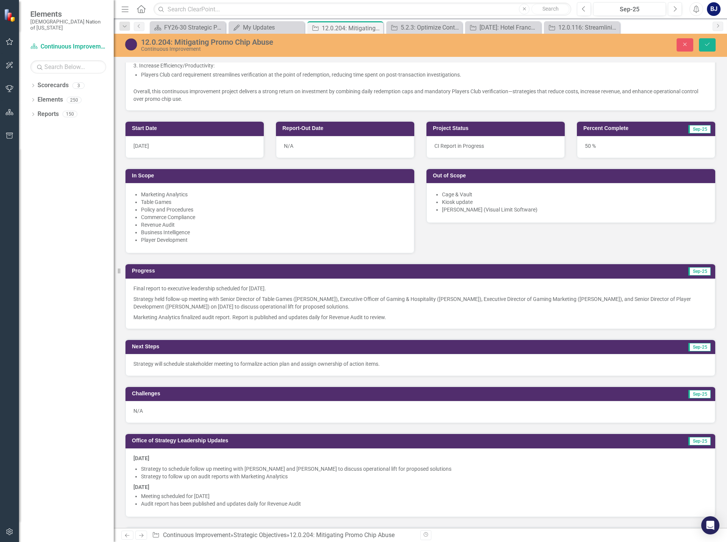
click at [600, 149] on div "50 %" at bounding box center [646, 147] width 138 height 22
click at [602, 147] on div "50 %" at bounding box center [646, 147] width 138 height 22
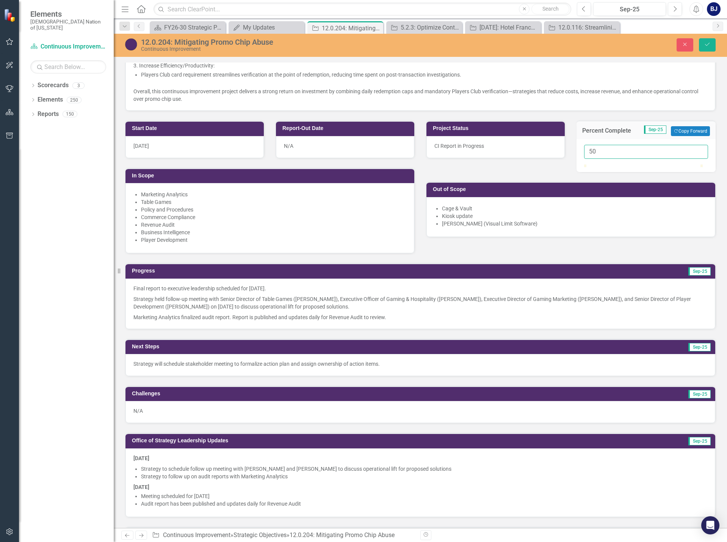
click at [617, 149] on input "50" at bounding box center [646, 152] width 124 height 14
type input "060"
click at [705, 51] on button "Save" at bounding box center [707, 44] width 17 height 13
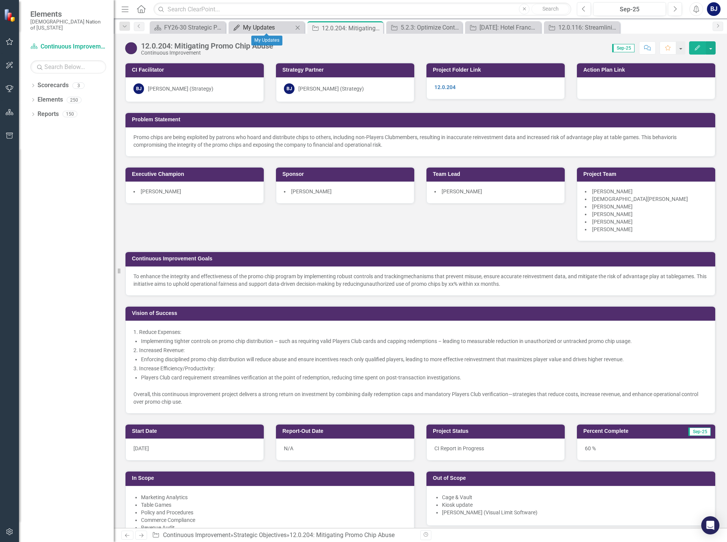
click at [268, 30] on div "My Updates" at bounding box center [268, 27] width 50 height 9
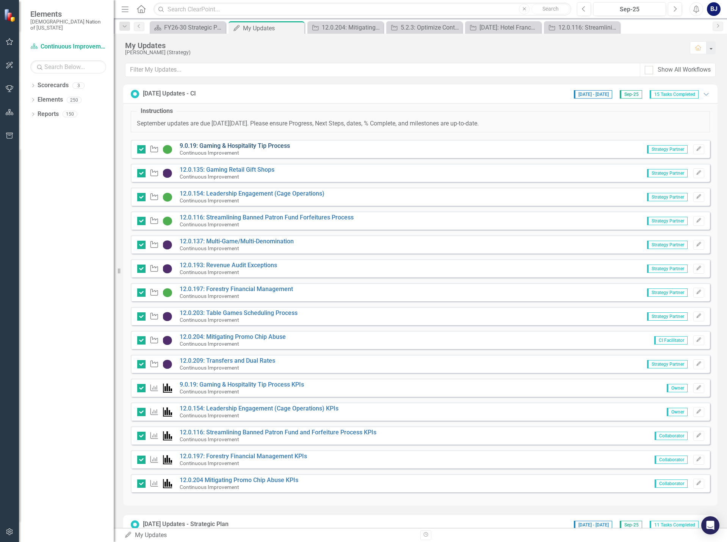
click at [246, 147] on link "9.0.19: Gaming & Hospitality Tip Process" at bounding box center [235, 145] width 110 height 7
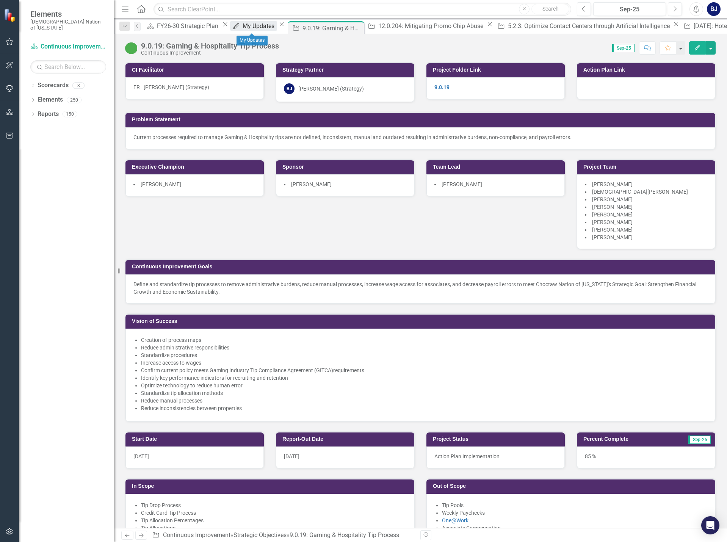
click at [250, 25] on div "My Updates" at bounding box center [259, 25] width 34 height 9
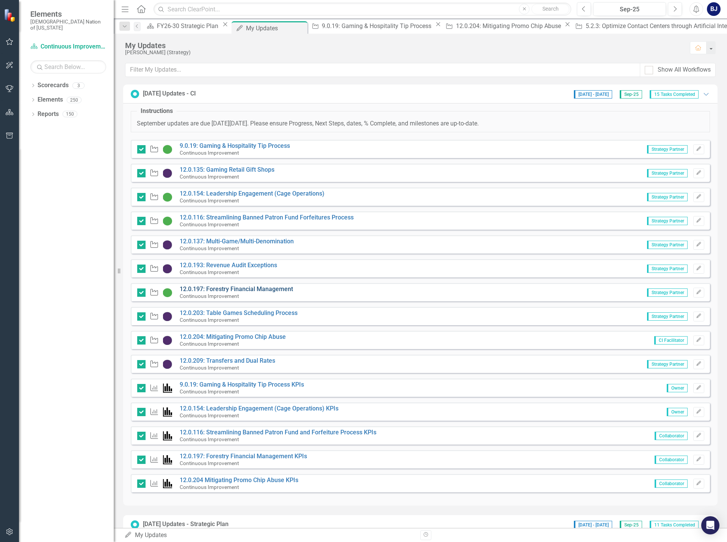
click at [237, 288] on link "12.0.197: Forestry Financial Management" at bounding box center [236, 288] width 113 height 7
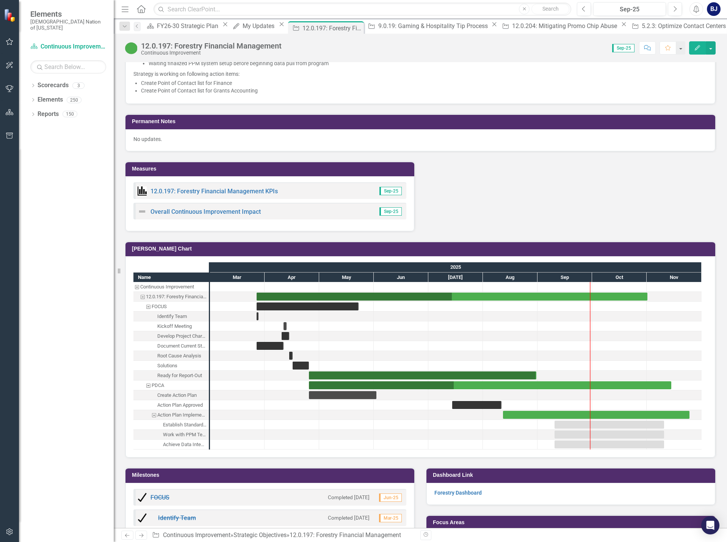
scroll to position [909, 0]
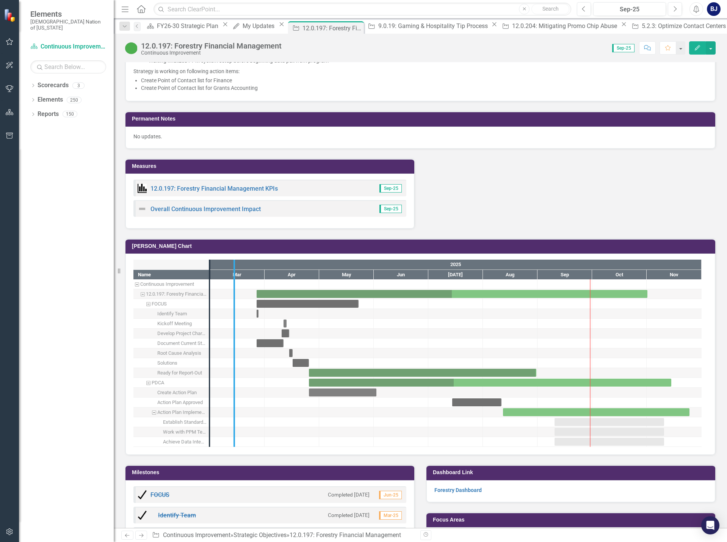
drag, startPoint x: 209, startPoint y: 349, endPoint x: 235, endPoint y: 351, distance: 25.8
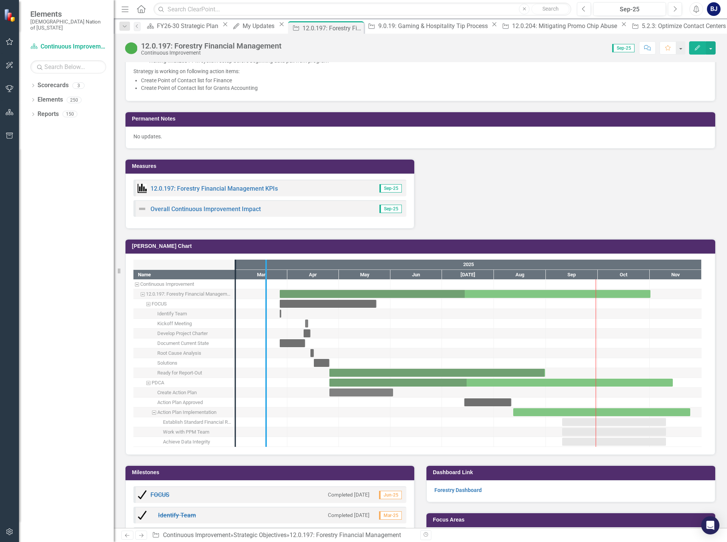
drag, startPoint x: 235, startPoint y: 348, endPoint x: 269, endPoint y: 347, distance: 33.7
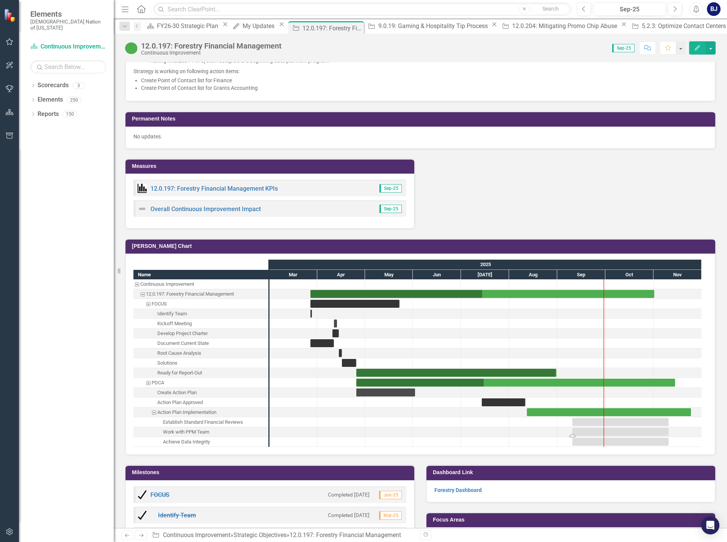
click at [594, 430] on div "Task: Start date: 2025-09-10 End date: 2025-11-10" at bounding box center [620, 432] width 96 height 8
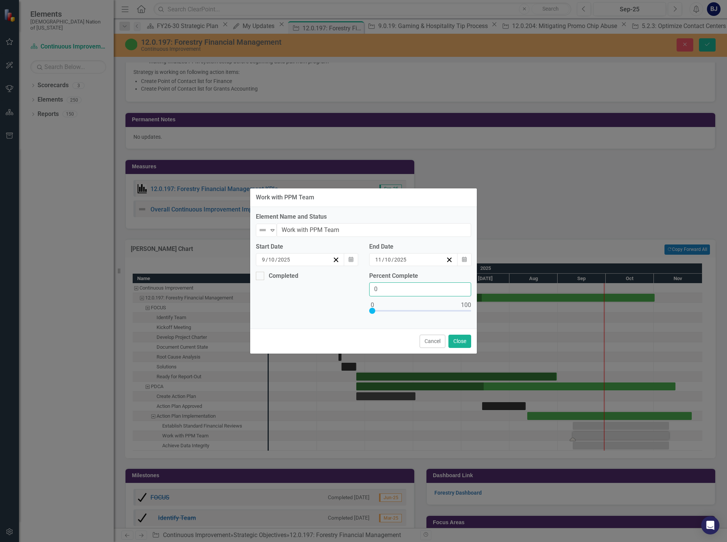
click at [387, 292] on input "0" at bounding box center [420, 289] width 102 height 14
type input "025"
click at [275, 232] on icon "Expand" at bounding box center [273, 230] width 8 height 6
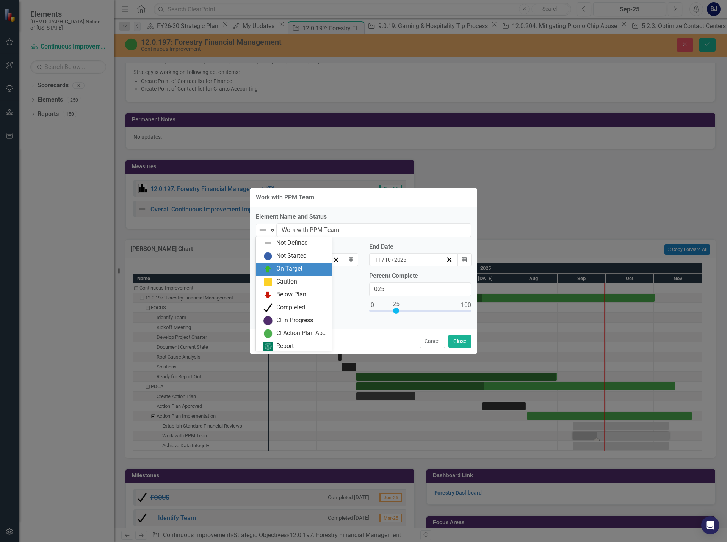
click at [275, 268] on div "On Target" at bounding box center [295, 268] width 64 height 9
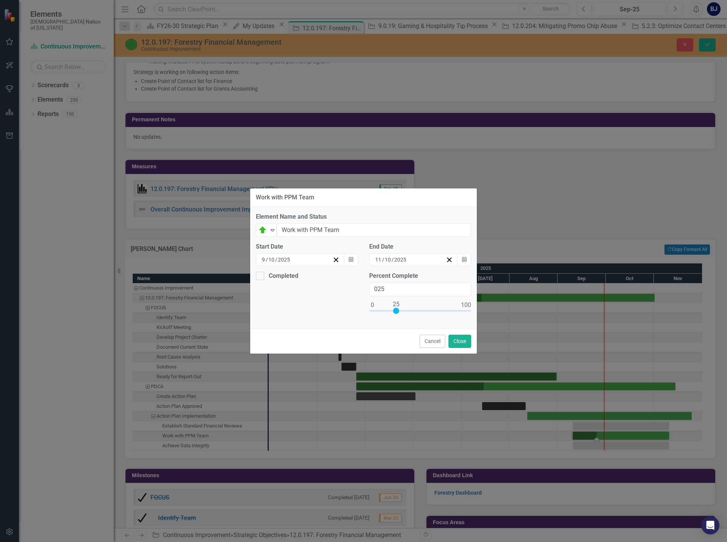
click at [292, 329] on div "Cancel Close" at bounding box center [363, 340] width 227 height 25
click at [454, 337] on button "Close" at bounding box center [459, 340] width 23 height 13
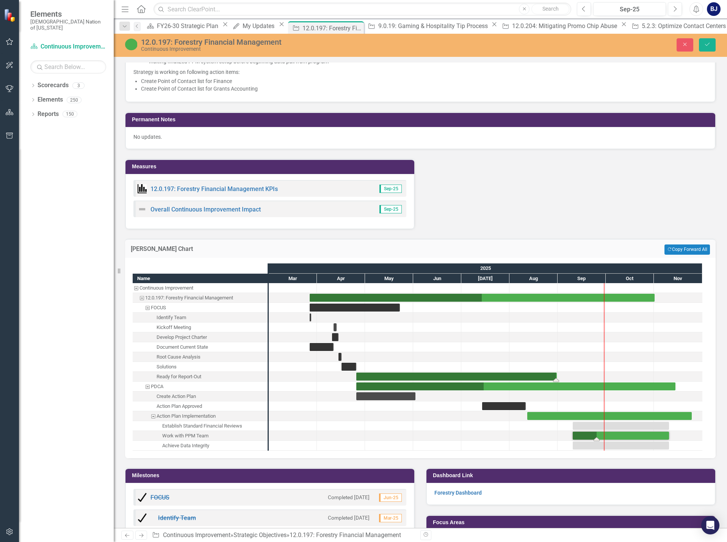
click at [495, 375] on div "Task: Start date: 2025-04-25 End date: 2025-08-31" at bounding box center [456, 376] width 200 height 8
drag, startPoint x: 495, startPoint y: 375, endPoint x: 488, endPoint y: 375, distance: 6.8
click at [488, 375] on div "Task: Start date: 2025-04-25 End date: 2025-08-31" at bounding box center [456, 376] width 200 height 8
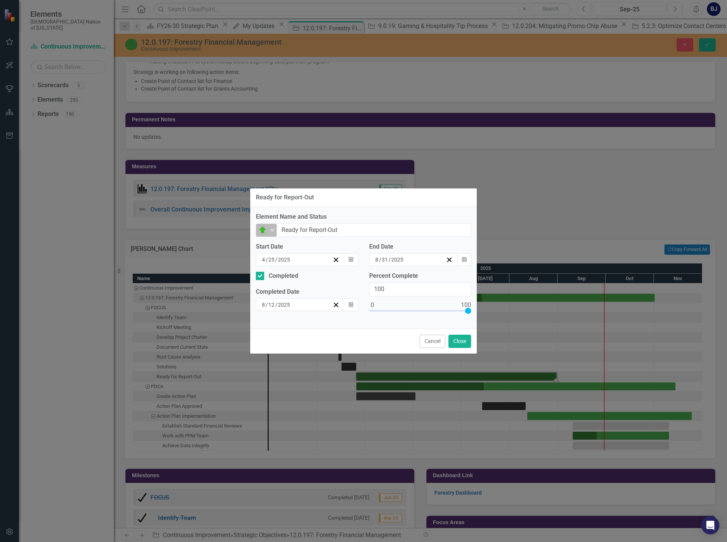
click at [260, 225] on div "On Target" at bounding box center [262, 230] width 11 height 11
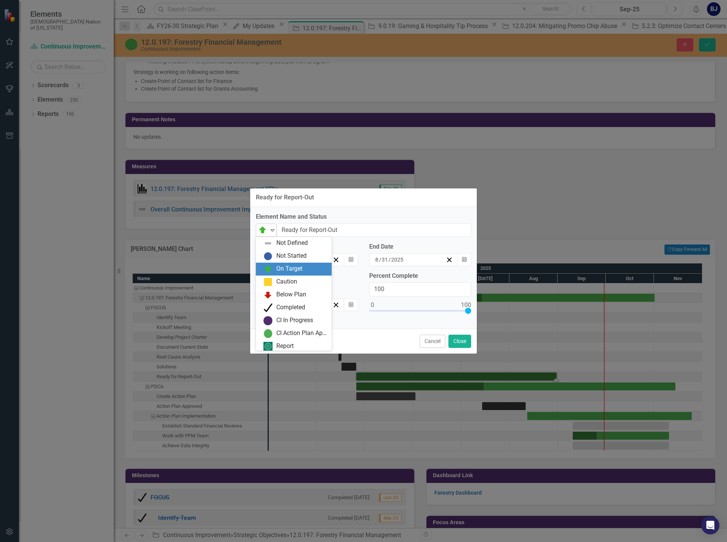
scroll to position [2, 0]
click at [278, 308] on div "Completed" at bounding box center [290, 305] width 29 height 9
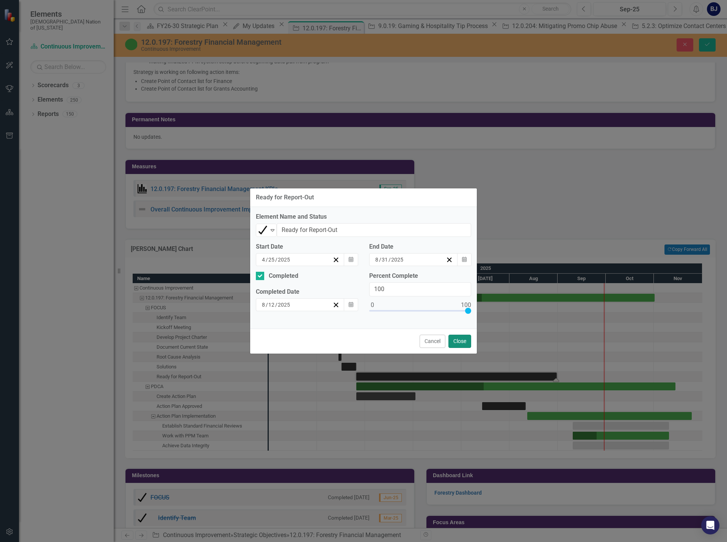
click at [464, 345] on button "Close" at bounding box center [459, 340] width 23 height 13
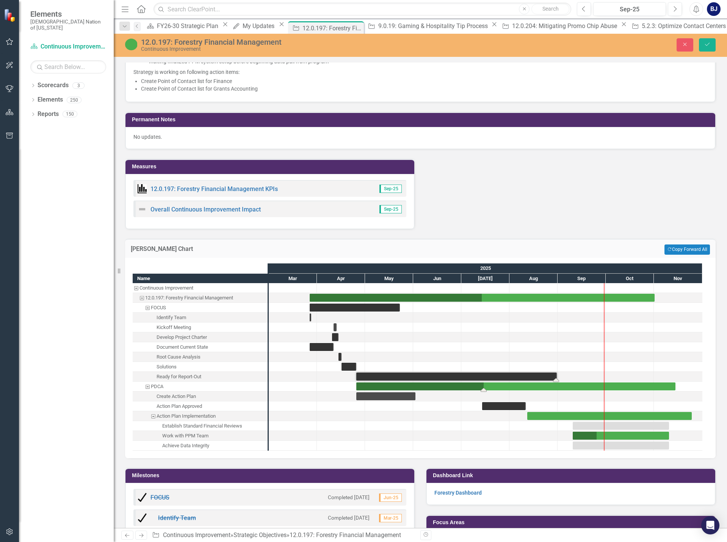
click at [409, 387] on div "Task: Start date: 2025-04-25 End date: 2025-11-14" at bounding box center [515, 386] width 319 height 8
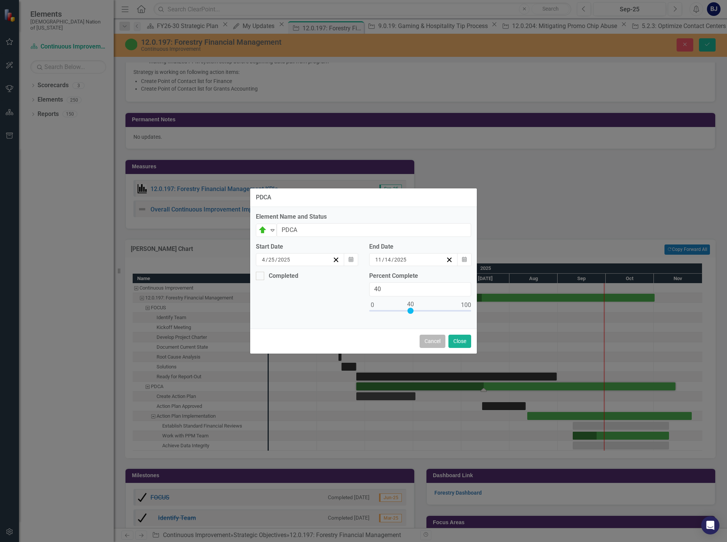
click at [429, 335] on button "Cancel" at bounding box center [432, 340] width 26 height 13
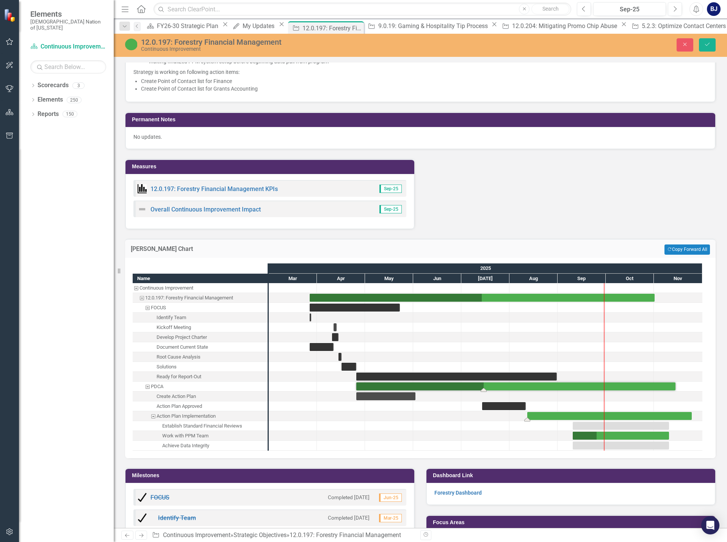
click at [553, 413] on div "Task: Start date: 2025-08-12 End date: 2025-11-24" at bounding box center [609, 416] width 164 height 8
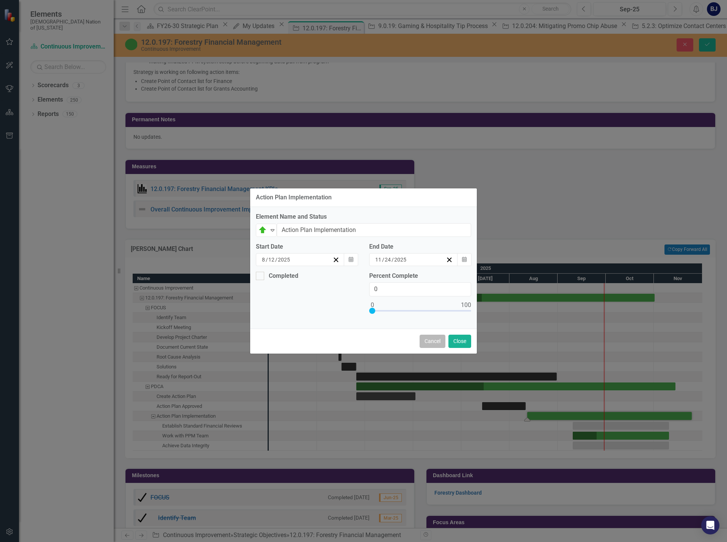
click at [433, 342] on button "Cancel" at bounding box center [432, 340] width 26 height 13
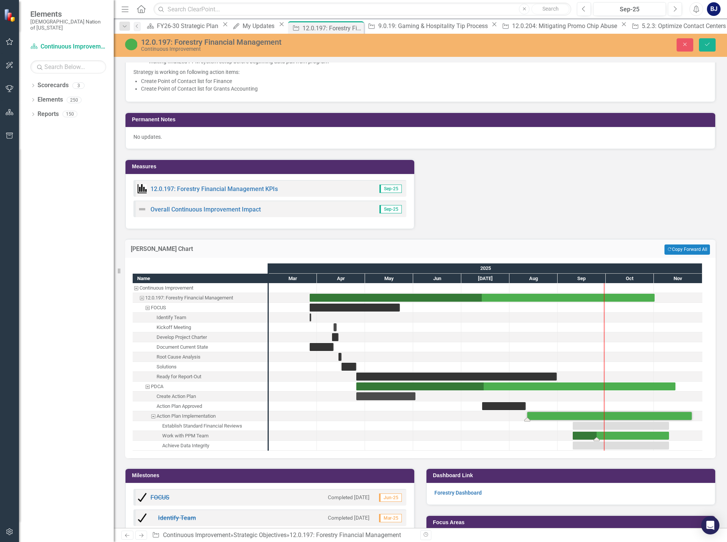
click at [591, 434] on div "Task: Start date: 2025-09-10 End date: 2025-11-10" at bounding box center [620, 435] width 96 height 8
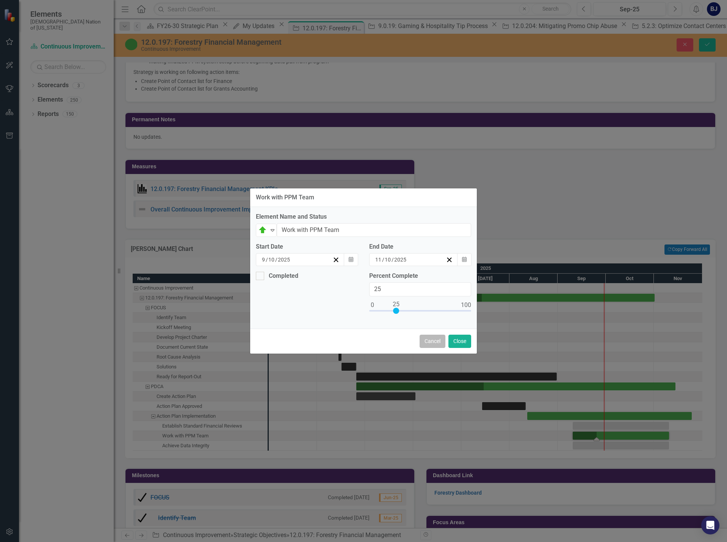
click at [424, 338] on button "Cancel" at bounding box center [432, 340] width 26 height 13
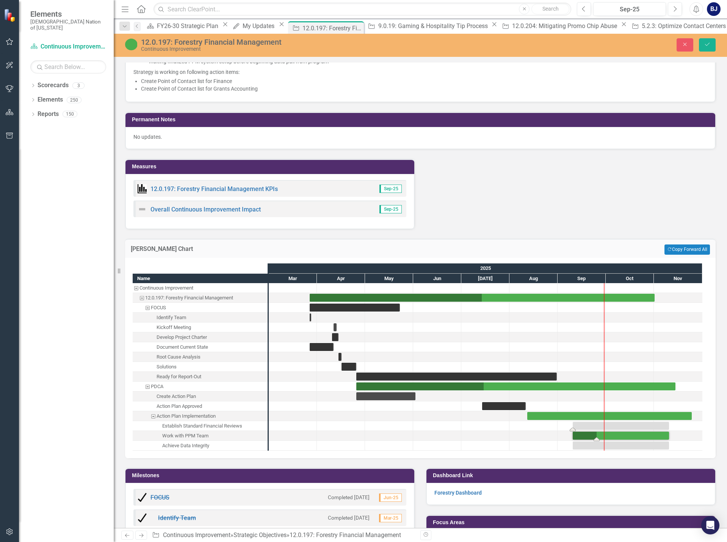
click at [596, 427] on div "Task: Start date: 2025-09-10 End date: 2025-11-10" at bounding box center [620, 426] width 96 height 8
click at [596, 426] on div "Task: Start date: 2025-09-10 End date: 2025-11-10" at bounding box center [620, 426] width 96 height 8
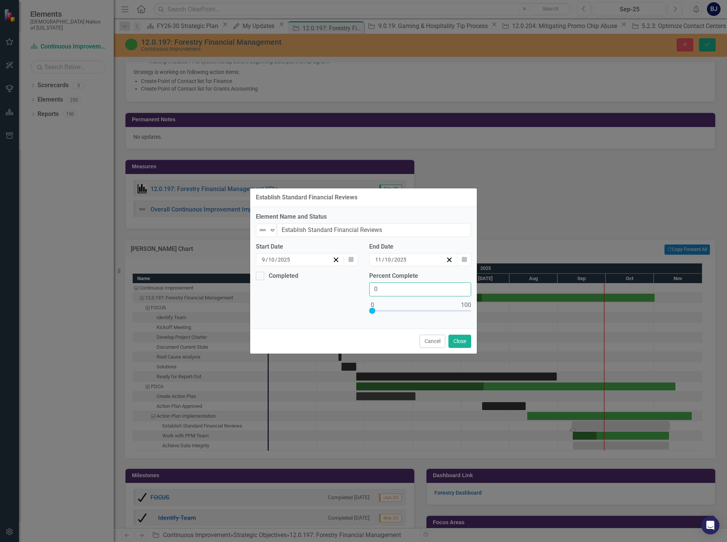
click at [392, 287] on input "0" at bounding box center [420, 289] width 102 height 14
type input "010"
click at [265, 227] on img at bounding box center [262, 229] width 9 height 9
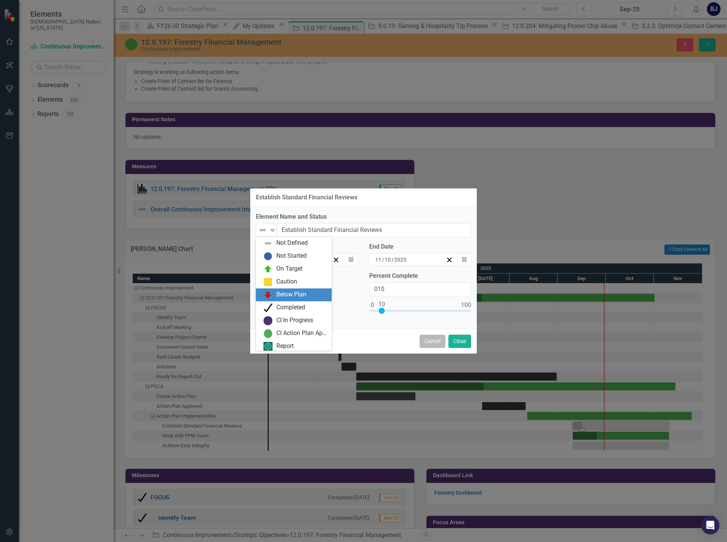
click at [429, 347] on button "Cancel" at bounding box center [432, 340] width 26 height 13
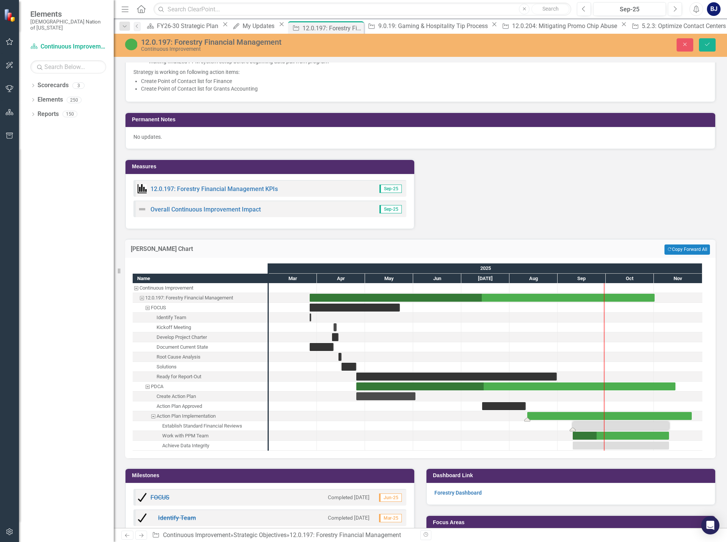
click at [557, 414] on div "Task: Start date: 2025-08-12 End date: 2025-11-24" at bounding box center [609, 416] width 164 height 8
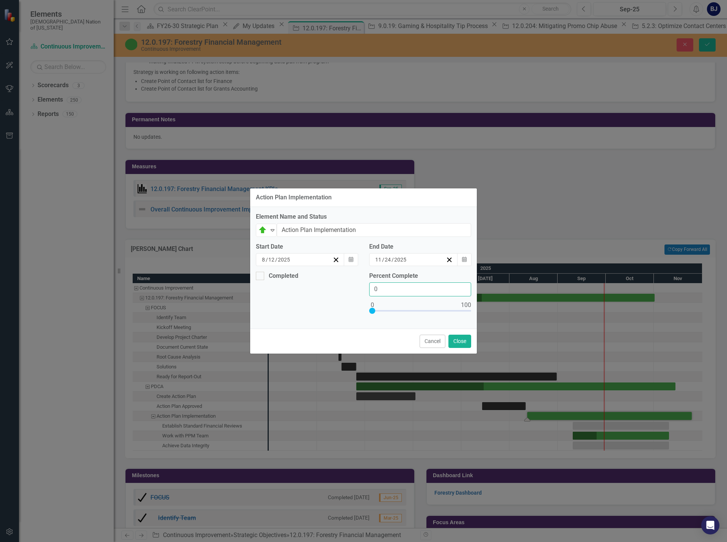
click at [453, 293] on input "0" at bounding box center [420, 289] width 102 height 14
type input "010"
click at [462, 338] on button "Close" at bounding box center [459, 340] width 23 height 13
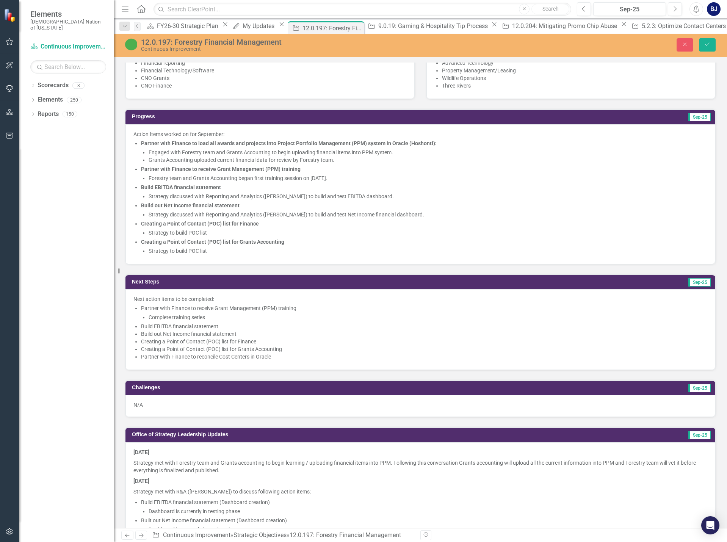
scroll to position [303, 0]
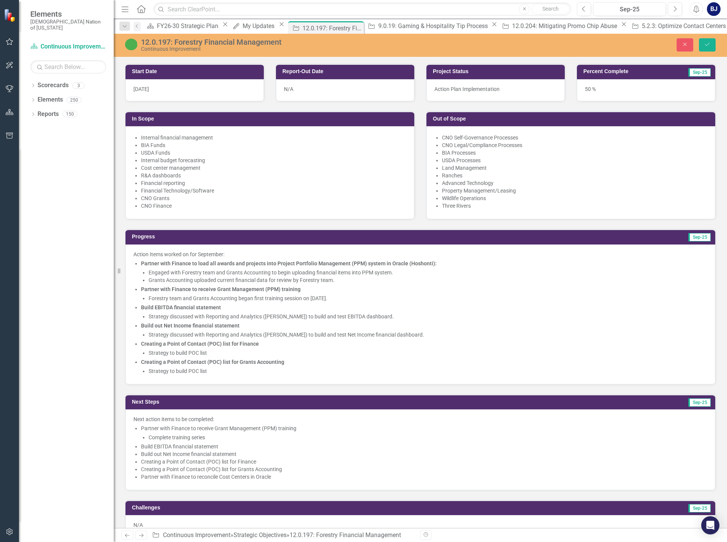
click at [655, 89] on div "50 %" at bounding box center [646, 90] width 138 height 22
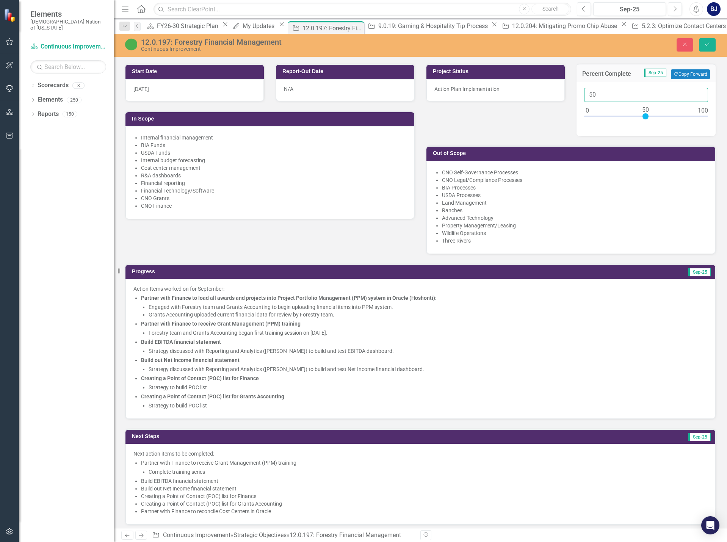
click at [594, 98] on input "50" at bounding box center [646, 95] width 124 height 14
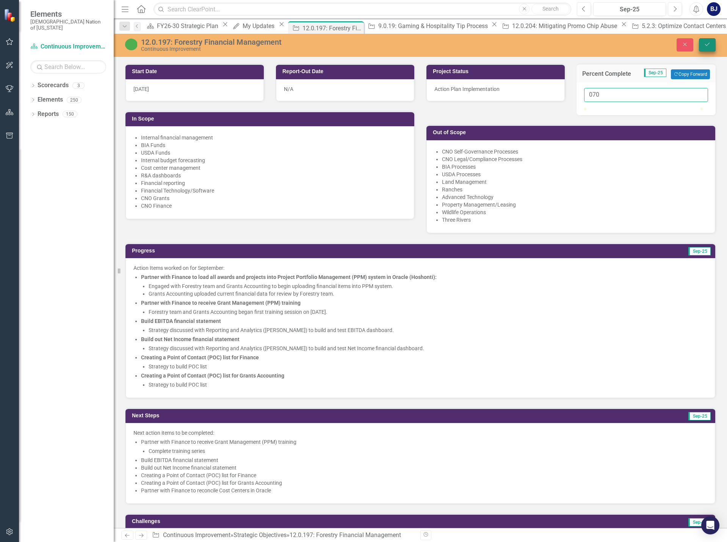
type input "070"
click at [700, 44] on button "Save" at bounding box center [707, 44] width 17 height 13
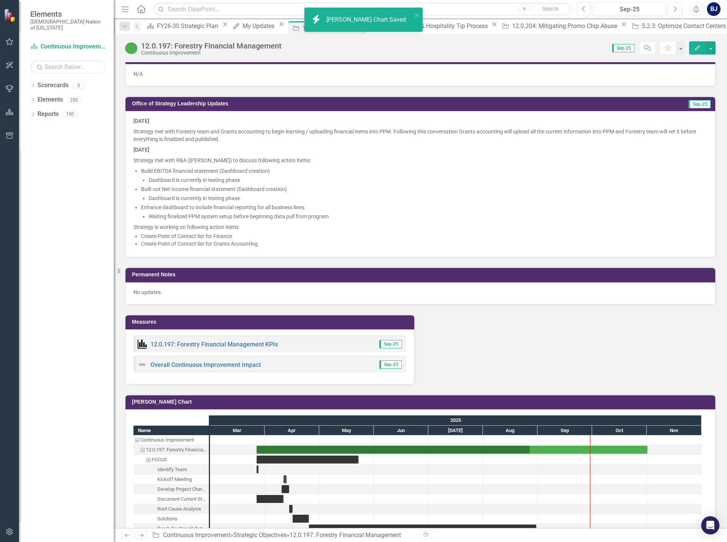
scroll to position [985, 0]
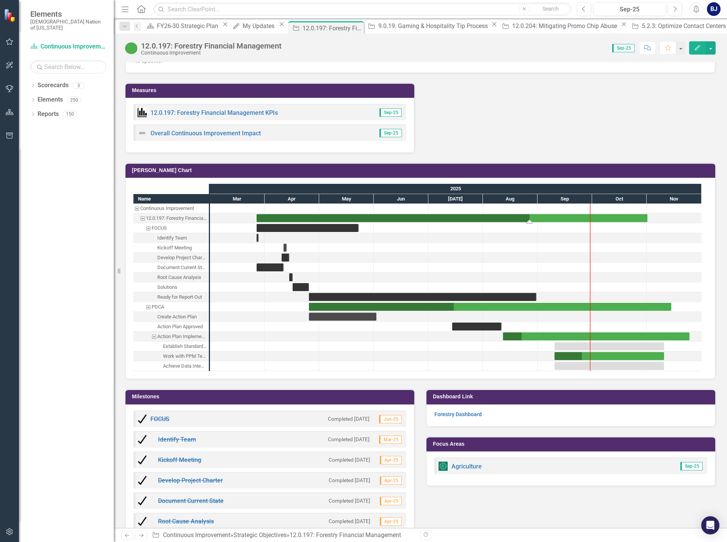
click at [485, 217] on div "Task: Start date: 2025-03-27 End date: 2025-11-01" at bounding box center [451, 218] width 391 height 8
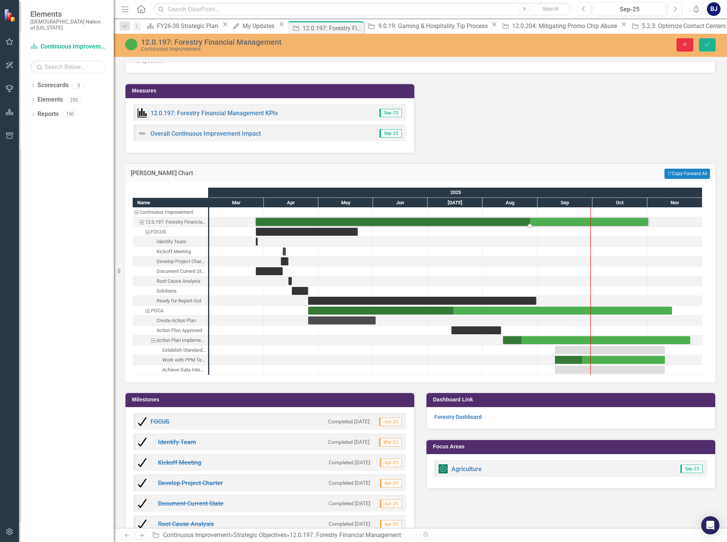
click at [684, 42] on icon "Close" at bounding box center [684, 44] width 7 height 5
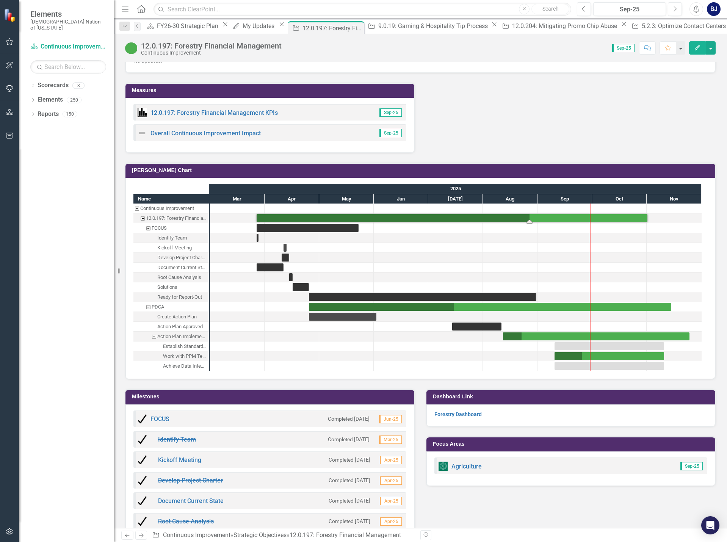
click at [594, 131] on div "Measures 12.0.197: Forestry Financial Management KPIs Sep-25 Overall Continuous…" at bounding box center [420, 399] width 602 height 652
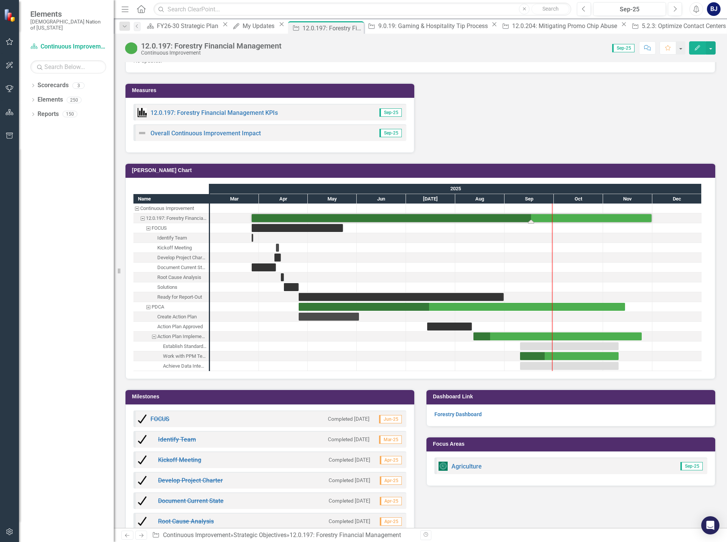
drag, startPoint x: 647, startPoint y: 216, endPoint x: 653, endPoint y: 222, distance: 8.1
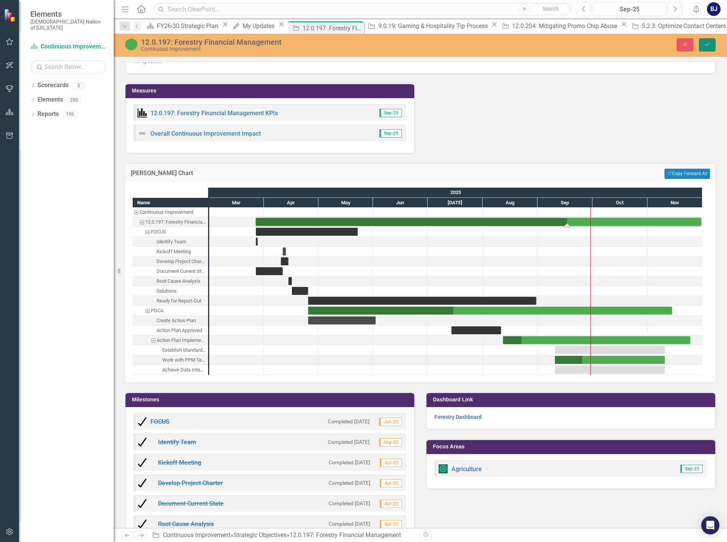
click at [701, 44] on button "Save" at bounding box center [707, 44] width 17 height 13
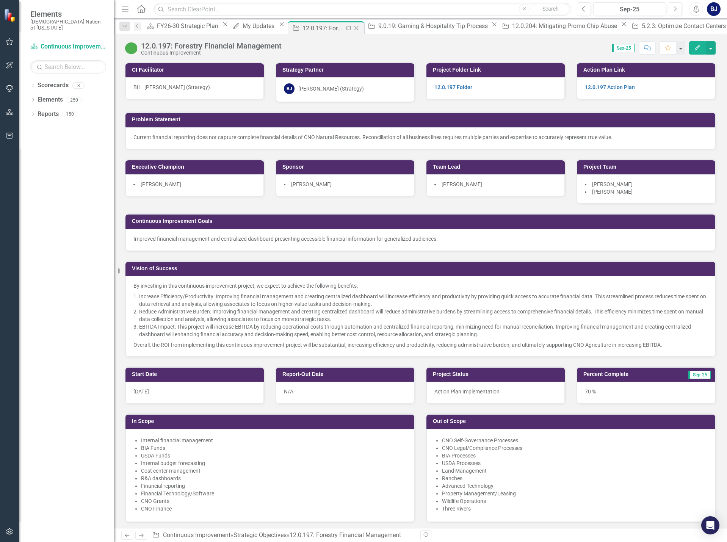
click at [352, 29] on icon "Close" at bounding box center [356, 28] width 8 height 6
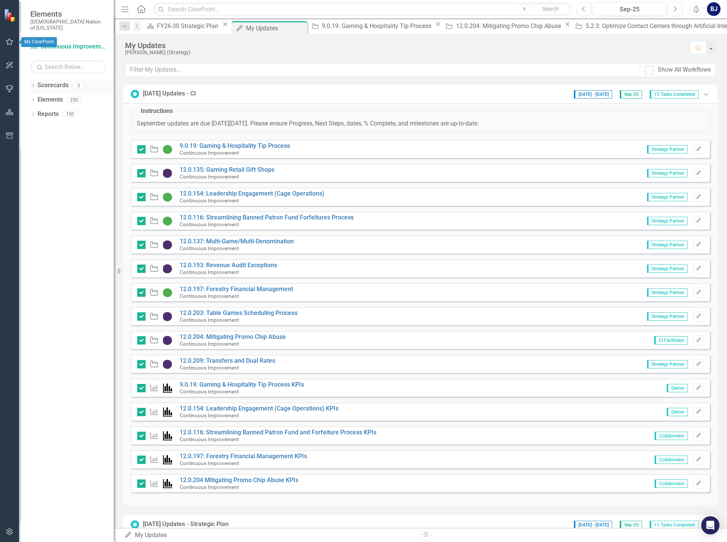
click at [35, 84] on icon "Dropdown" at bounding box center [32, 86] width 5 height 4
click at [48, 95] on link "FY26-30 Strategic Plan" at bounding box center [71, 99] width 83 height 9
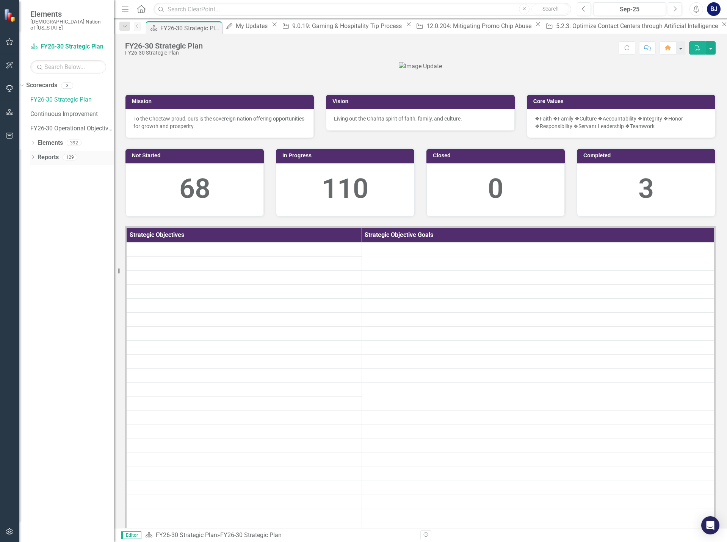
click at [34, 156] on icon "Dropdown" at bounding box center [32, 158] width 5 height 4
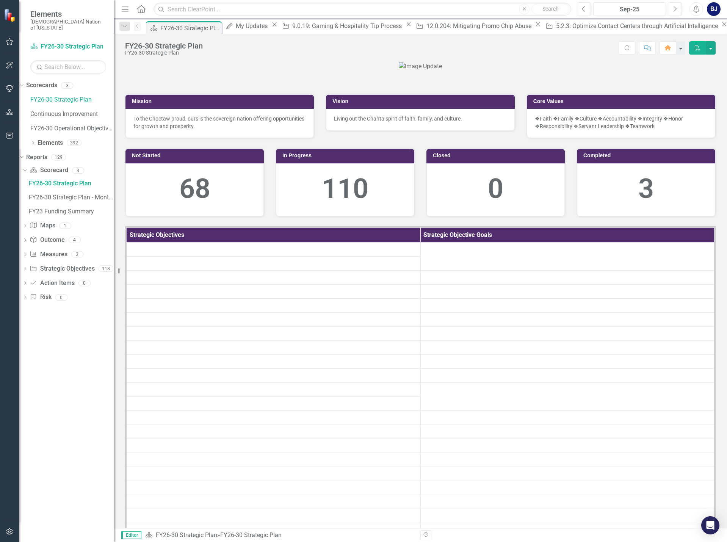
click at [33, 262] on div "Dropdown Scorecard Scorecard 3 FY26-30 Strategic Plan FY26-30 Strategic Plan - …" at bounding box center [66, 234] width 95 height 141
click at [28, 267] on icon "Dropdown" at bounding box center [24, 269] width 5 height 4
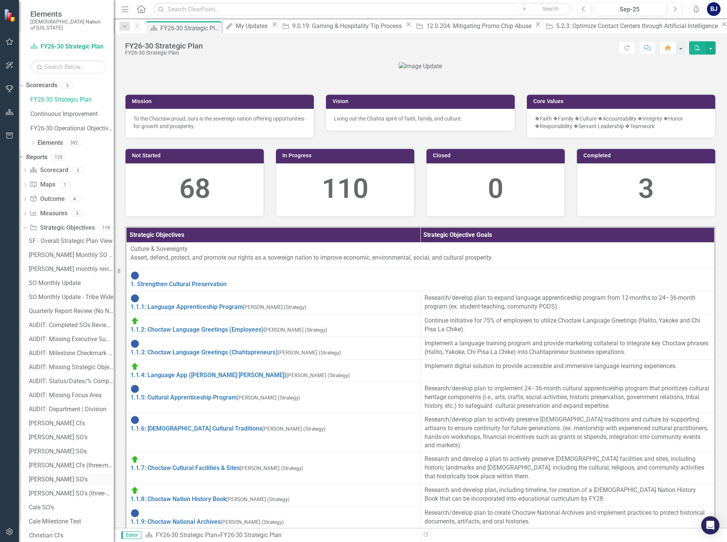
click at [77, 476] on div "[PERSON_NAME] SO's" at bounding box center [71, 479] width 85 height 7
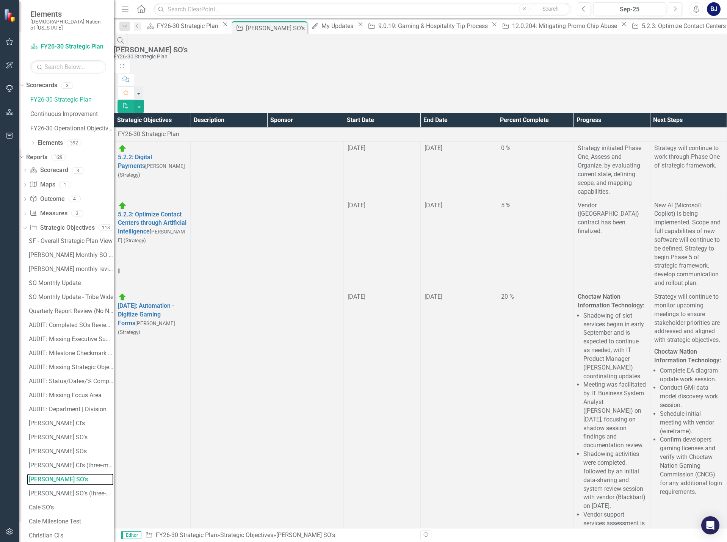
scroll to position [1464, 0]
